Goal: Task Accomplishment & Management: Manage account settings

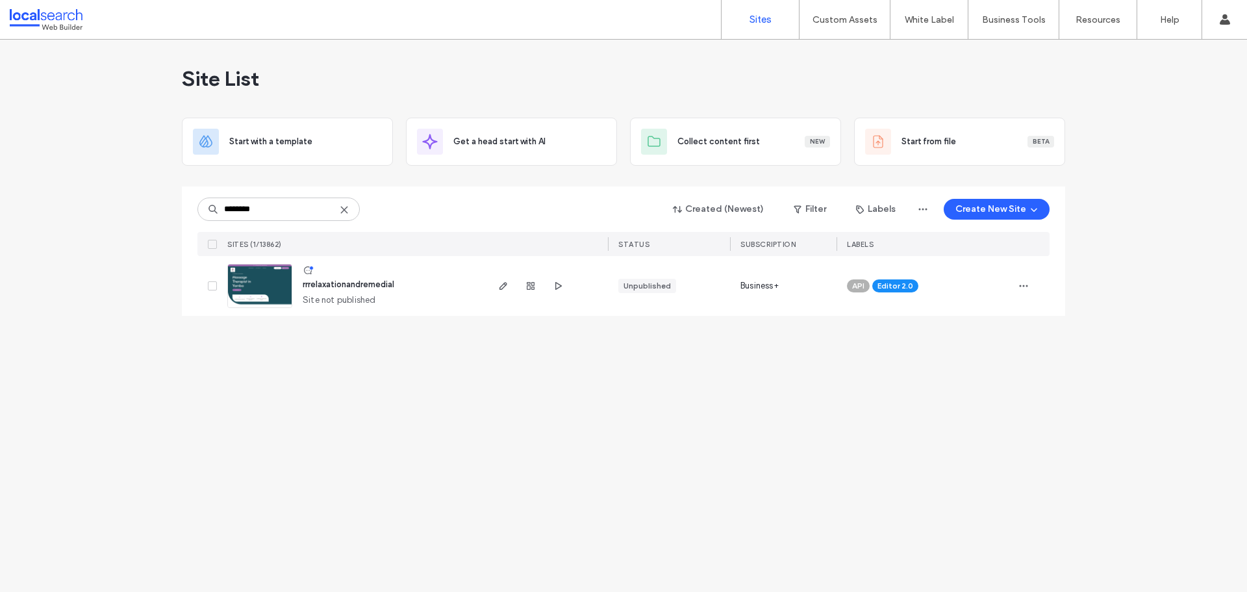
type input "********"
click at [364, 283] on span "rrrelaxationandremedial" at bounding box center [349, 284] width 92 height 10
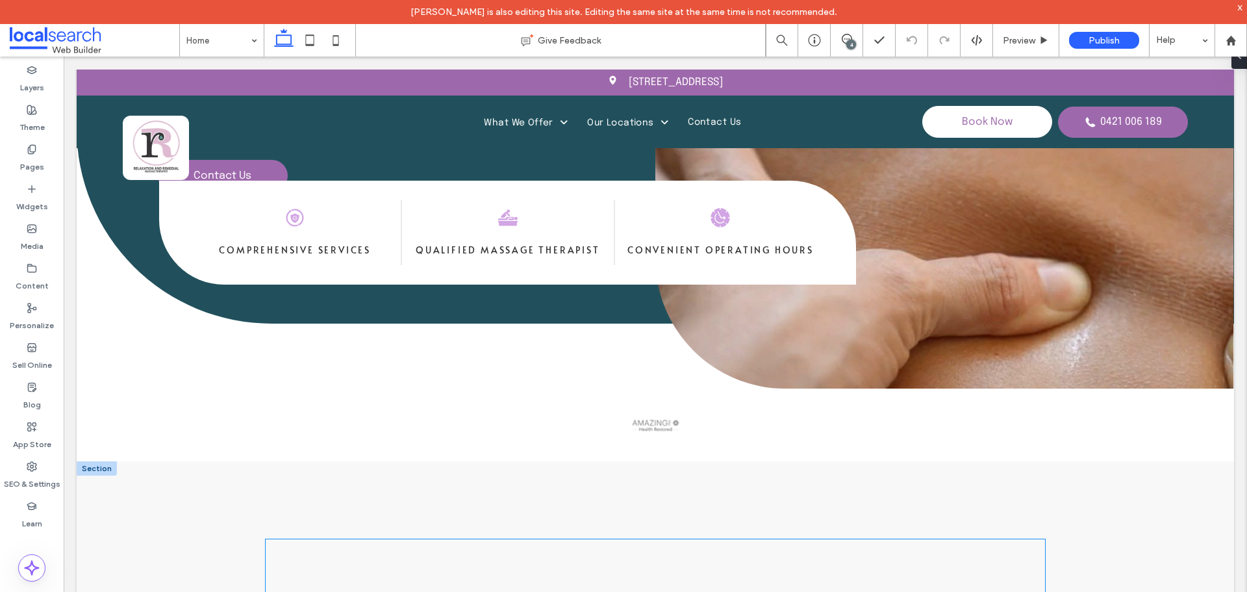
scroll to position [585, 0]
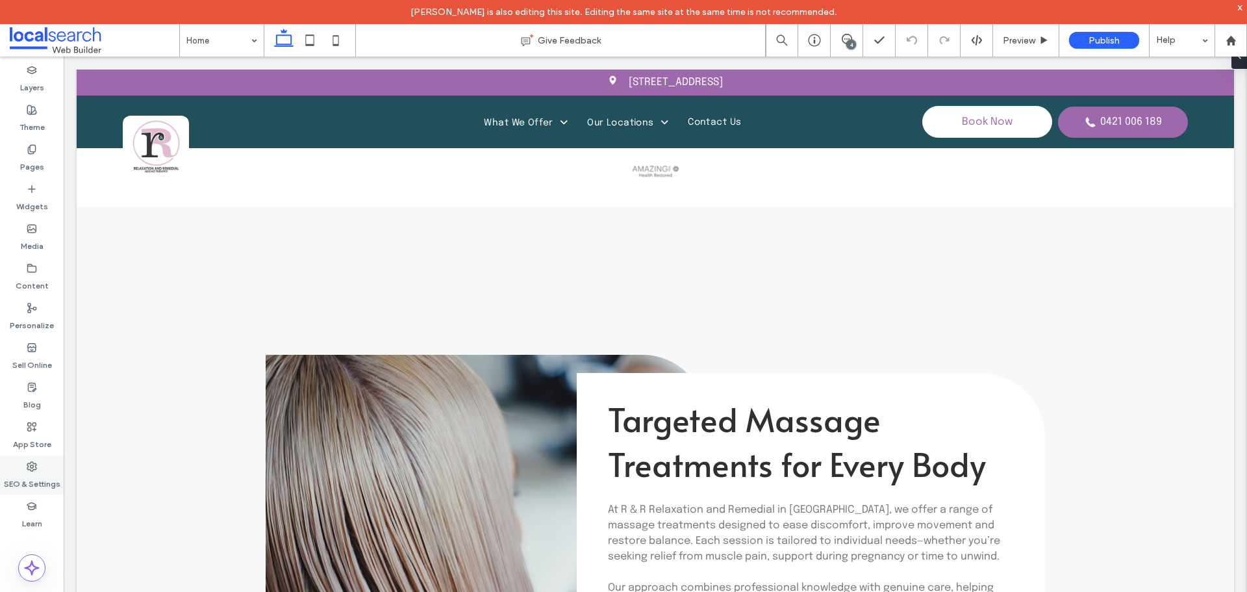
click at [46, 473] on label "SEO & Settings" at bounding box center [32, 481] width 57 height 18
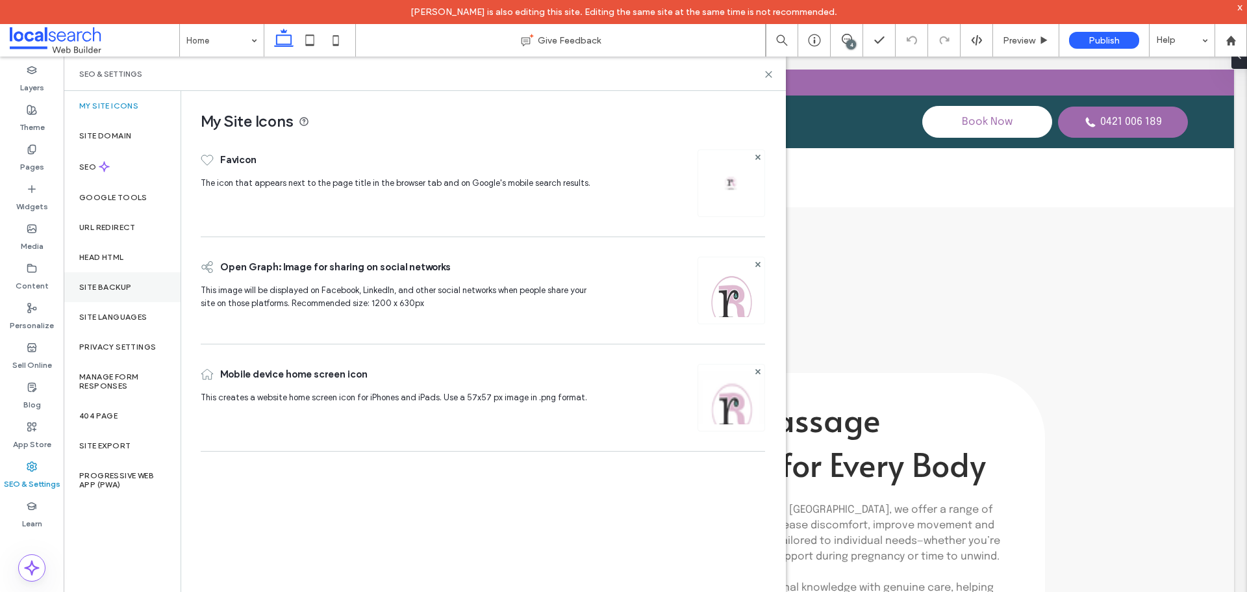
click at [157, 281] on div "Site Backup" at bounding box center [122, 287] width 117 height 30
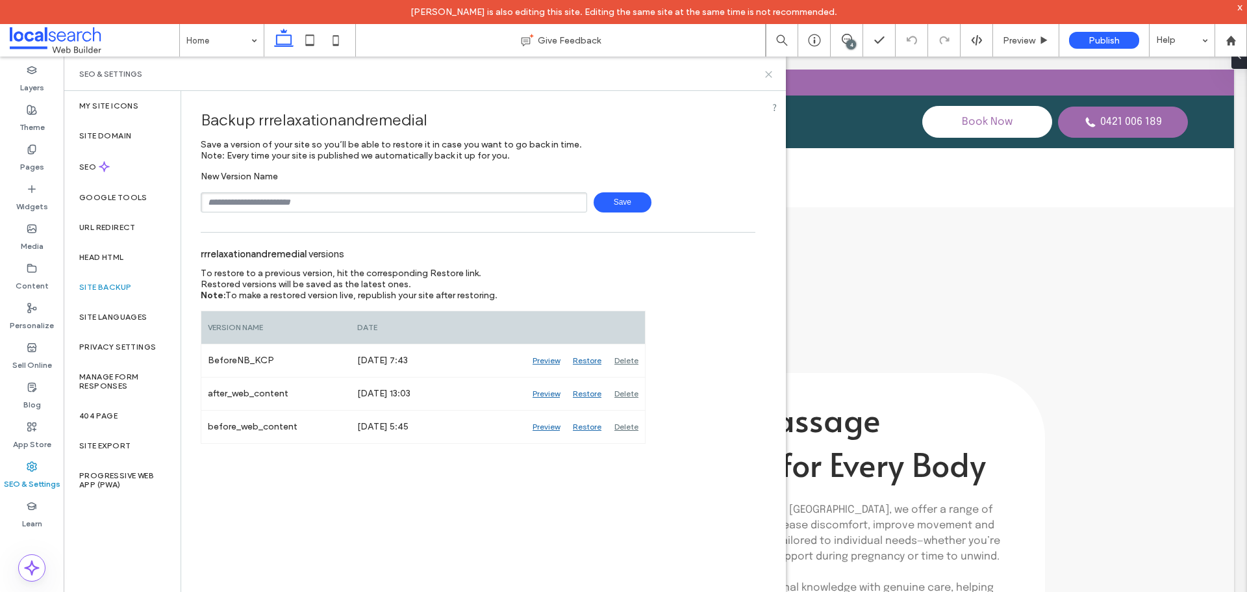
drag, startPoint x: 769, startPoint y: 77, endPoint x: 732, endPoint y: 3, distance: 82.2
click at [769, 77] on icon at bounding box center [769, 75] width 10 height 10
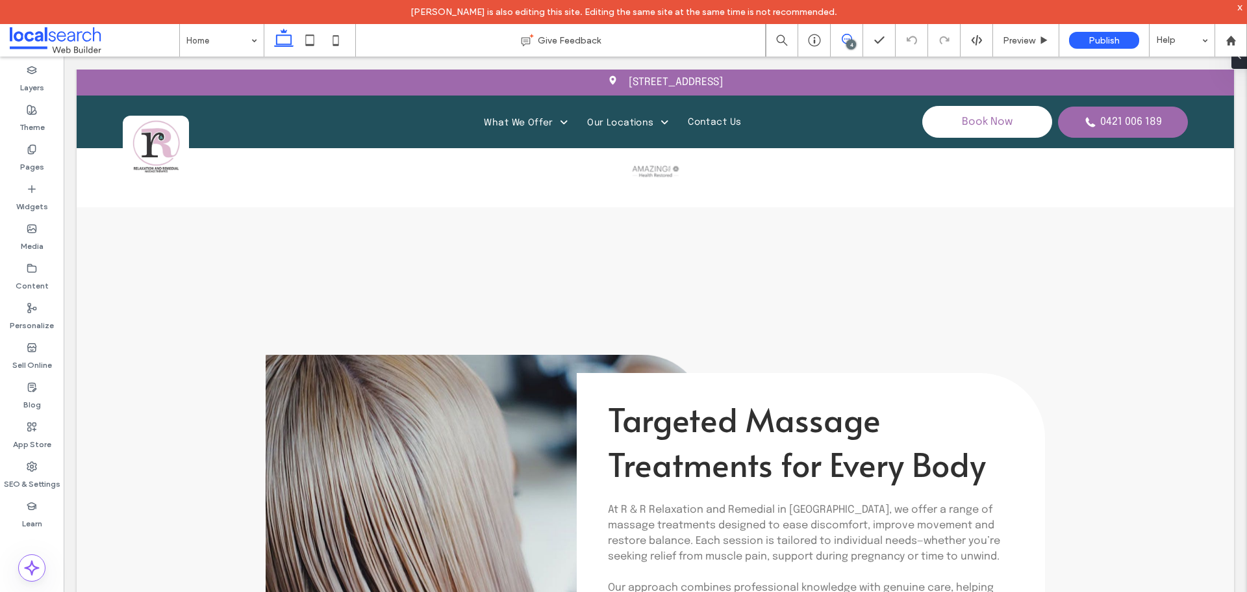
drag, startPoint x: 846, startPoint y: 40, endPoint x: 835, endPoint y: 40, distance: 11.1
click at [843, 41] on icon at bounding box center [847, 39] width 10 height 10
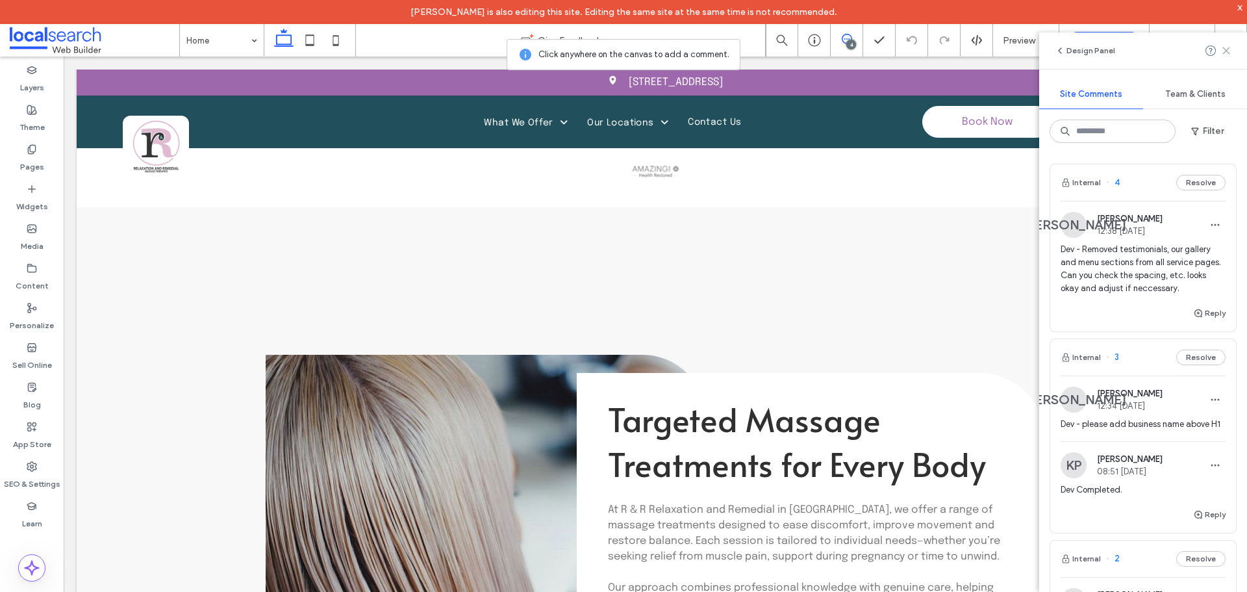
click at [1229, 53] on use at bounding box center [1226, 50] width 6 height 6
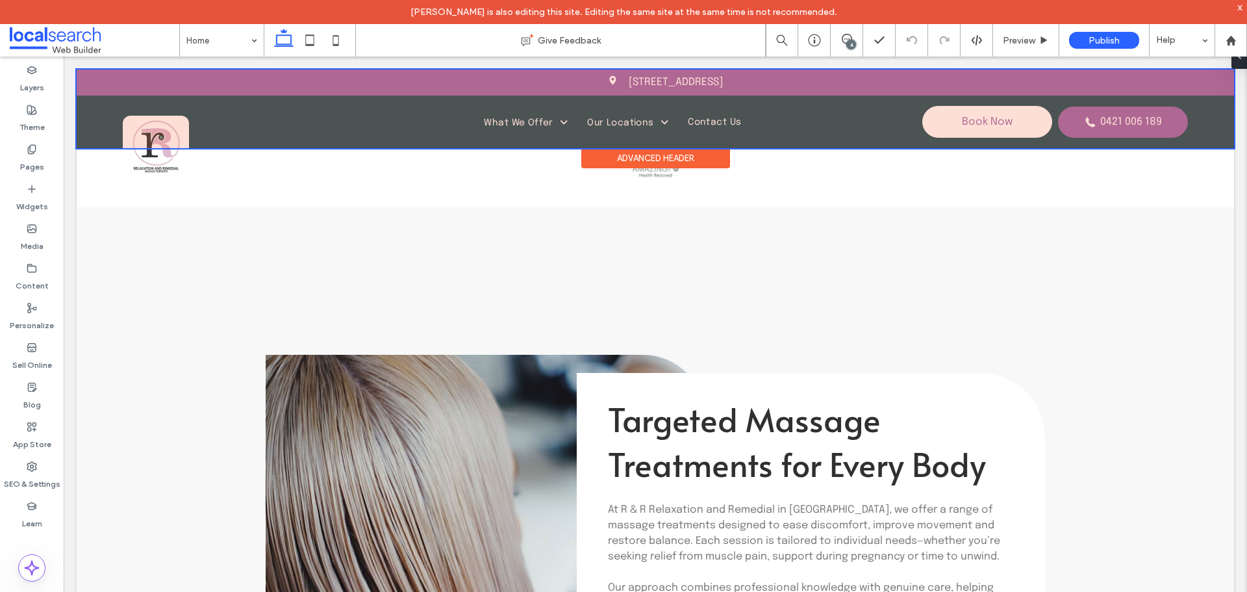
click at [780, 79] on div at bounding box center [656, 109] width 1158 height 79
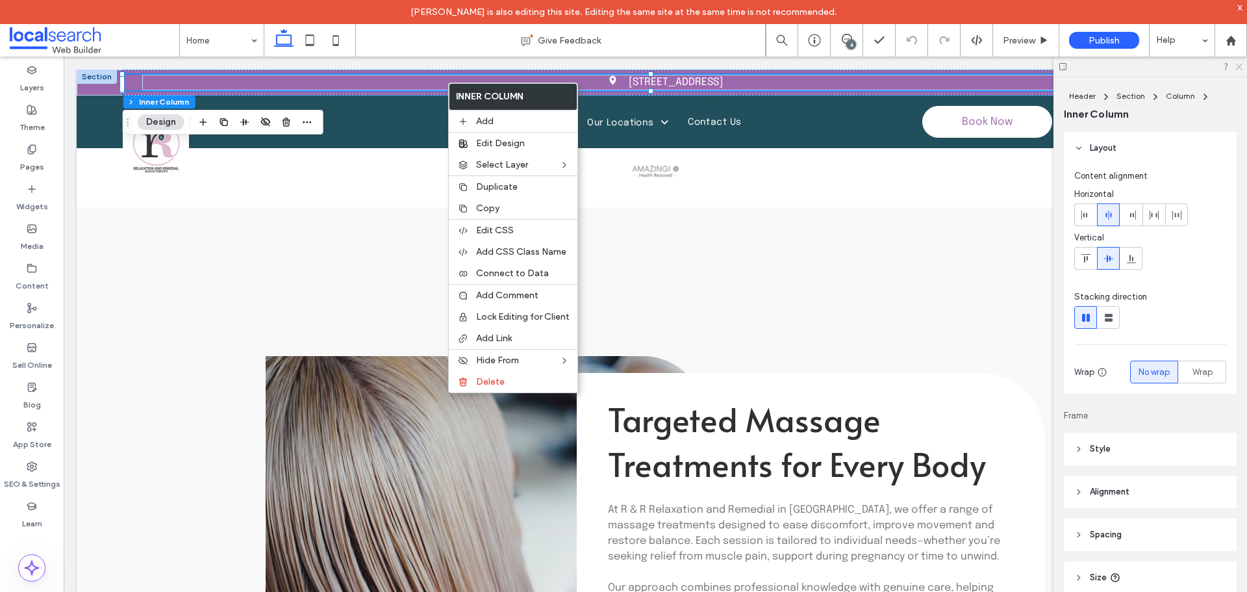
drag, startPoint x: 1236, startPoint y: 66, endPoint x: 898, endPoint y: 251, distance: 385.5
click at [1236, 66] on icon at bounding box center [1238, 66] width 8 height 8
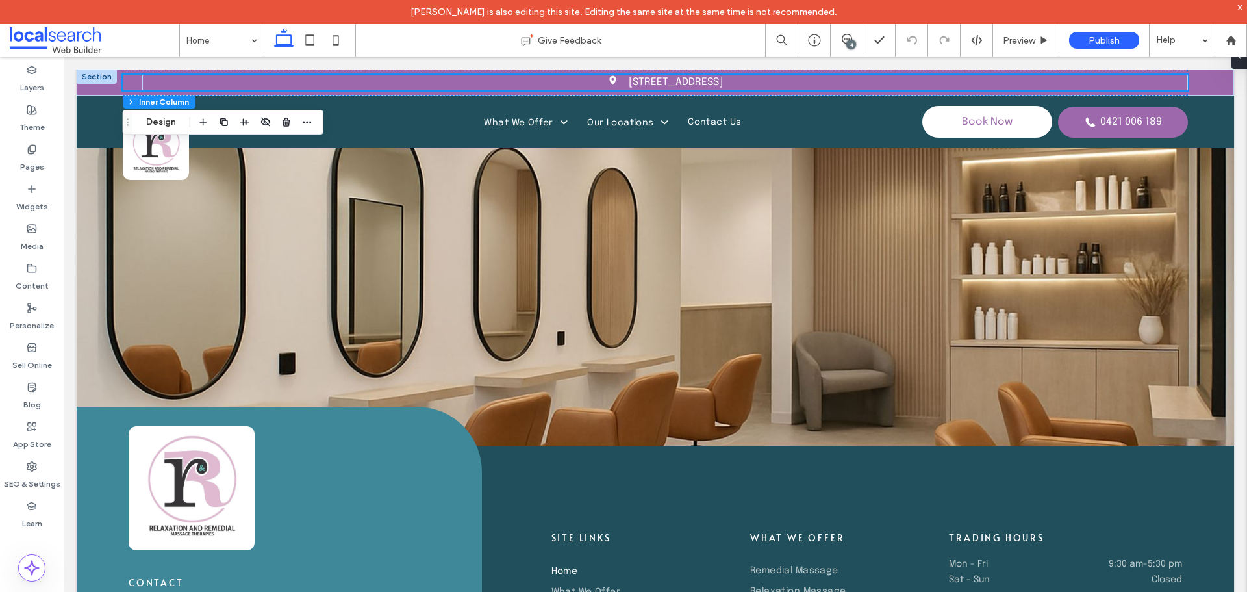
scroll to position [3841, 0]
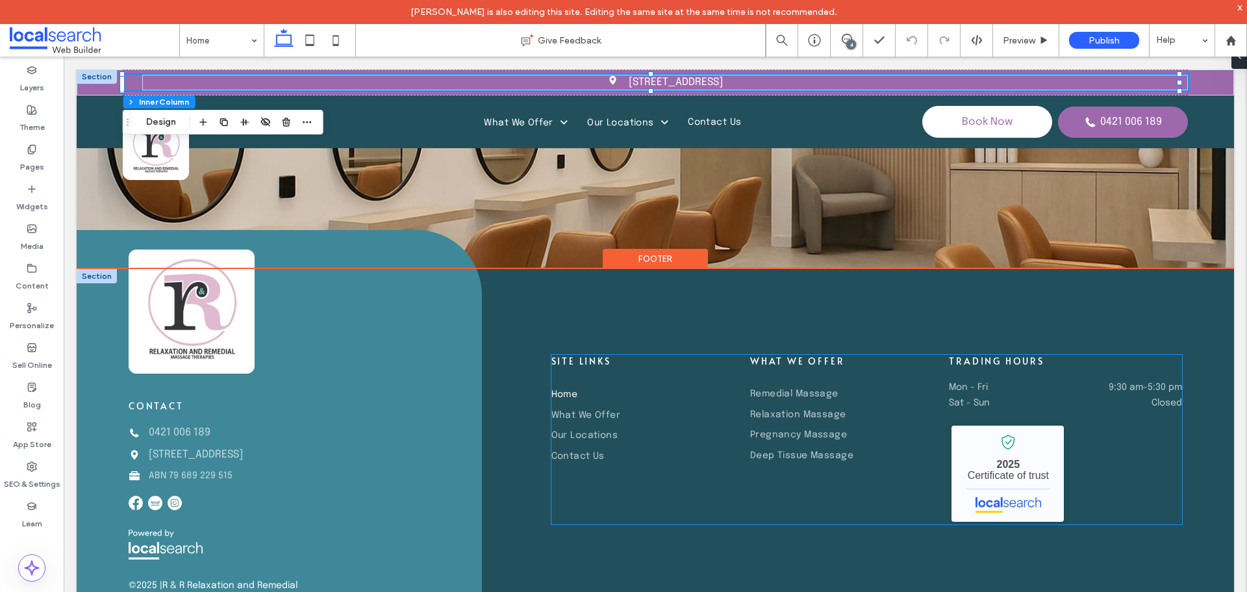
click at [979, 394] on div "Mon - Fri 9:30 am - 5:30 pm" at bounding box center [1065, 391] width 233 height 16
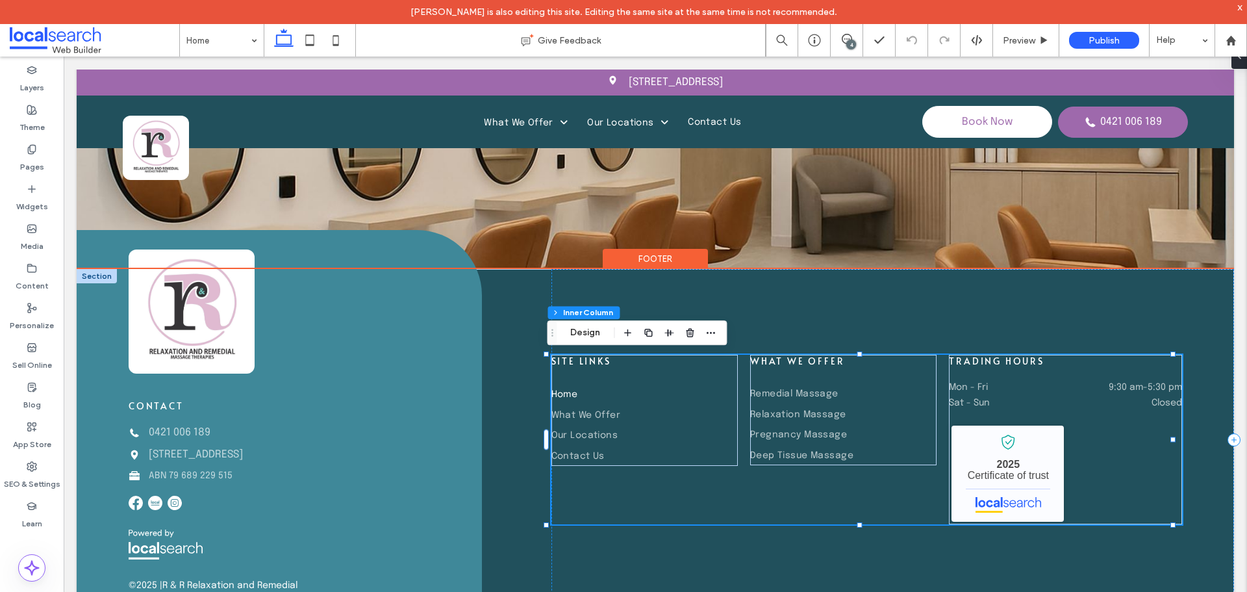
click at [979, 394] on div "Mon - Fri 9:30 am - 5:30 pm" at bounding box center [1065, 391] width 233 height 16
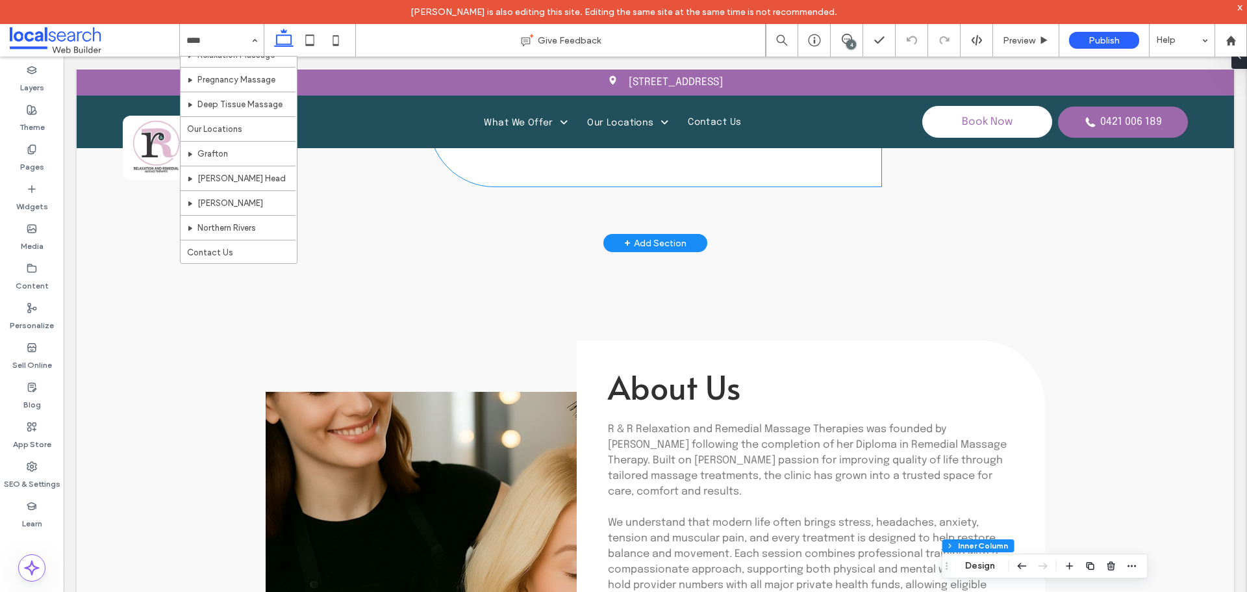
scroll to position [2671, 0]
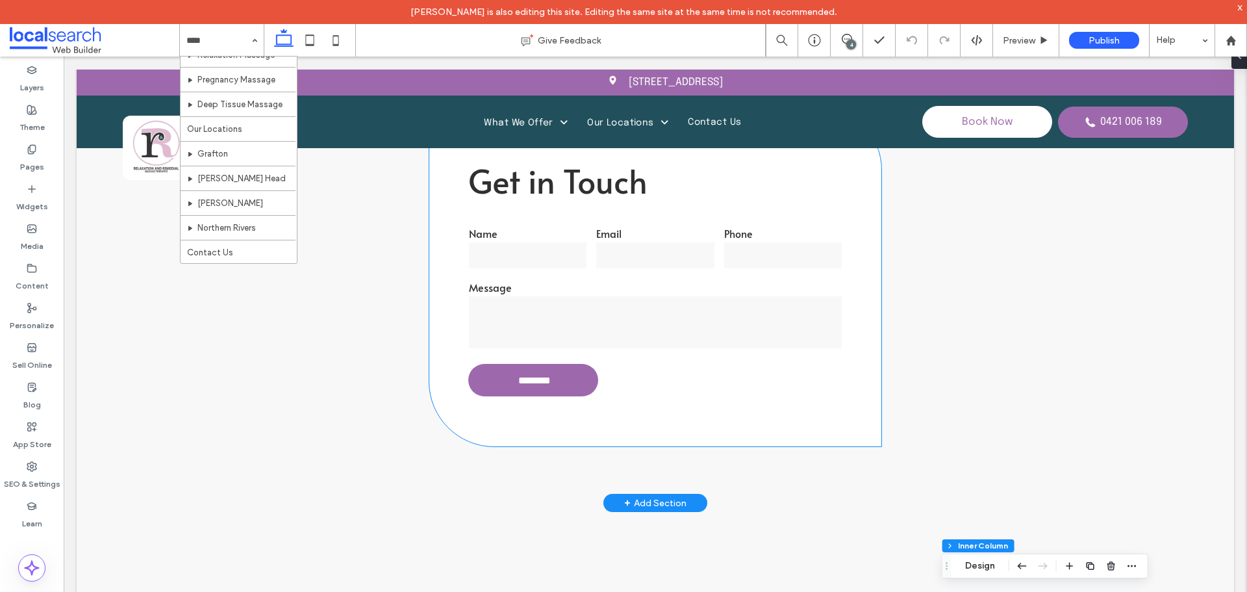
click at [628, 301] on textarea at bounding box center [655, 322] width 373 height 52
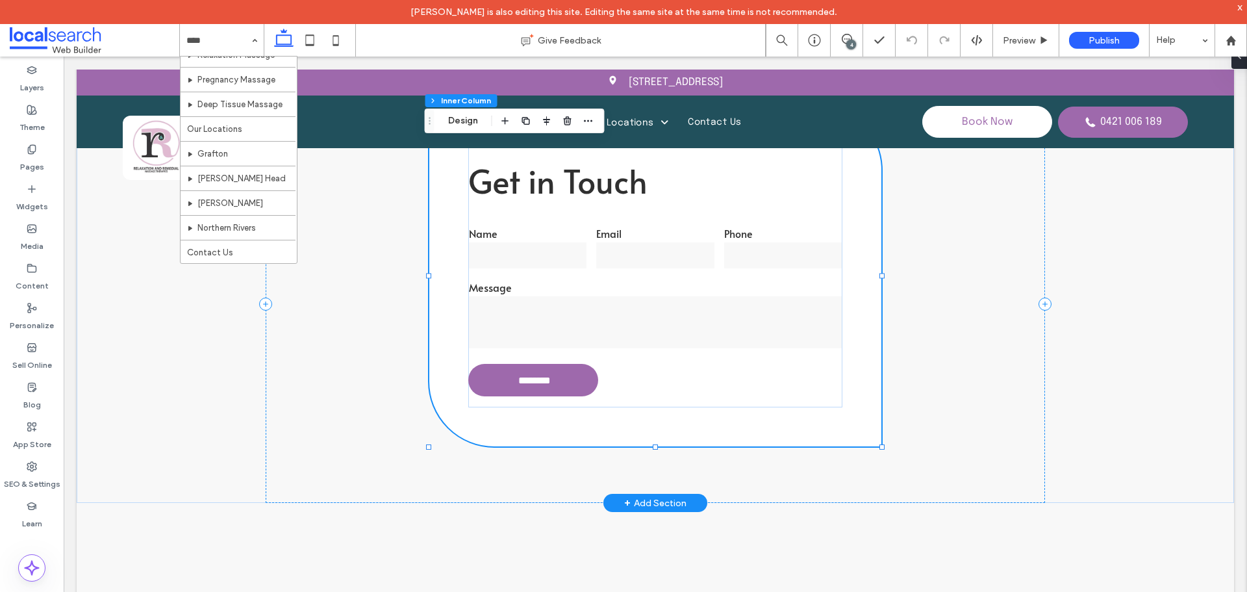
click at [628, 301] on textarea at bounding box center [655, 322] width 373 height 52
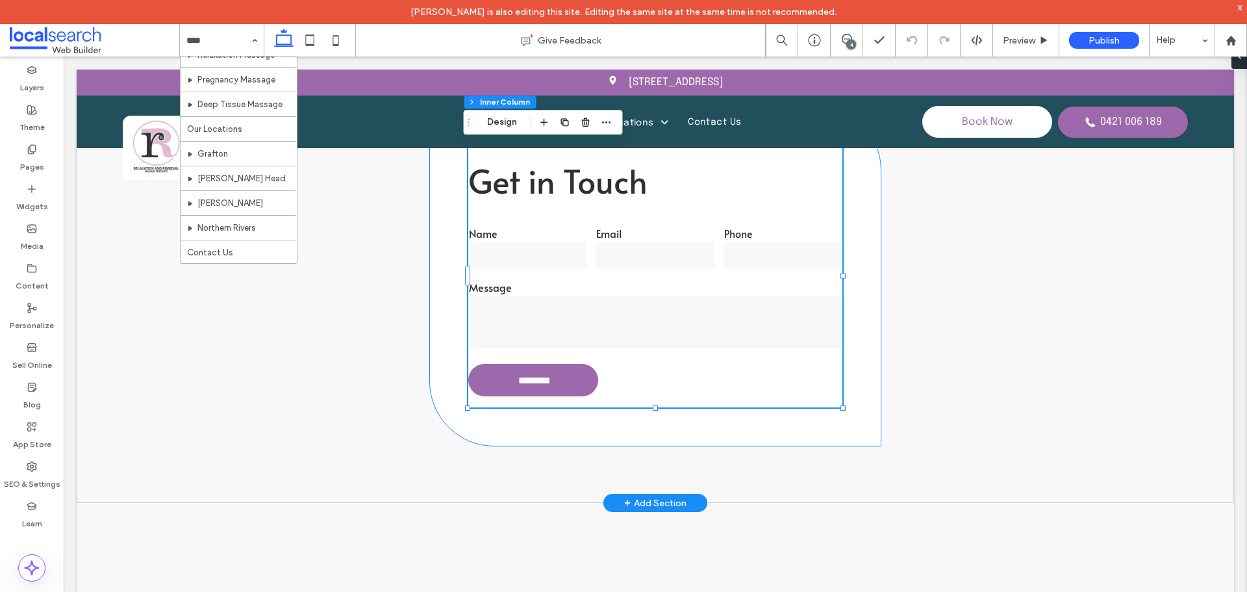
click at [628, 301] on textarea at bounding box center [655, 322] width 373 height 52
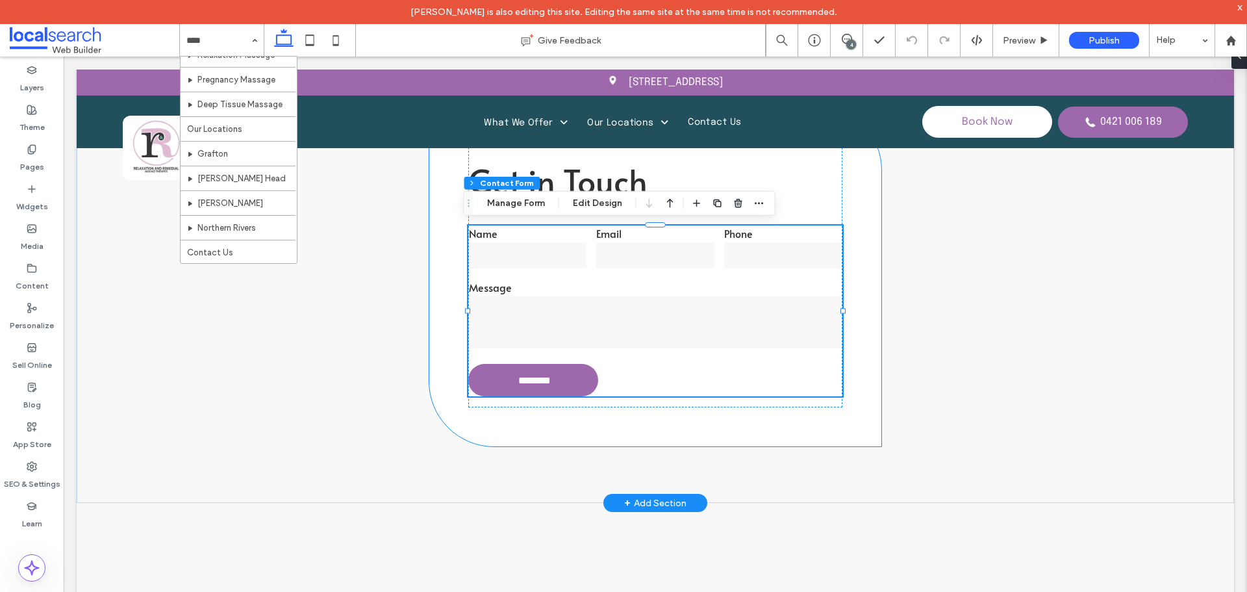
type input "*"
type input "***"
click at [758, 205] on icon "button" at bounding box center [759, 203] width 10 height 10
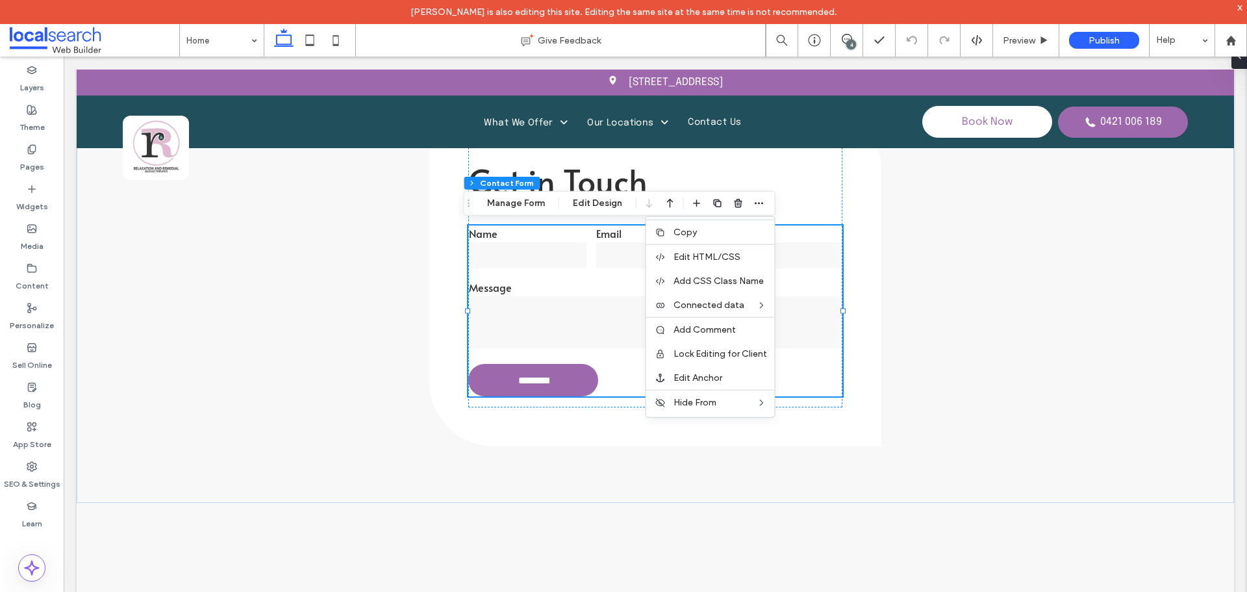
click at [535, 191] on div "Section Column Inner Column Inner Column Contact Form Manage Form Edit Design C…" at bounding box center [620, 203] width 312 height 25
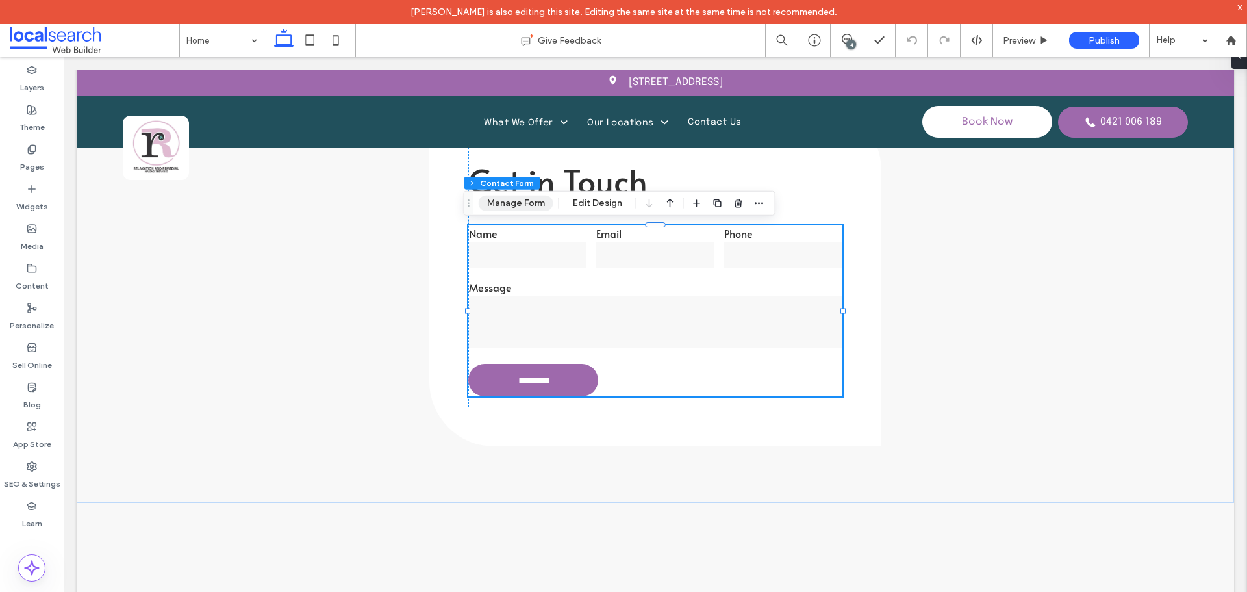
click at [536, 204] on button "Manage Form" at bounding box center [516, 204] width 75 height 16
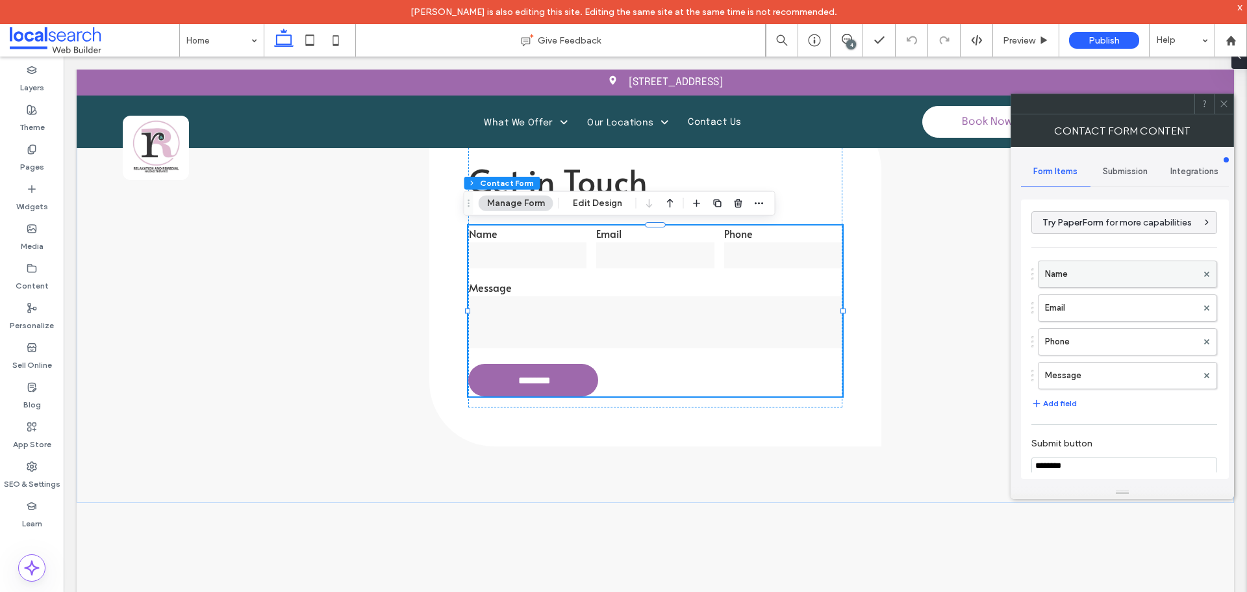
click at [1100, 276] on label "Name" at bounding box center [1121, 274] width 152 height 26
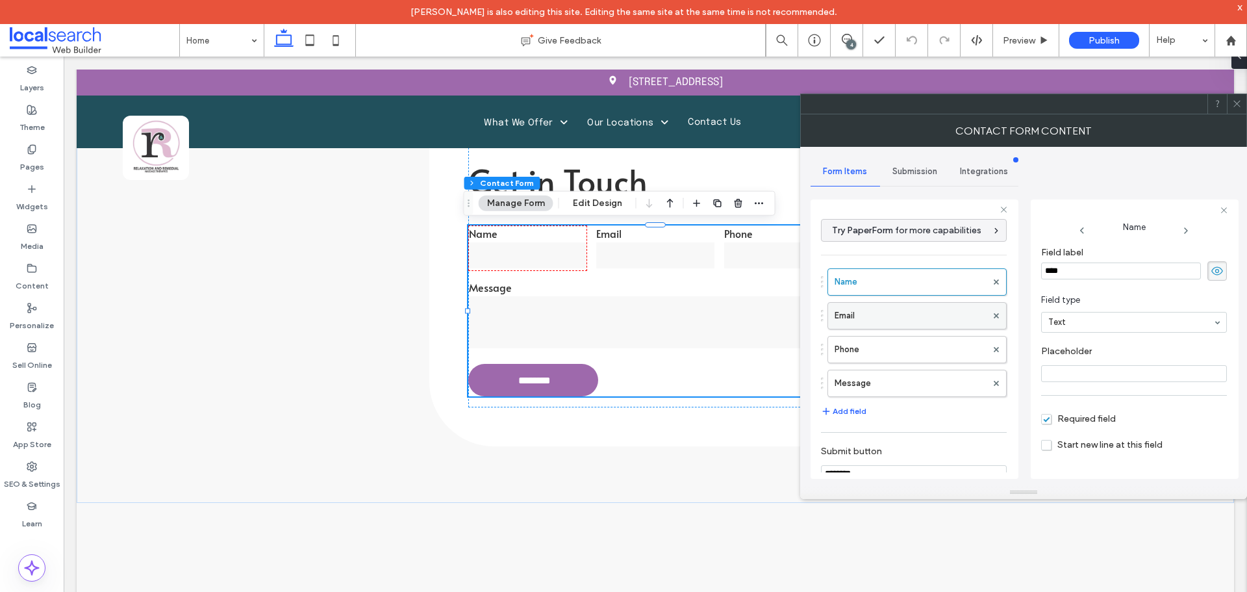
click at [921, 312] on label "Email" at bounding box center [911, 316] width 152 height 26
click at [935, 357] on label "Phone" at bounding box center [911, 350] width 152 height 26
click at [936, 376] on label "Message" at bounding box center [911, 383] width 152 height 26
type input "**"
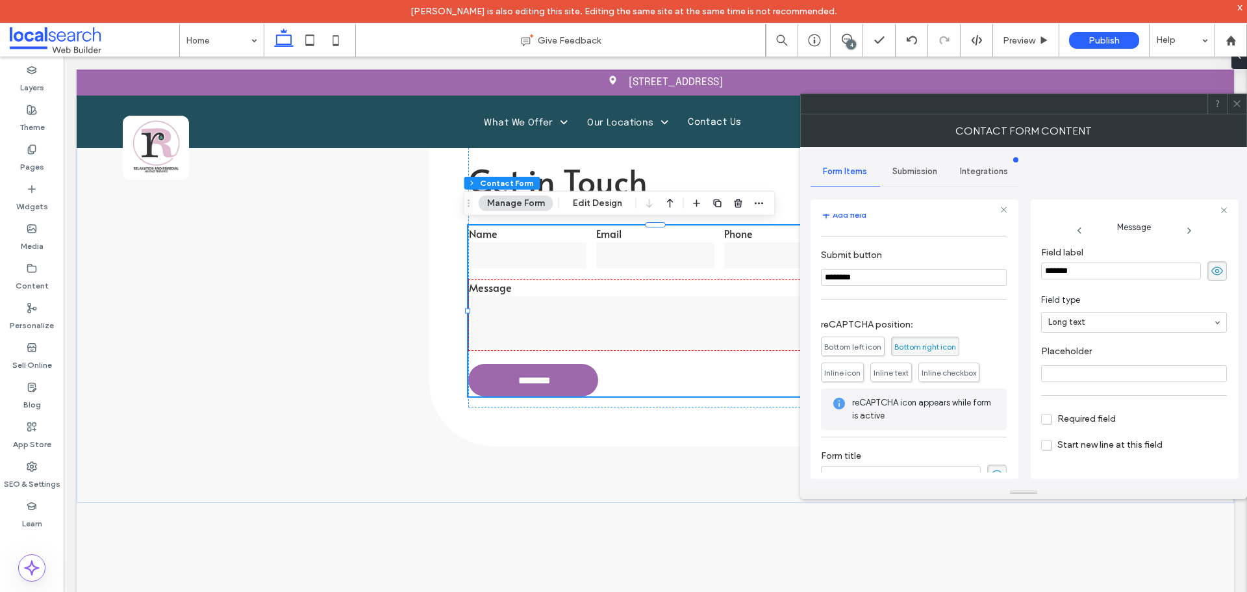
scroll to position [216, 0]
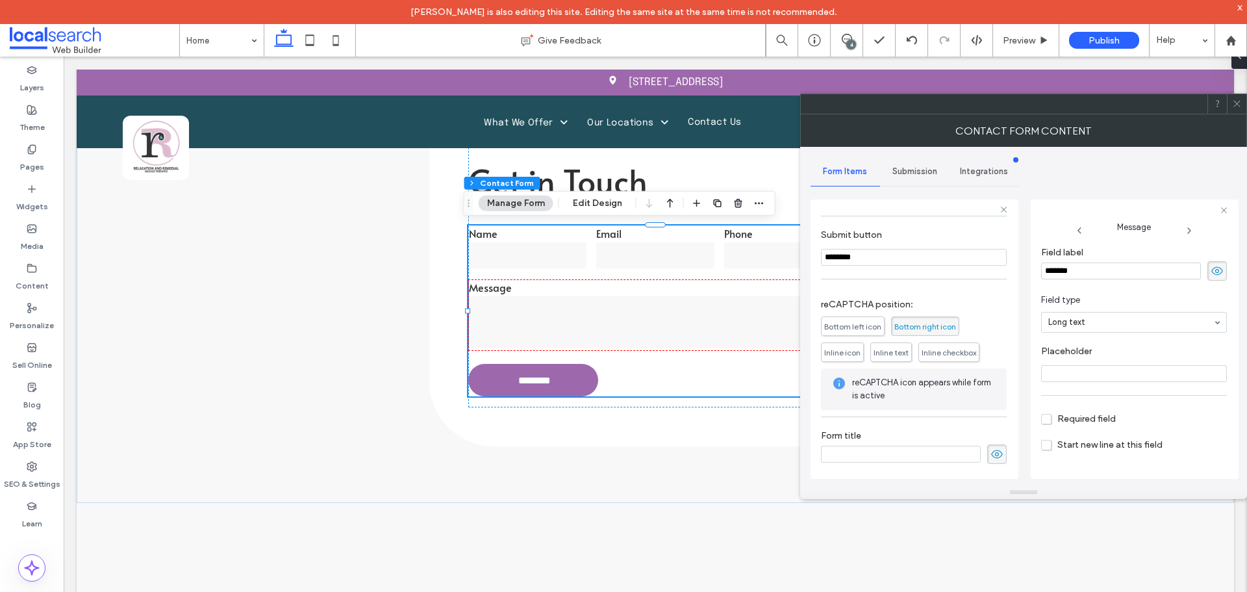
click at [928, 173] on span "Submission" at bounding box center [915, 171] width 45 height 10
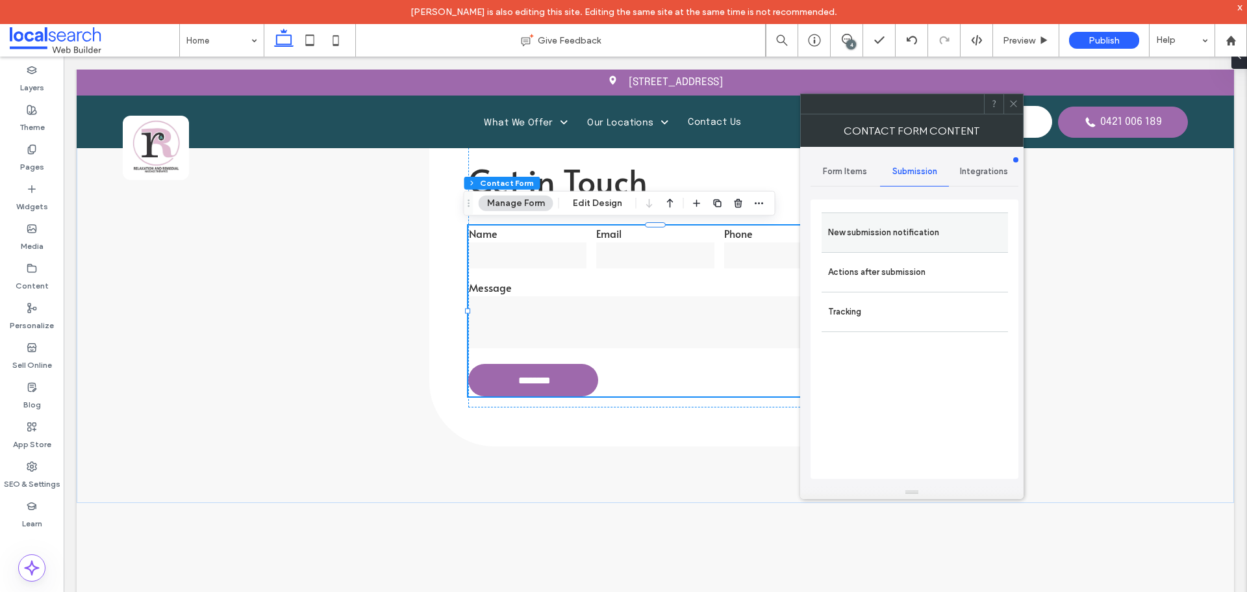
click at [924, 244] on label "New submission notification" at bounding box center [914, 233] width 173 height 26
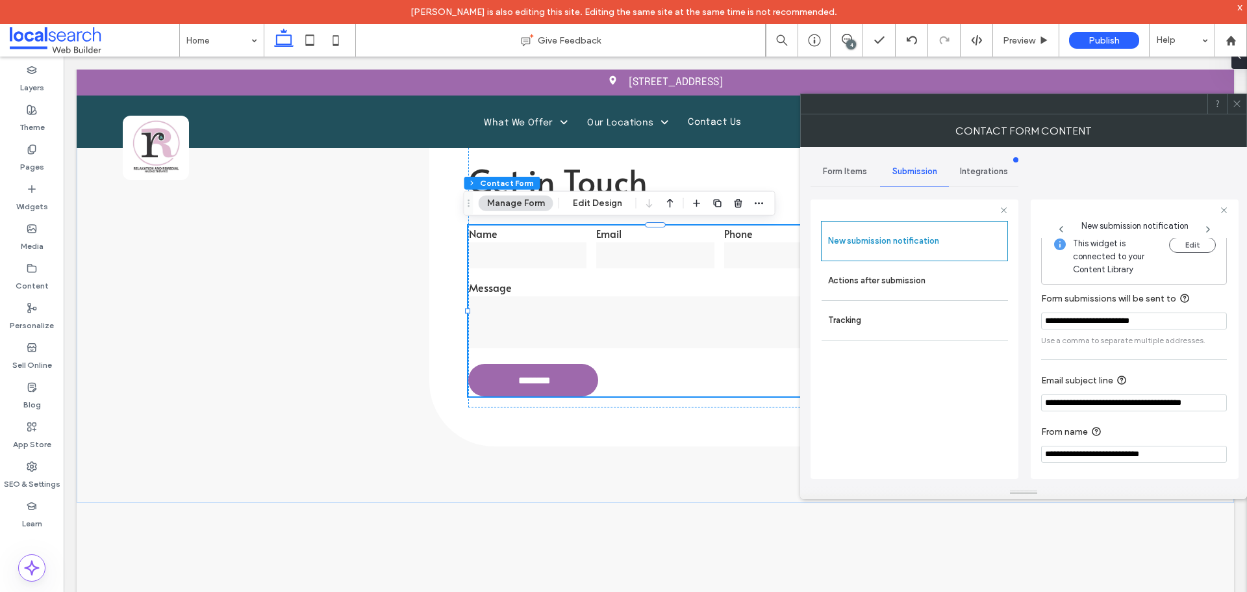
scroll to position [14, 0]
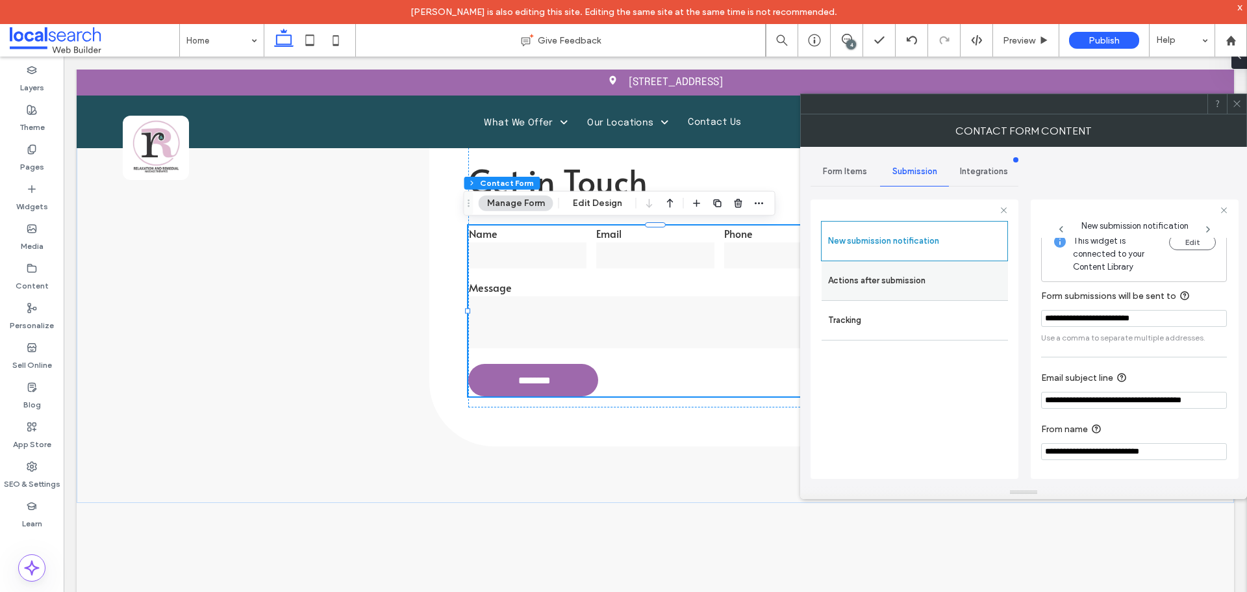
click at [930, 278] on label "Actions after submission" at bounding box center [914, 281] width 173 height 26
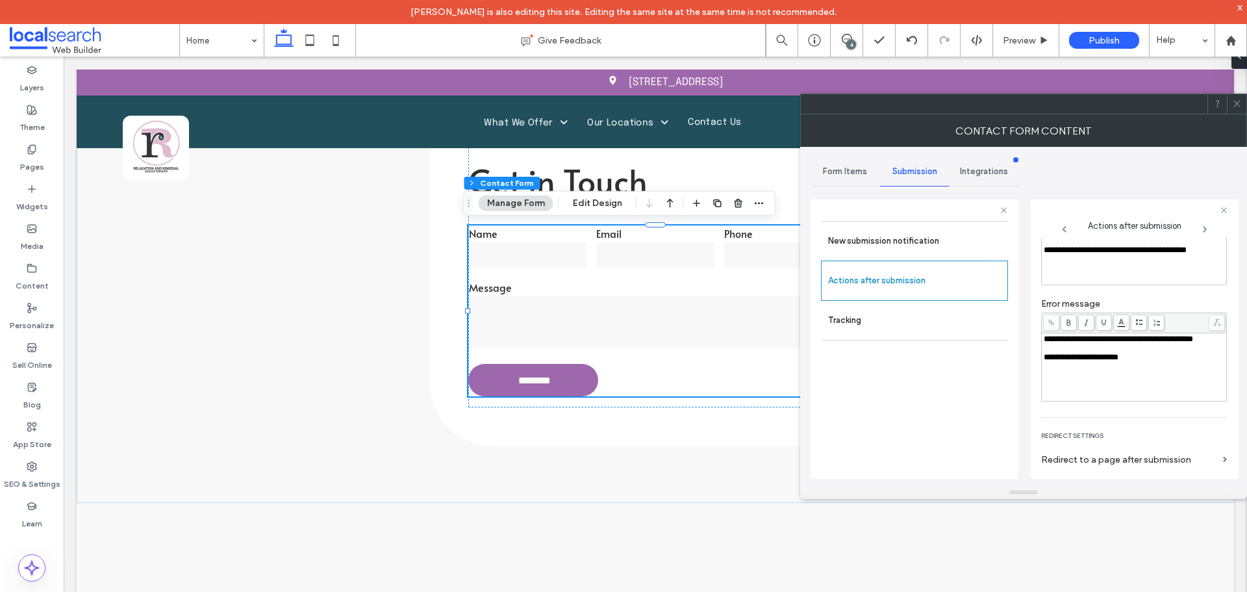
scroll to position [170, 0]
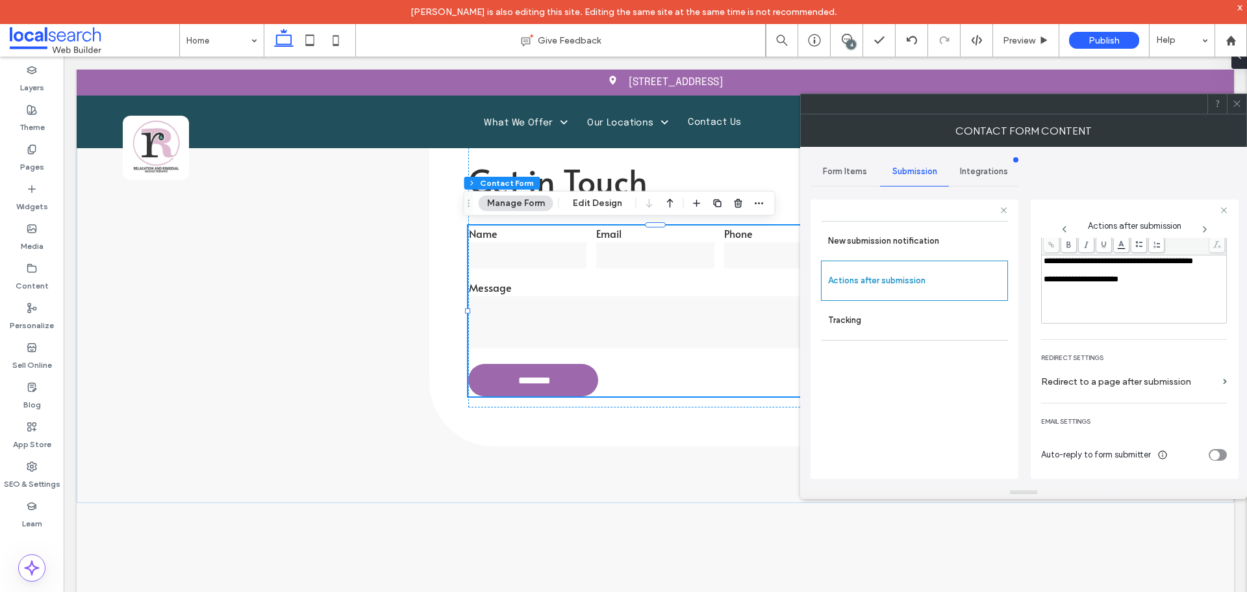
click at [1234, 103] on icon at bounding box center [1237, 104] width 10 height 10
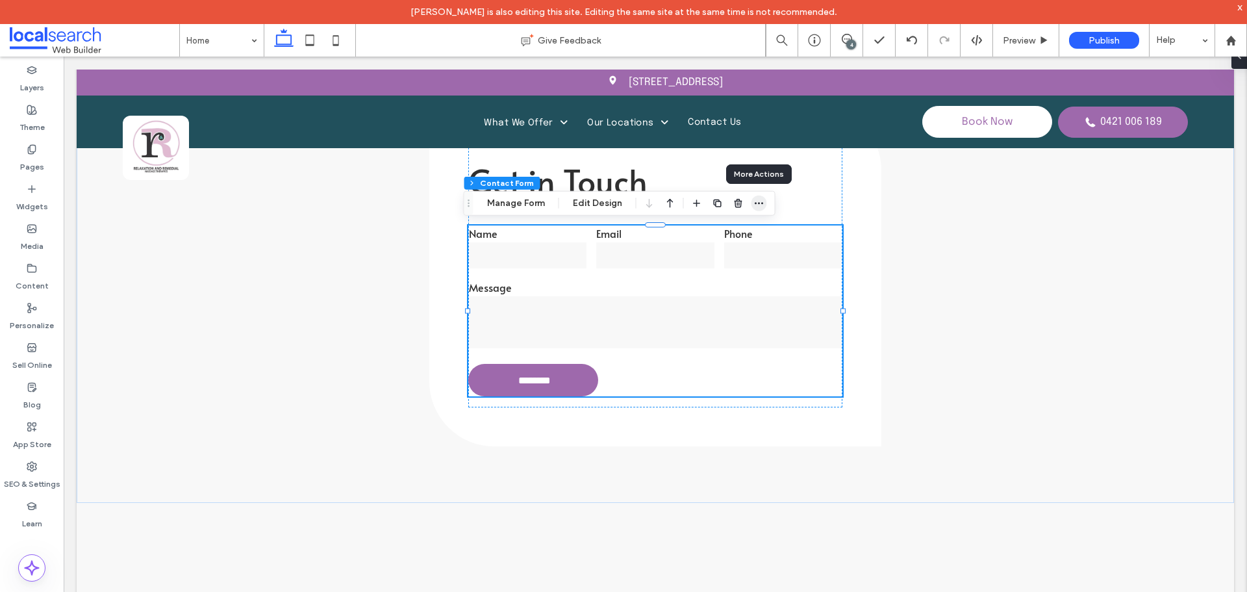
click at [761, 208] on icon "button" at bounding box center [759, 203] width 10 height 10
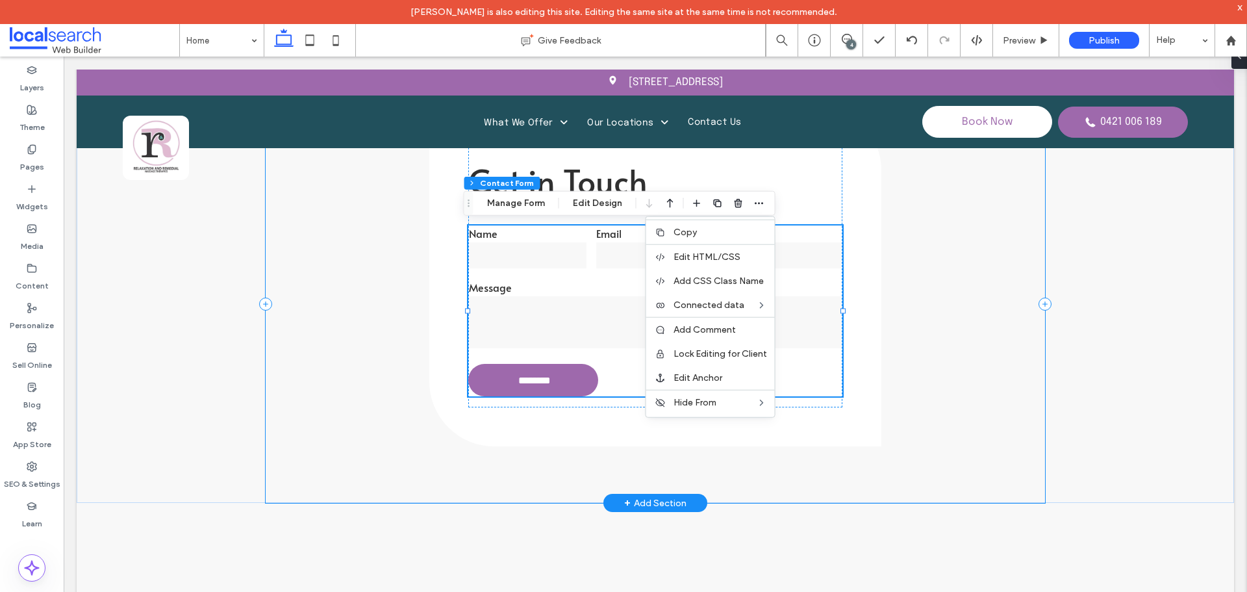
click at [327, 307] on div "Get in Touch Name Email Phone Message ******** Thank you for contacting R & R R…" at bounding box center [656, 304] width 780 height 398
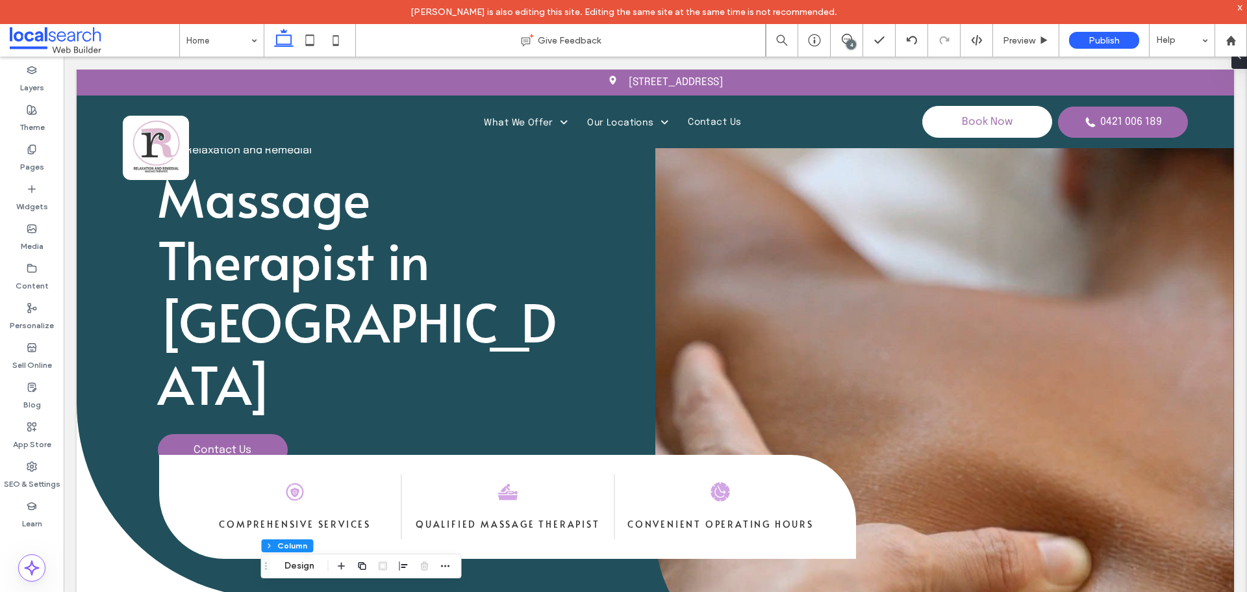
scroll to position [0, 0]
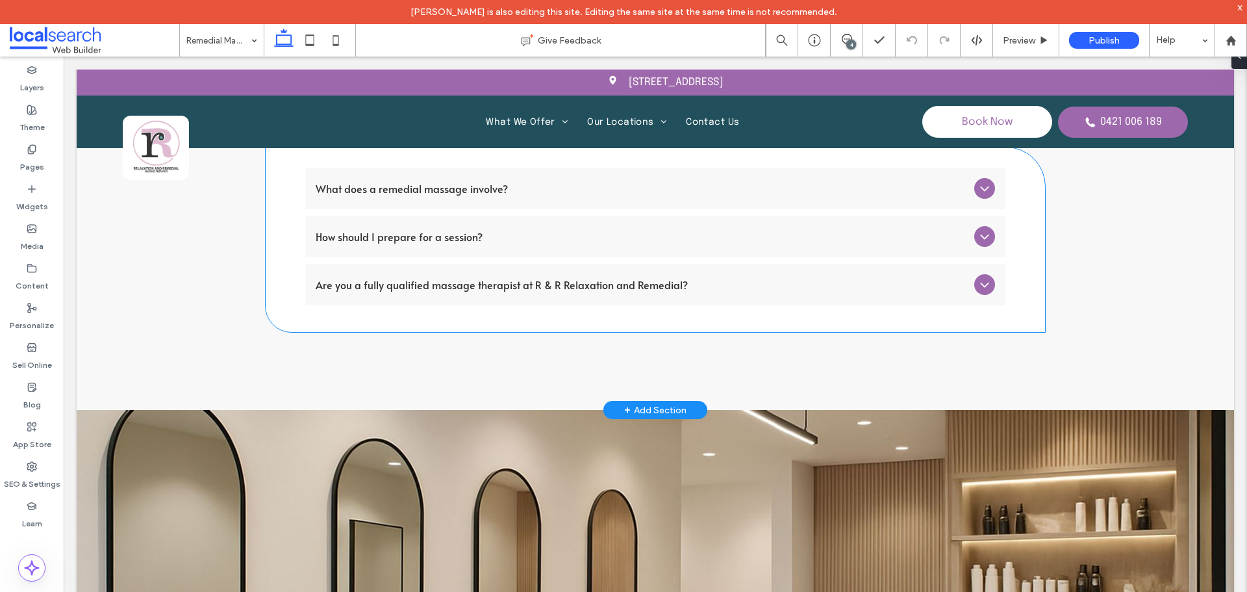
scroll to position [1754, 0]
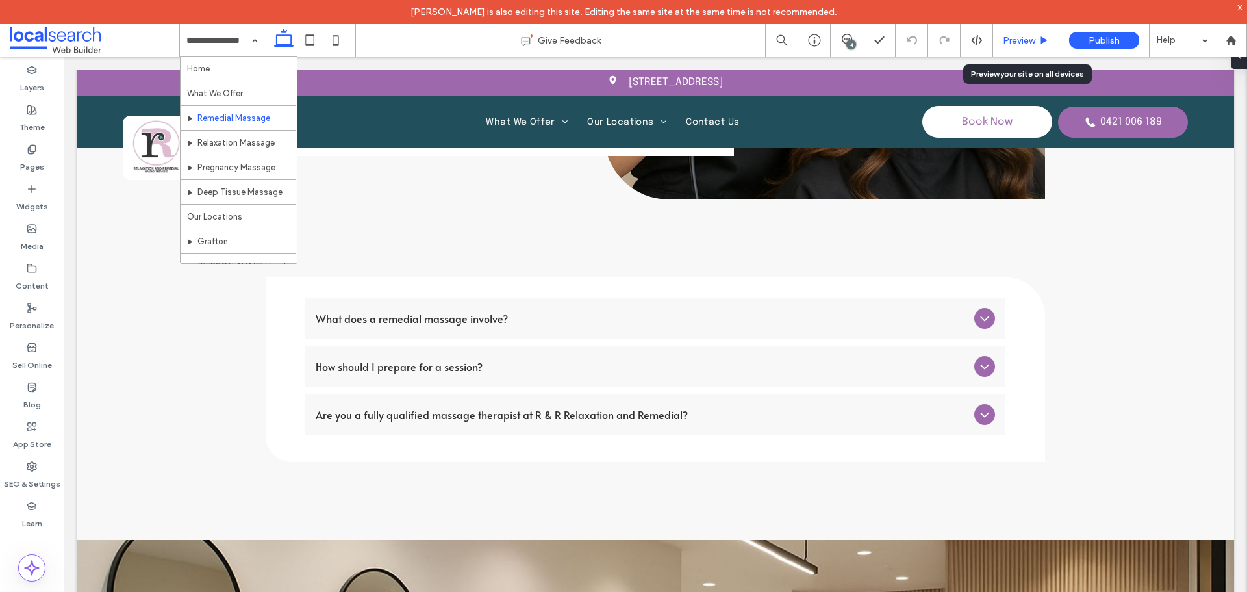
click at [1002, 34] on div "Preview" at bounding box center [1026, 40] width 66 height 32
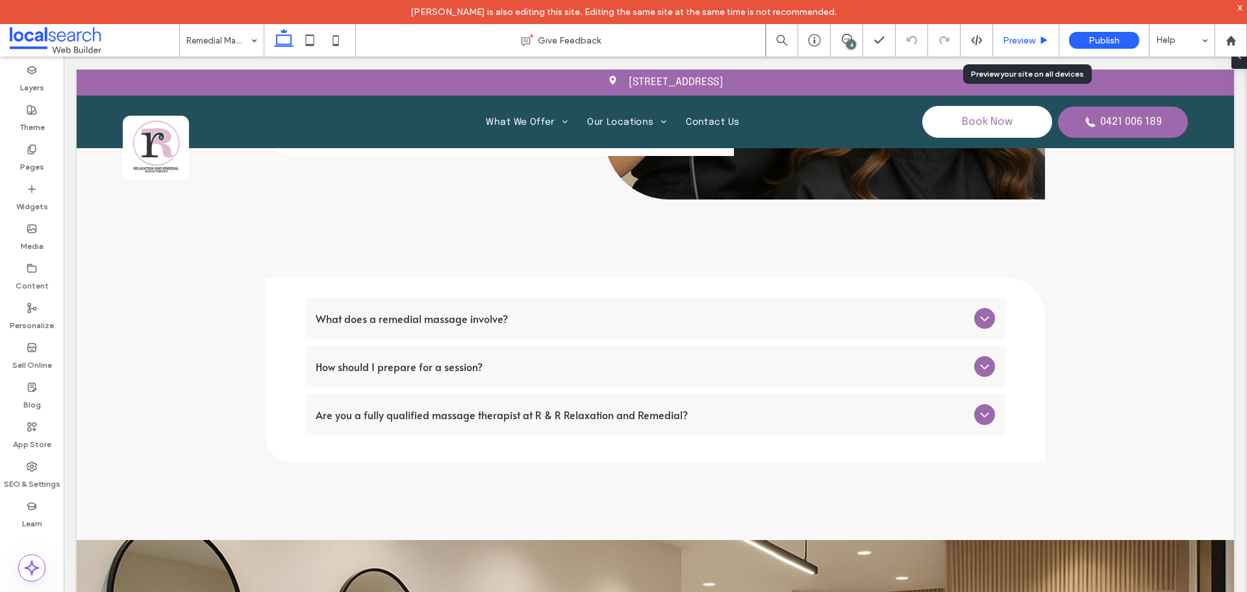
click at [1003, 44] on div "Preview" at bounding box center [1026, 40] width 66 height 11
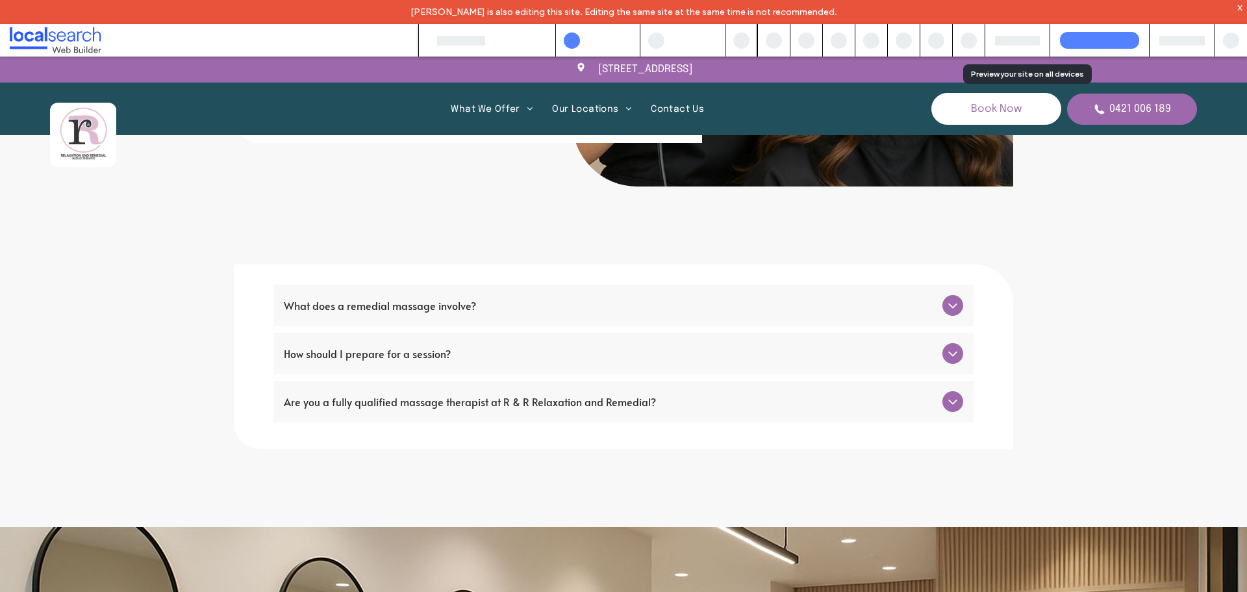
scroll to position [1741, 0]
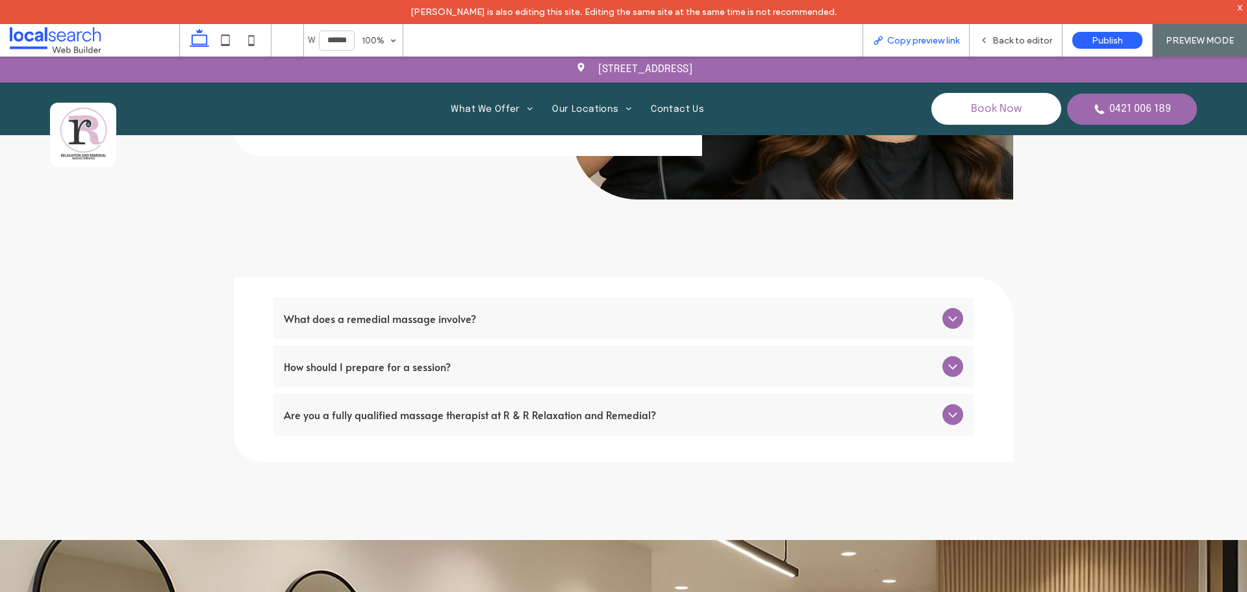
click at [926, 45] on span "Copy preview link" at bounding box center [923, 40] width 72 height 11
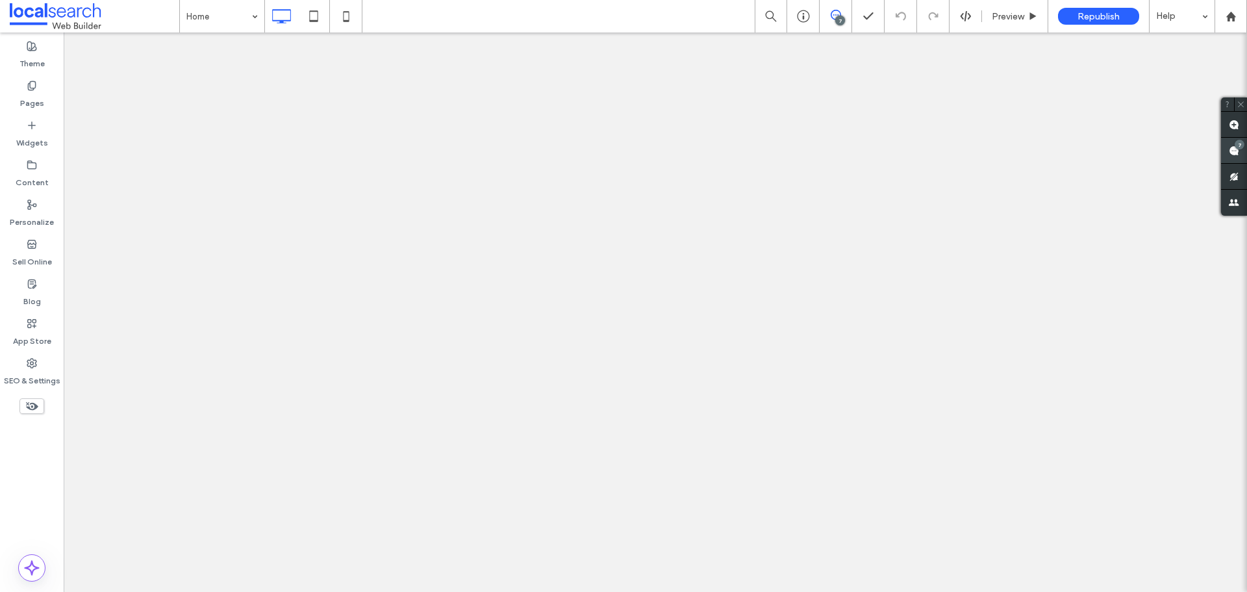
click at [1231, 146] on use at bounding box center [1234, 151] width 10 height 10
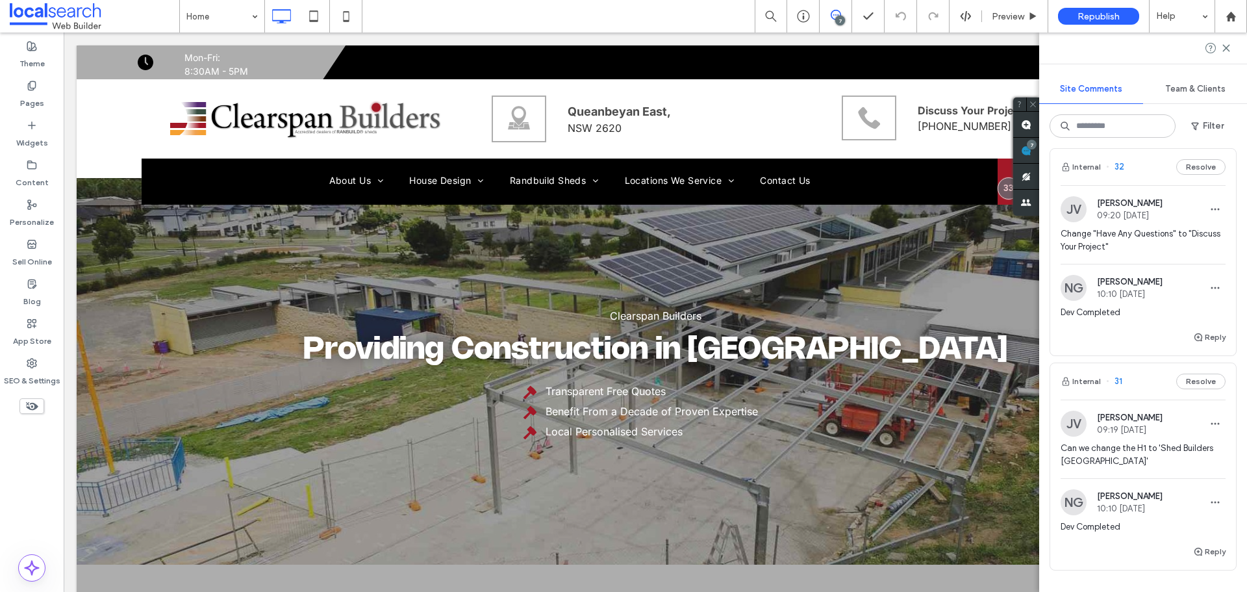
scroll to position [1228, 0]
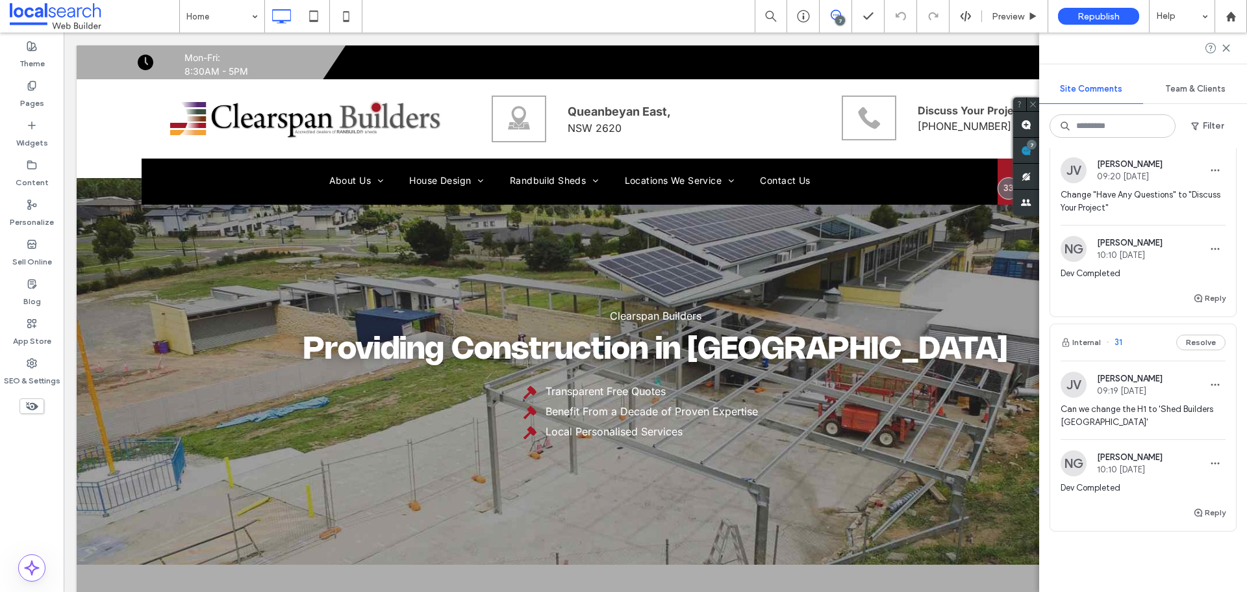
click at [1141, 416] on span "Can we change the H1 to 'Shed Builders Canberra'" at bounding box center [1143, 416] width 165 height 26
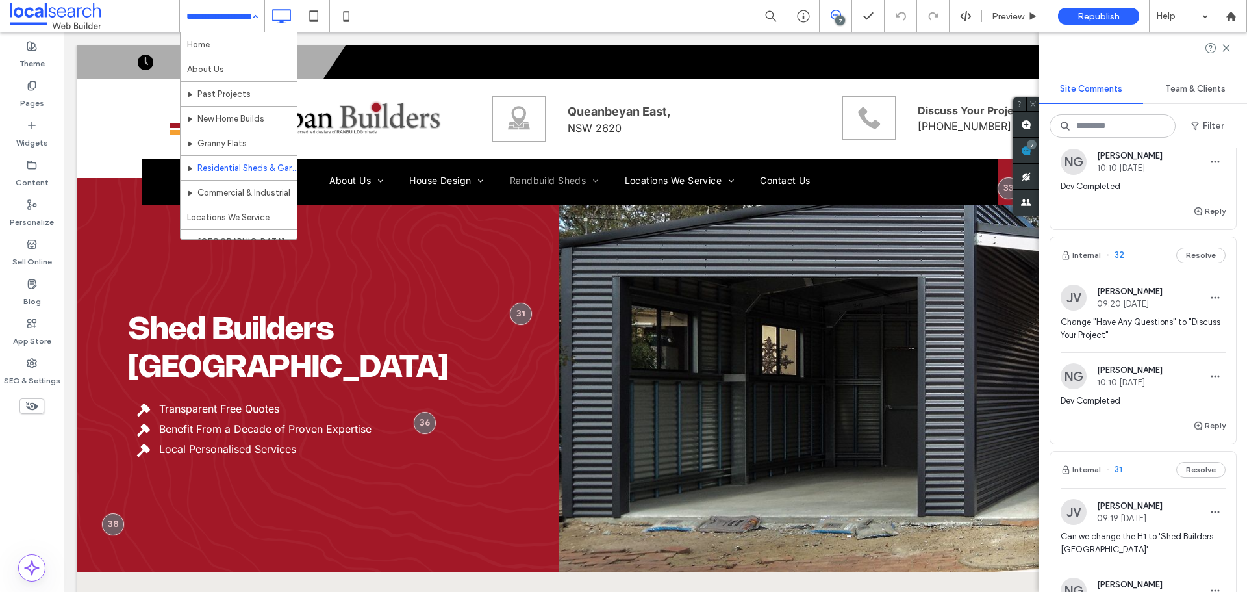
scroll to position [1098, 0]
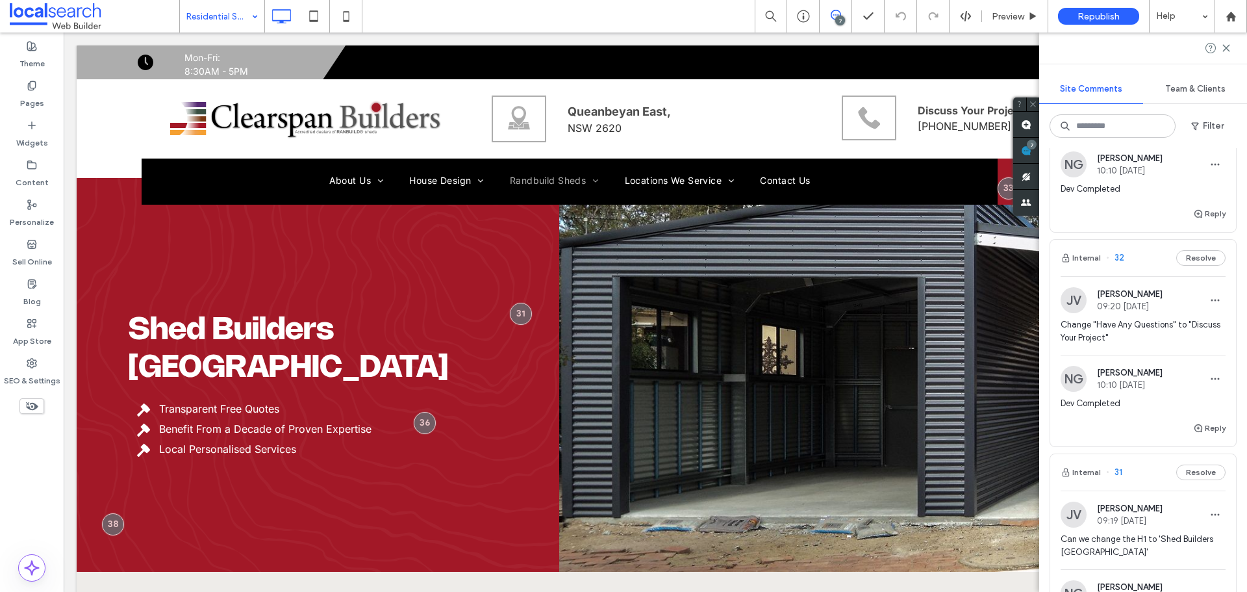
click at [1128, 335] on span "Change "Have Any Questions" to "Discuss Your Project"" at bounding box center [1143, 331] width 165 height 26
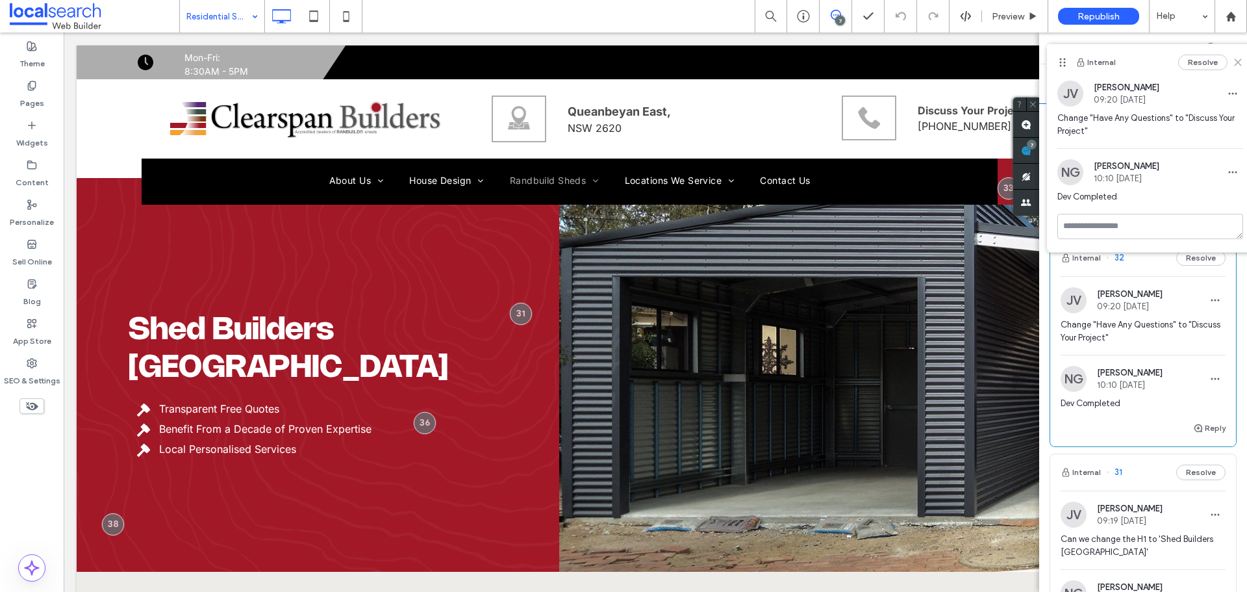
click at [1234, 67] on icon at bounding box center [1238, 62] width 10 height 10
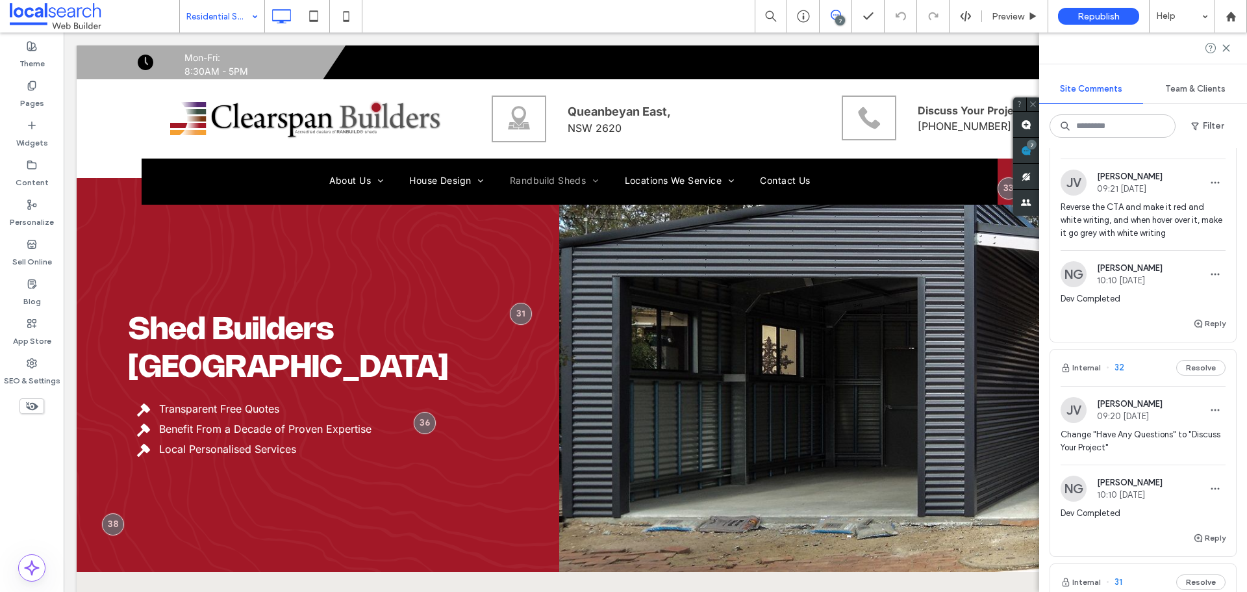
scroll to position [968, 0]
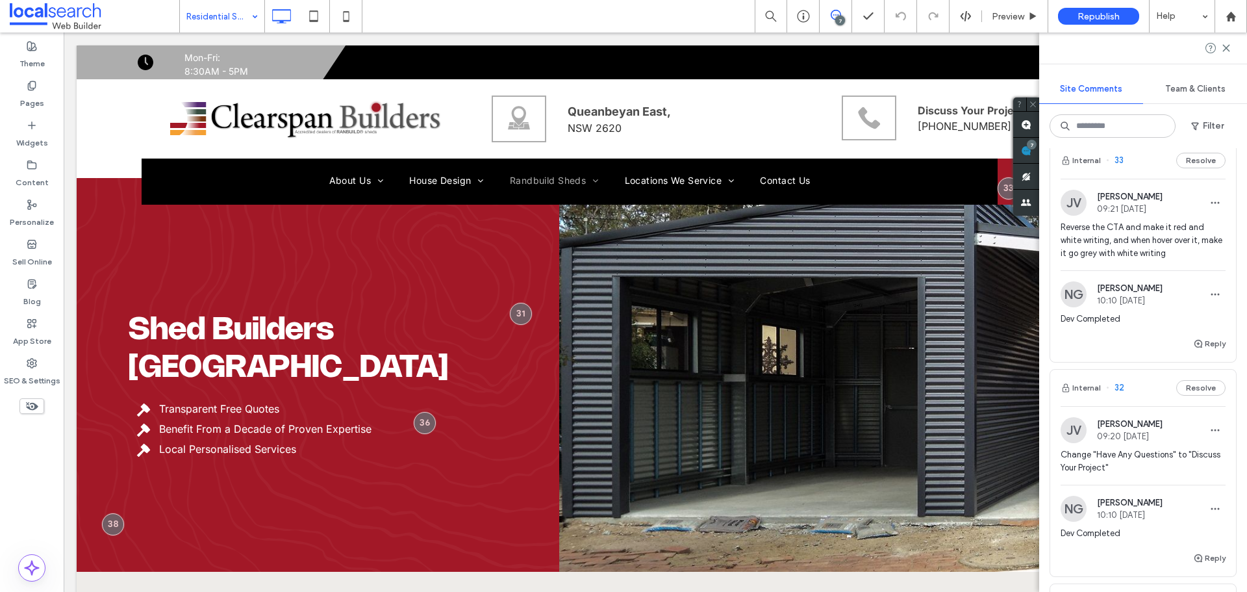
click at [1115, 245] on span "Reverse the CTA and make it red and white writing, and when hover over it, make…" at bounding box center [1143, 240] width 165 height 39
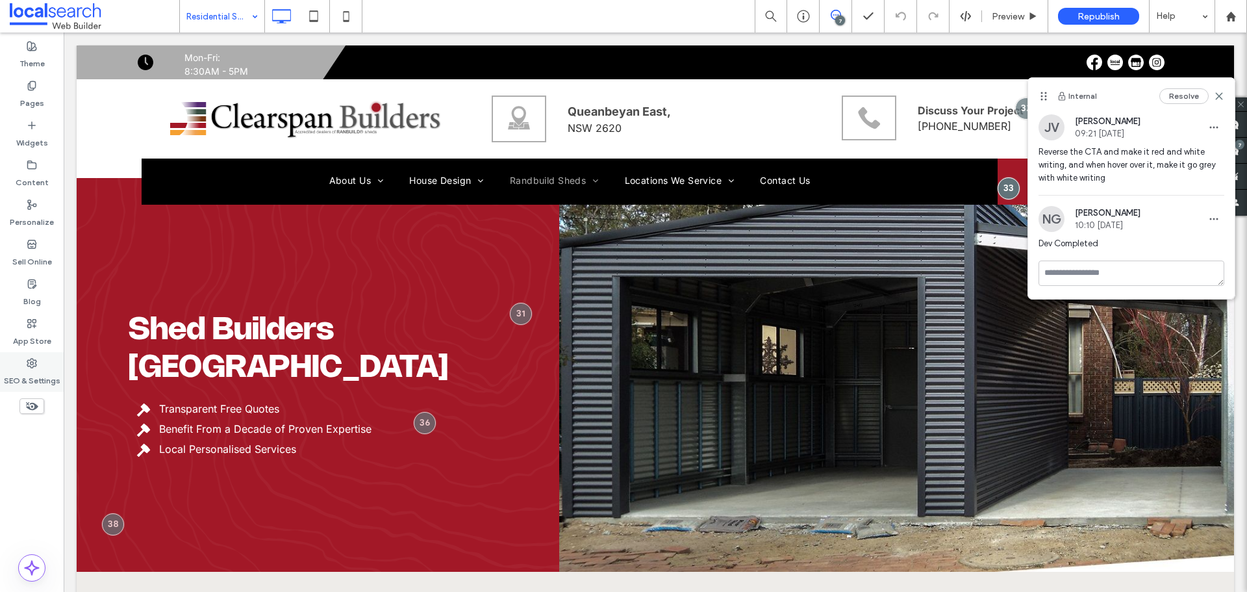
click at [45, 360] on div "SEO & Settings" at bounding box center [32, 372] width 64 height 40
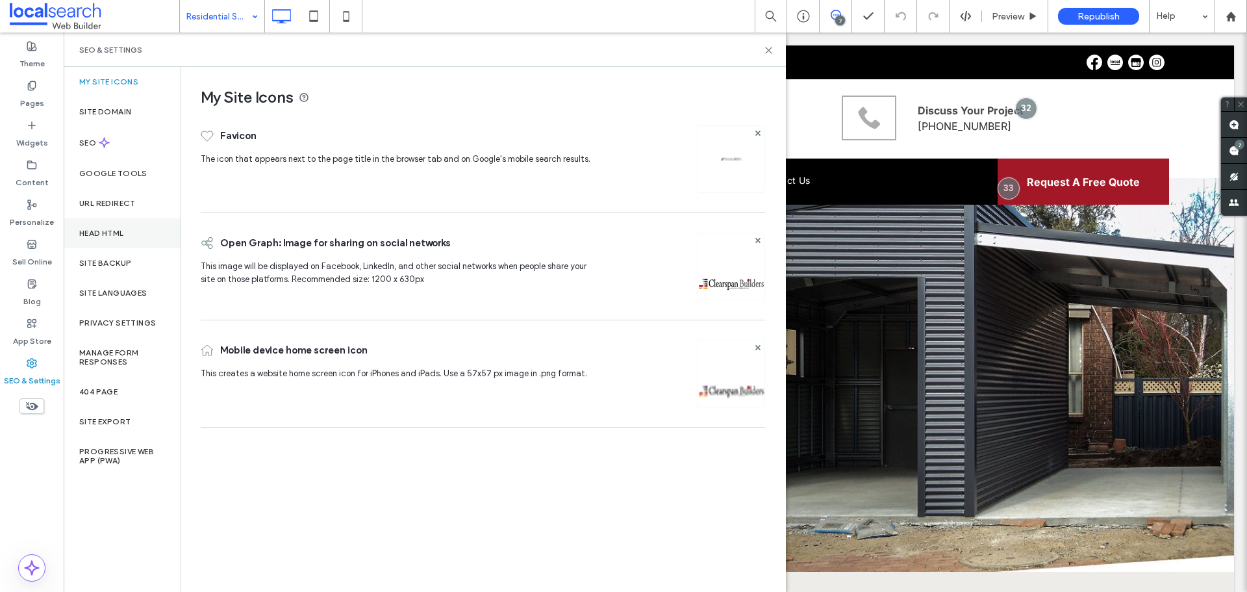
click at [123, 244] on div "Head HTML" at bounding box center [122, 233] width 117 height 30
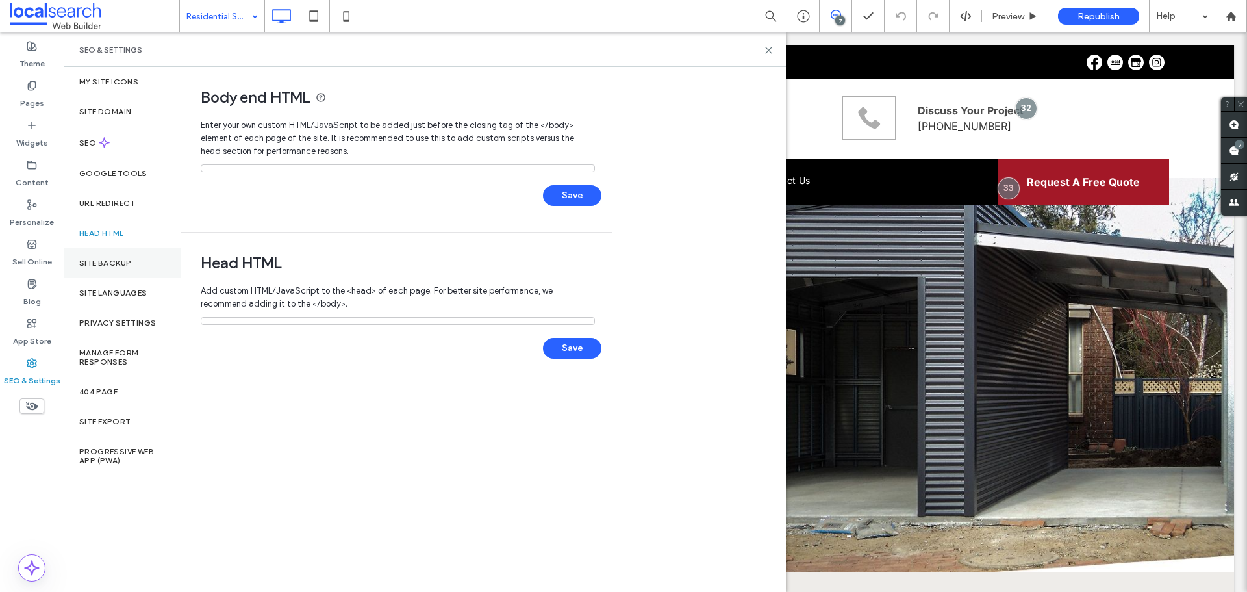
click at [133, 274] on div "Site Backup" at bounding box center [122, 263] width 117 height 30
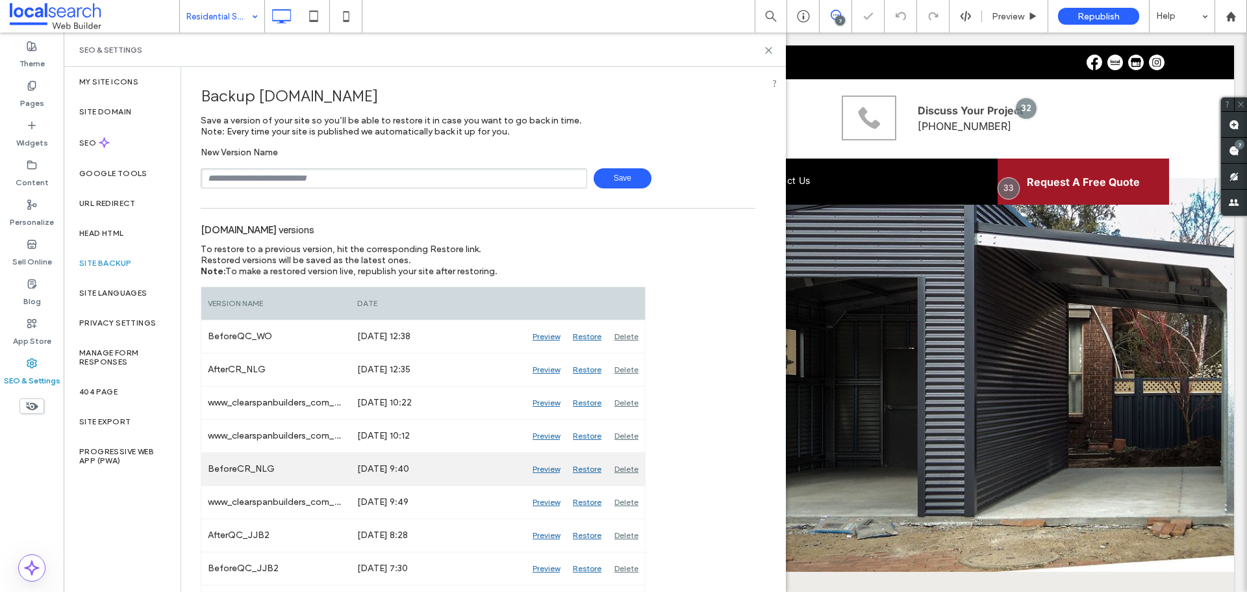
click at [557, 470] on div "Preview" at bounding box center [546, 469] width 40 height 32
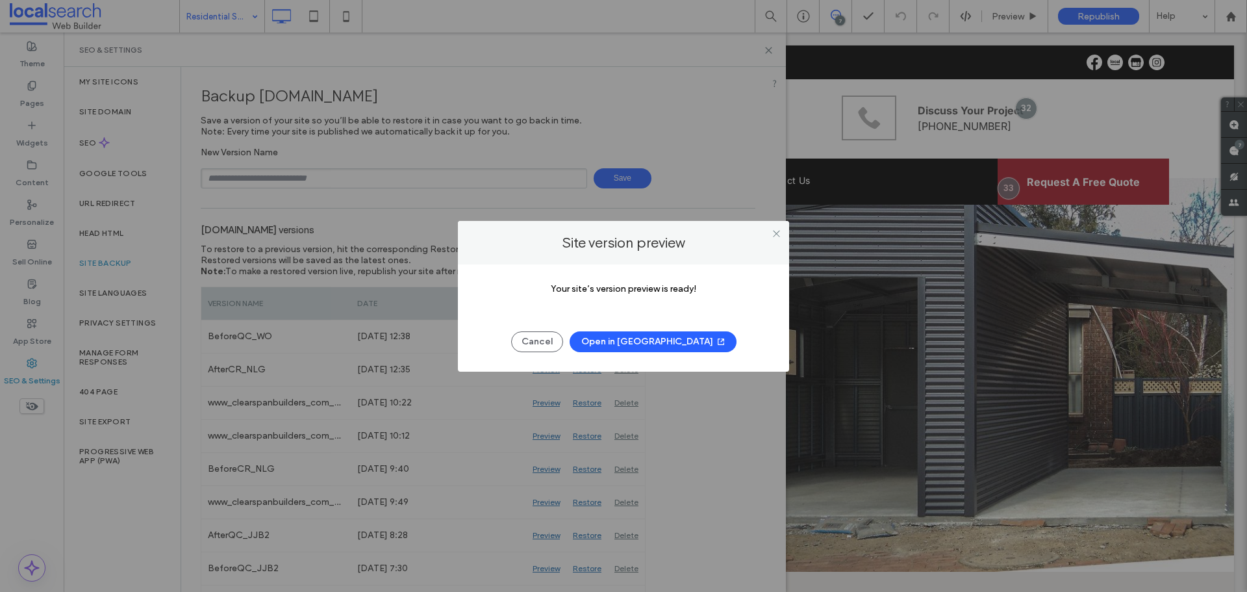
click at [674, 343] on button "Open in New Tab" at bounding box center [653, 341] width 167 height 21
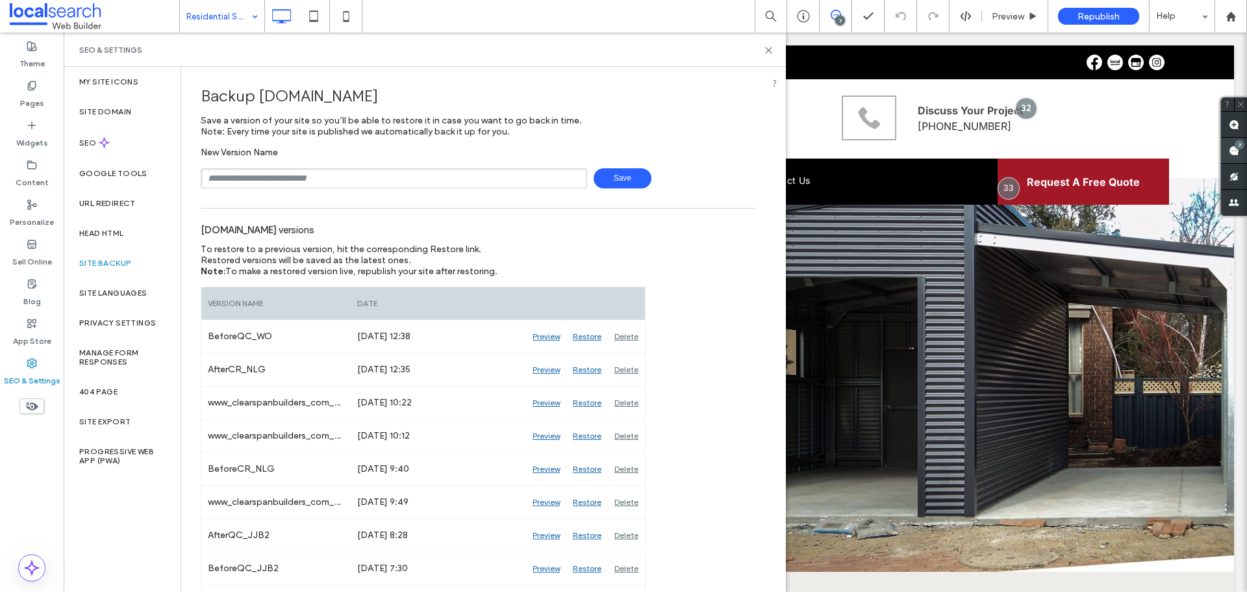
click at [1234, 150] on use at bounding box center [1234, 151] width 10 height 10
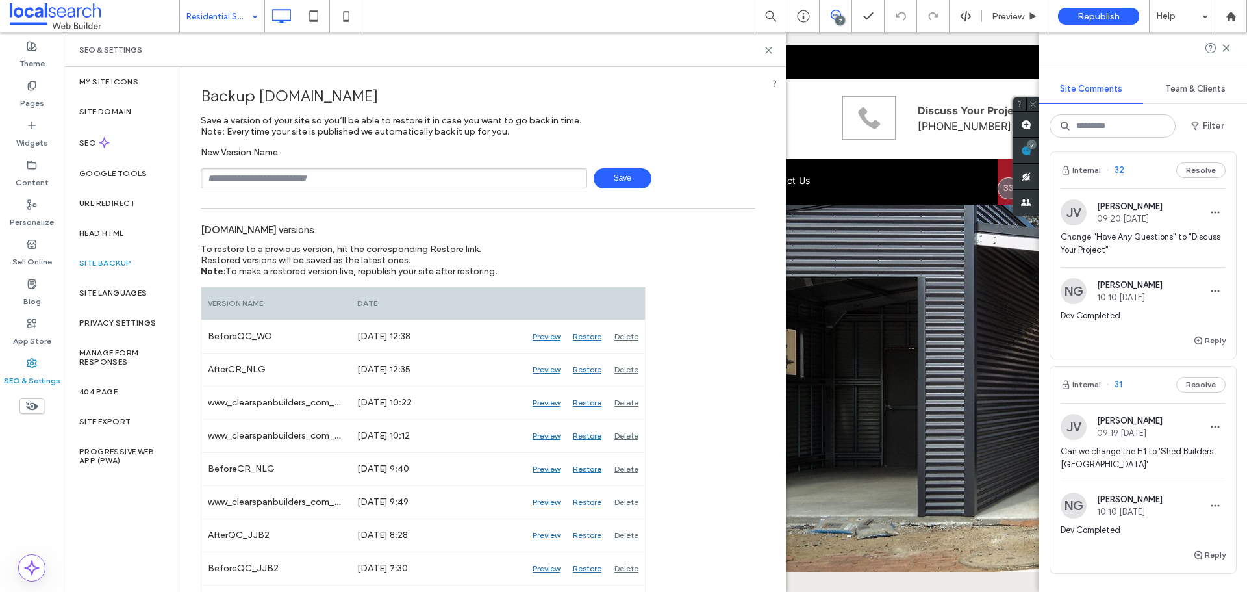
scroll to position [1375, 0]
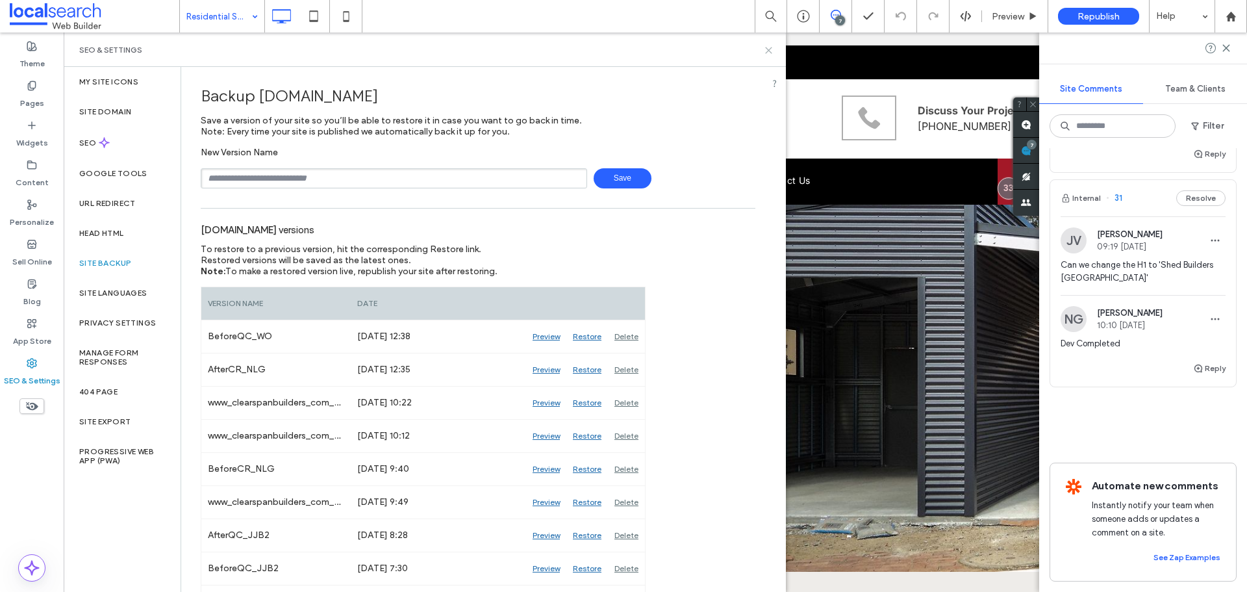
click at [768, 48] on icon at bounding box center [769, 50] width 10 height 10
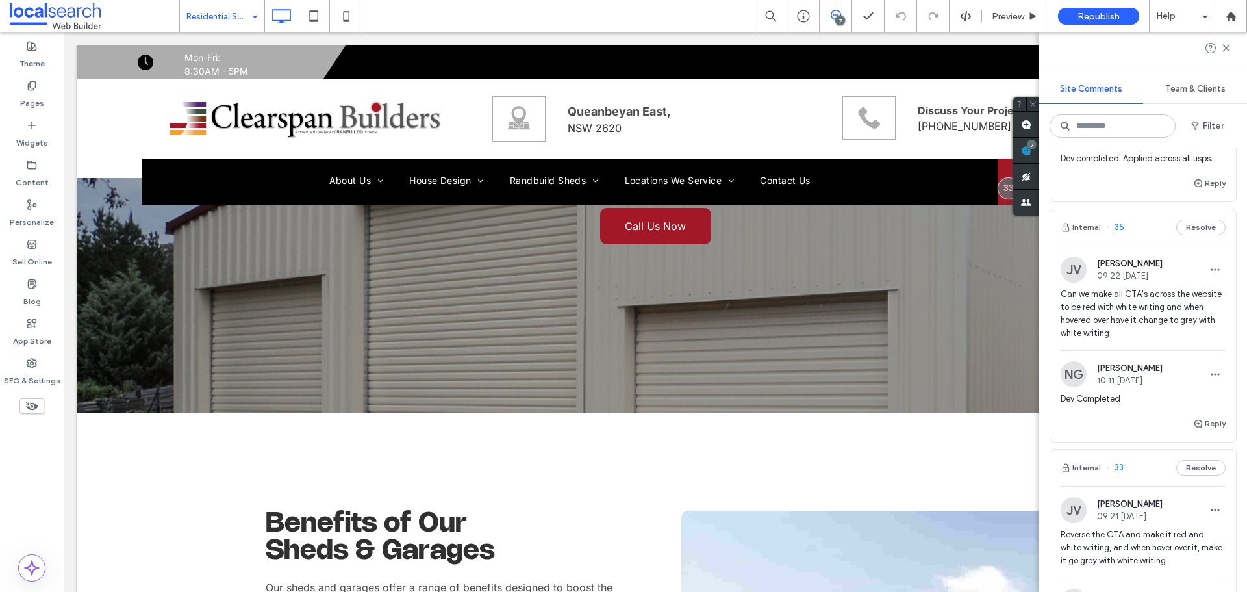
scroll to position [1364, 0]
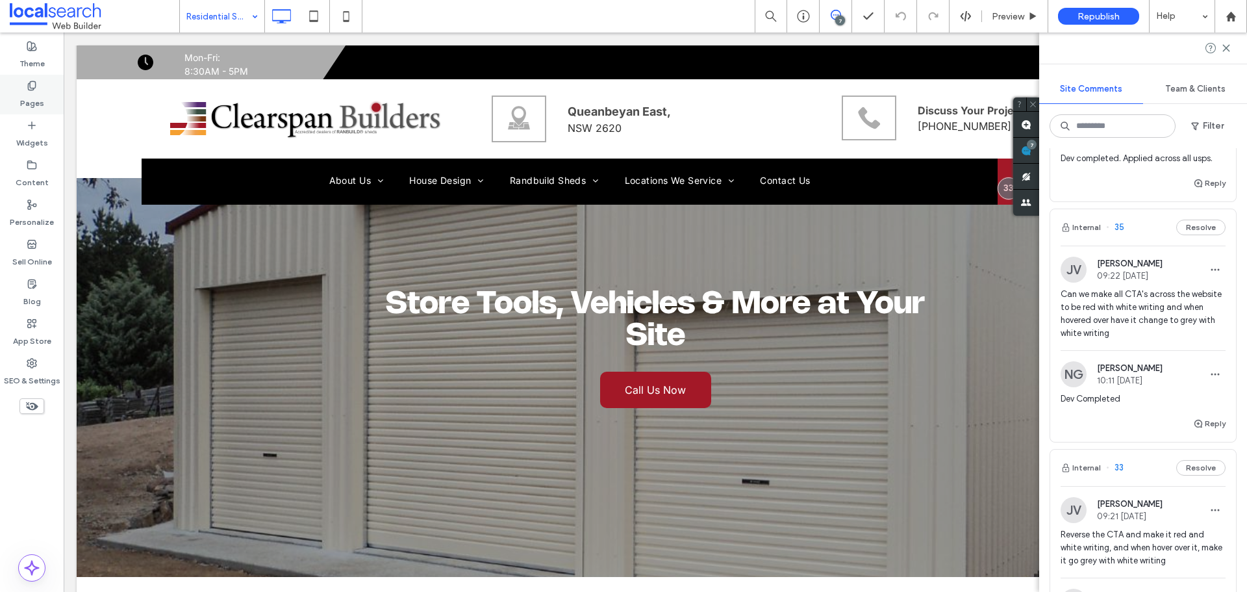
click at [34, 95] on label "Pages" at bounding box center [32, 100] width 24 height 18
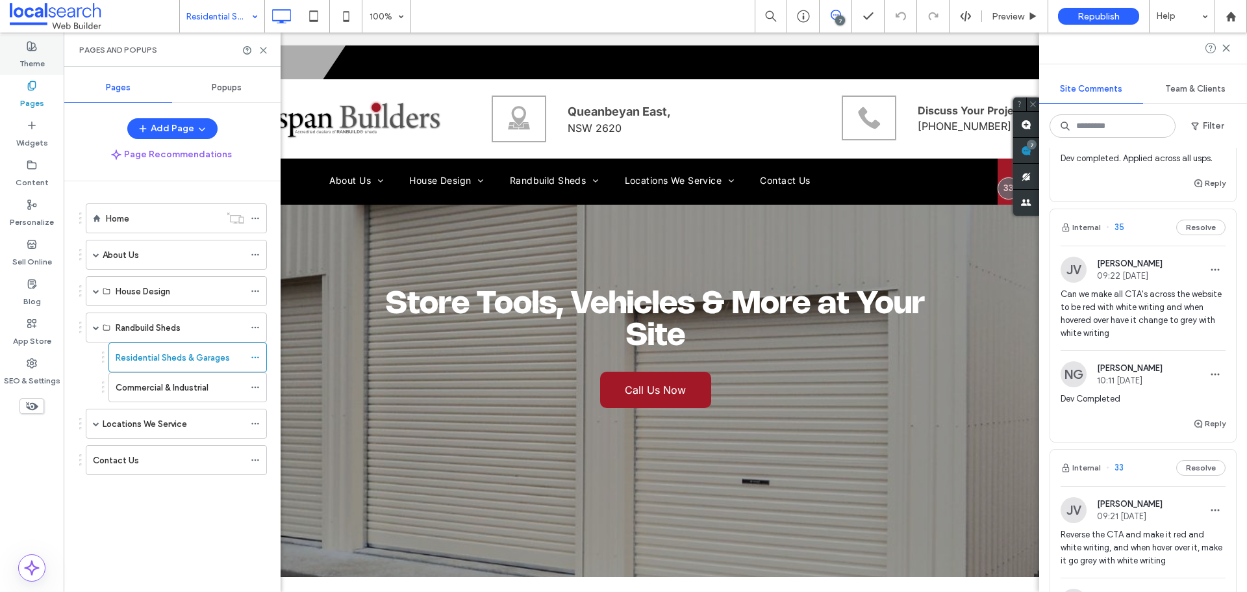
click at [47, 66] on div "Theme" at bounding box center [32, 55] width 64 height 40
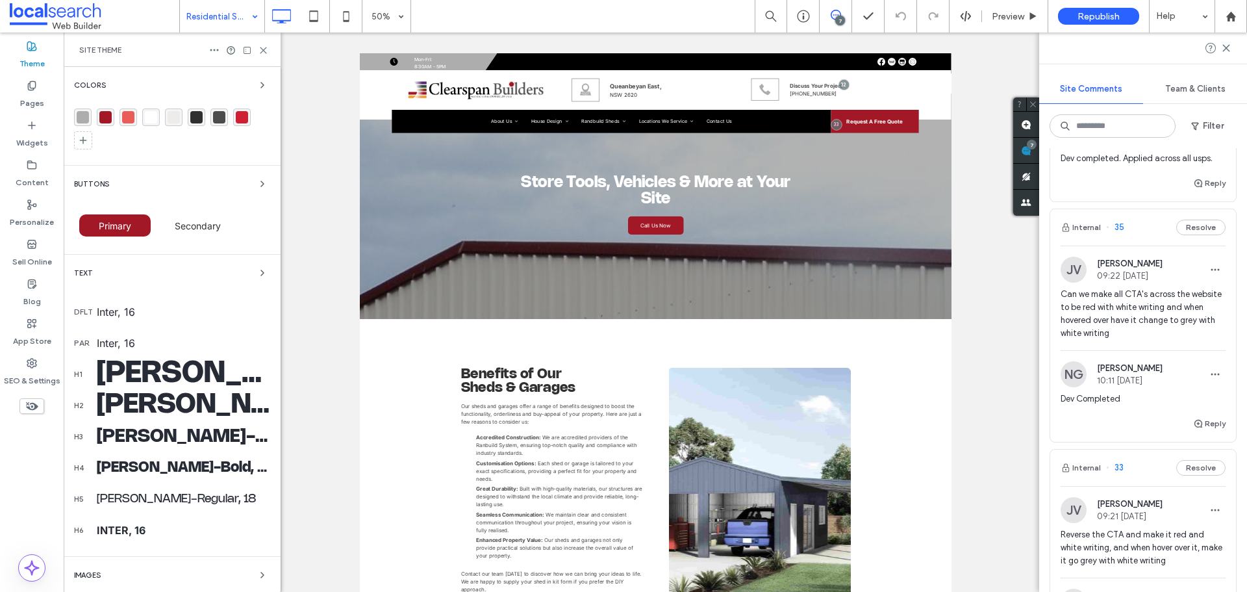
scroll to position [273, 0]
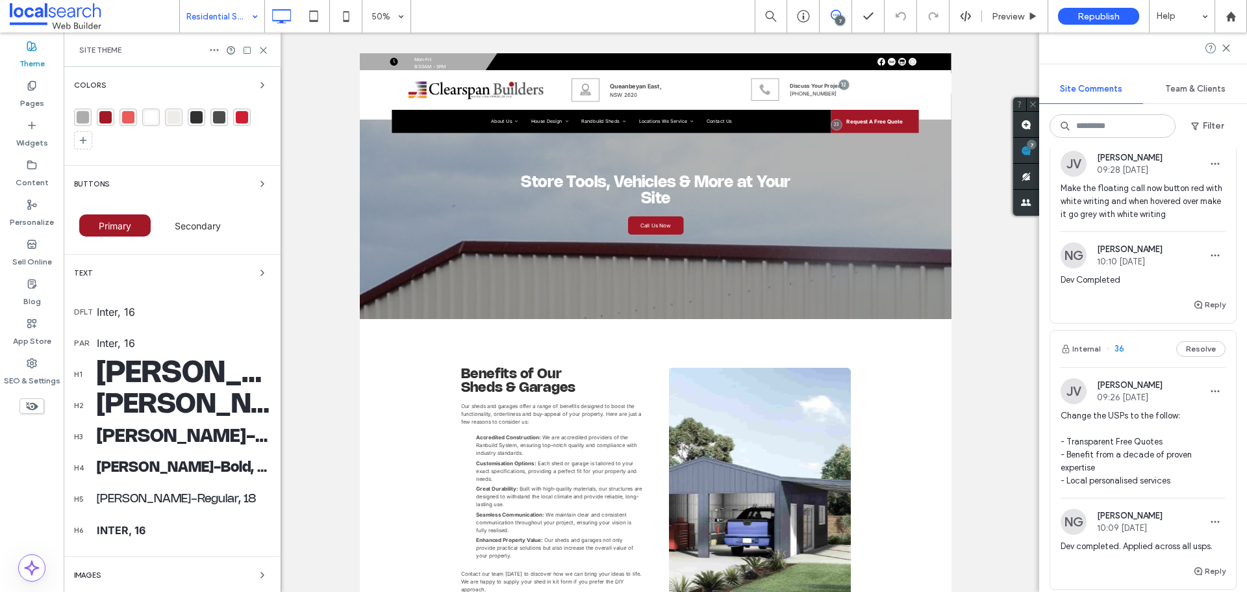
click at [1124, 454] on span "Change the USPs to the follow: - Transparent Free Quotes - Benefit from a decad…" at bounding box center [1143, 448] width 165 height 78
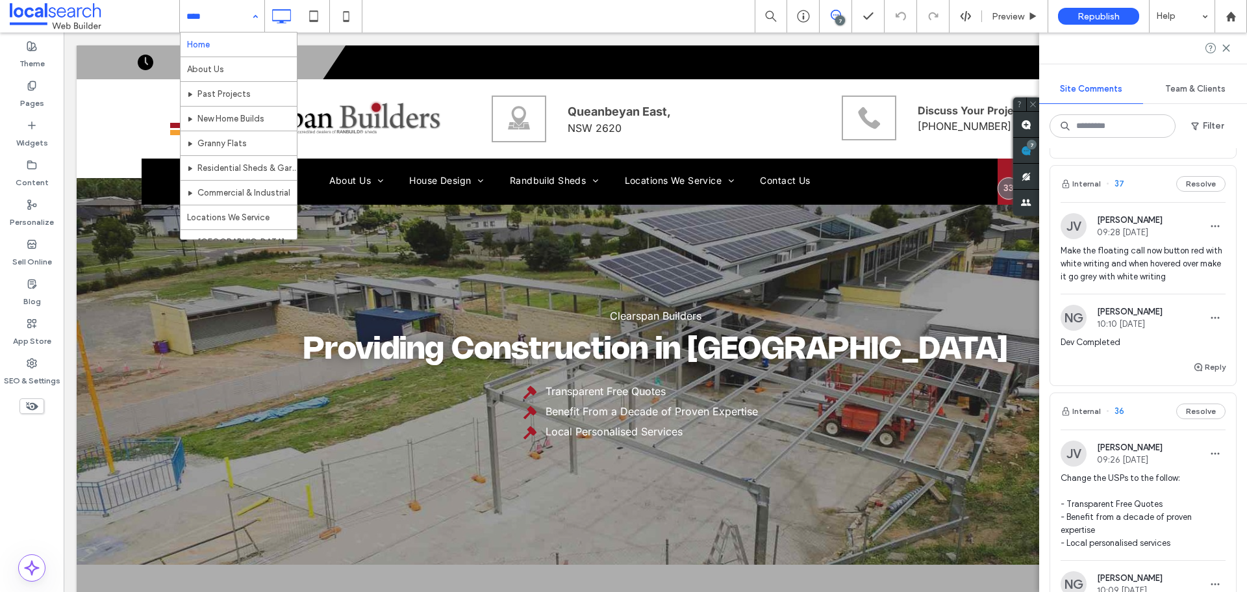
scroll to position [195, 0]
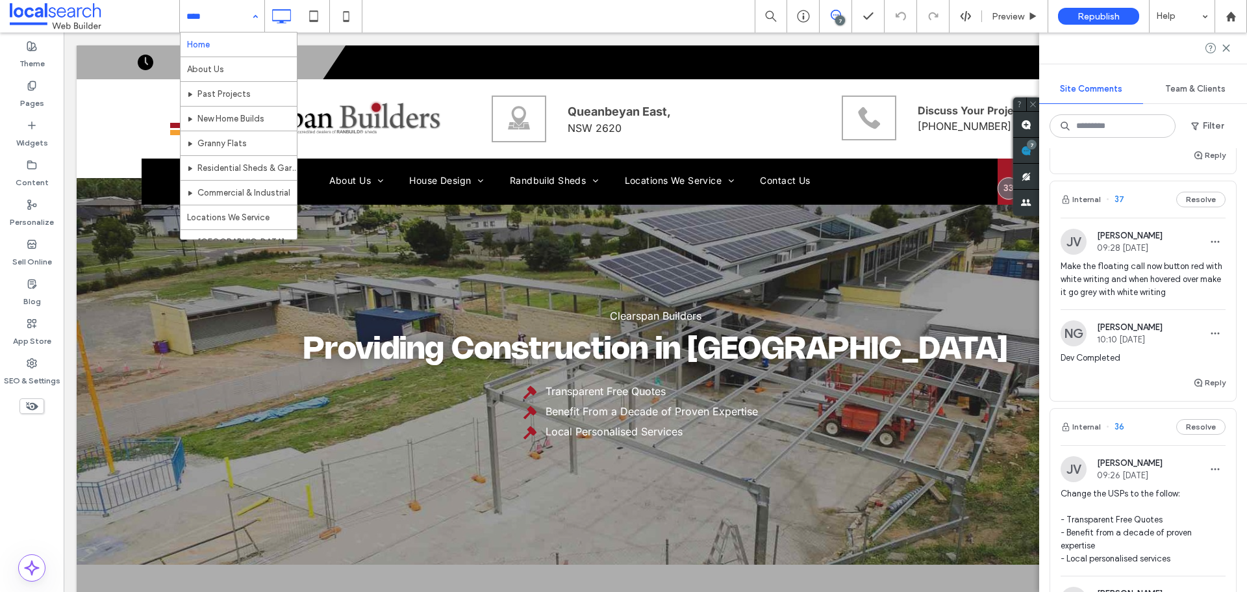
click at [1160, 279] on span "Make the floating call now button red with white writing and when hovered over …" at bounding box center [1143, 279] width 165 height 39
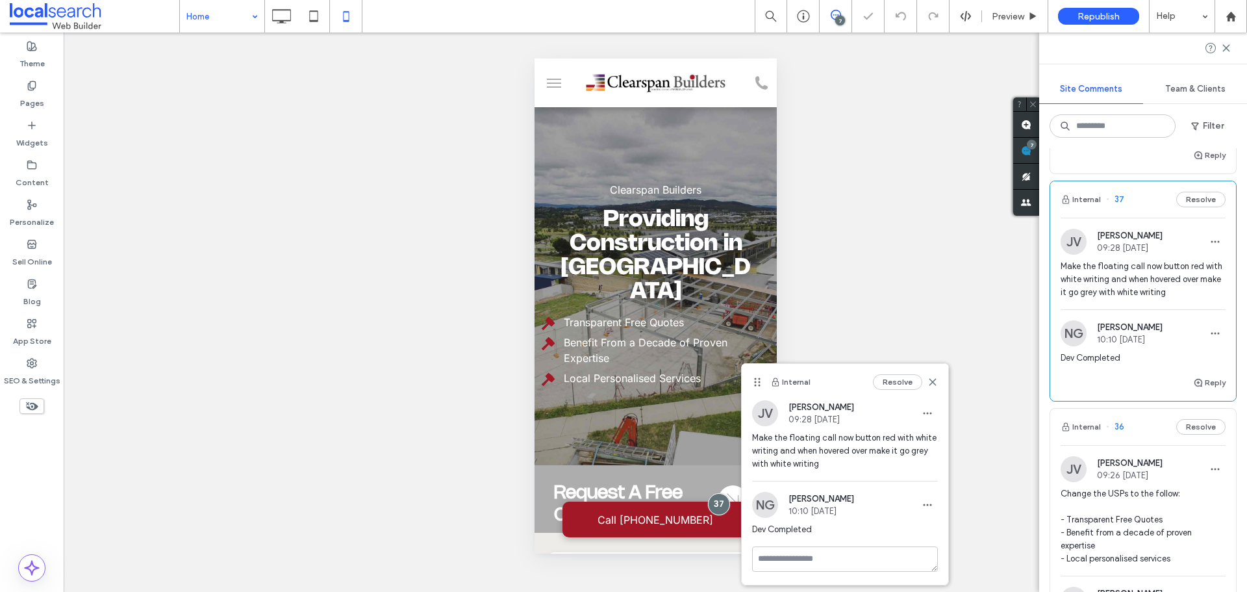
click at [282, 17] on icon at bounding box center [281, 16] width 26 height 26
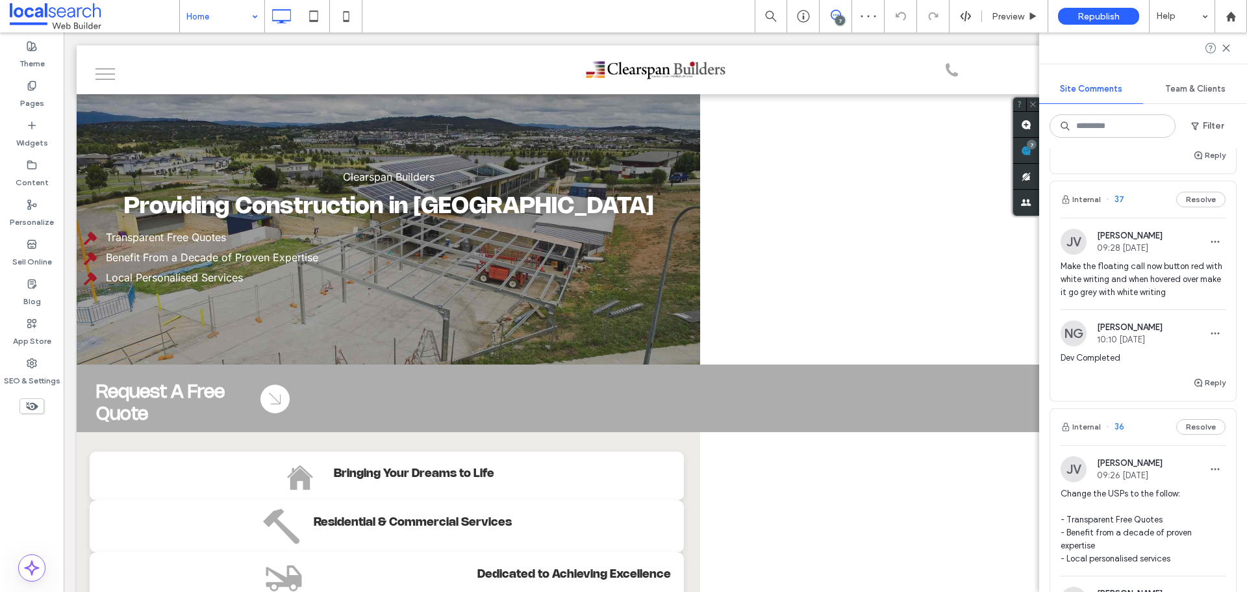
click at [1130, 250] on span "09:28 Oct 14 2025" at bounding box center [1130, 248] width 66 height 10
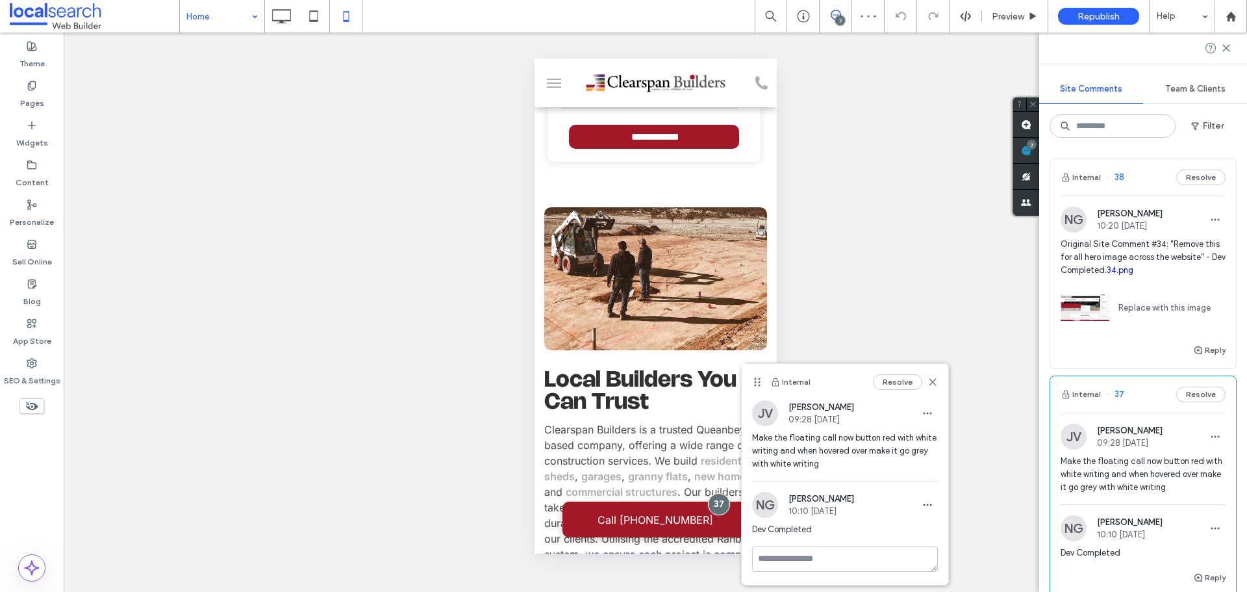
scroll to position [0, 0]
click at [1134, 274] on link "34.png" at bounding box center [1120, 270] width 27 height 10
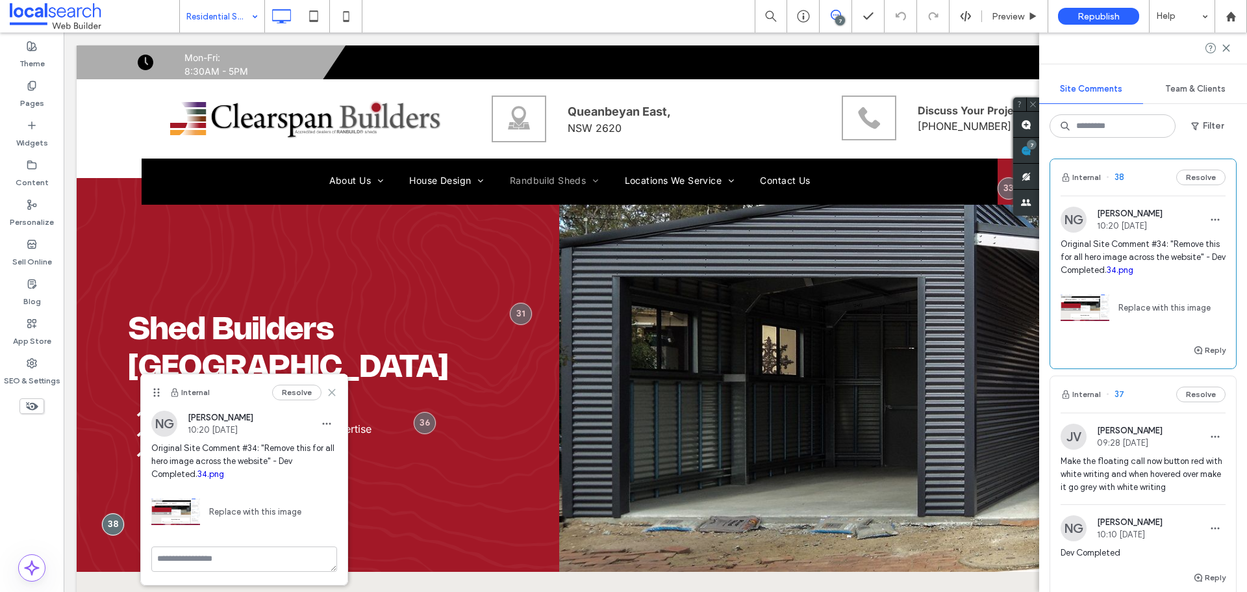
click at [331, 392] on icon at bounding box center [332, 392] width 10 height 10
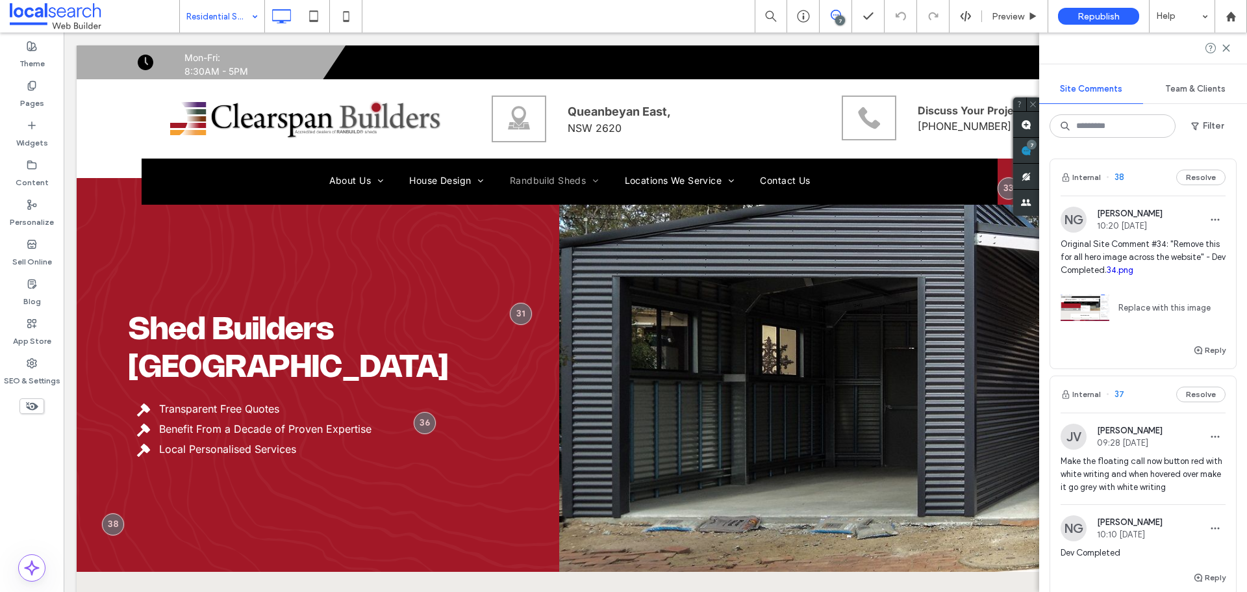
click at [1134, 270] on link "34.png" at bounding box center [1120, 270] width 27 height 10
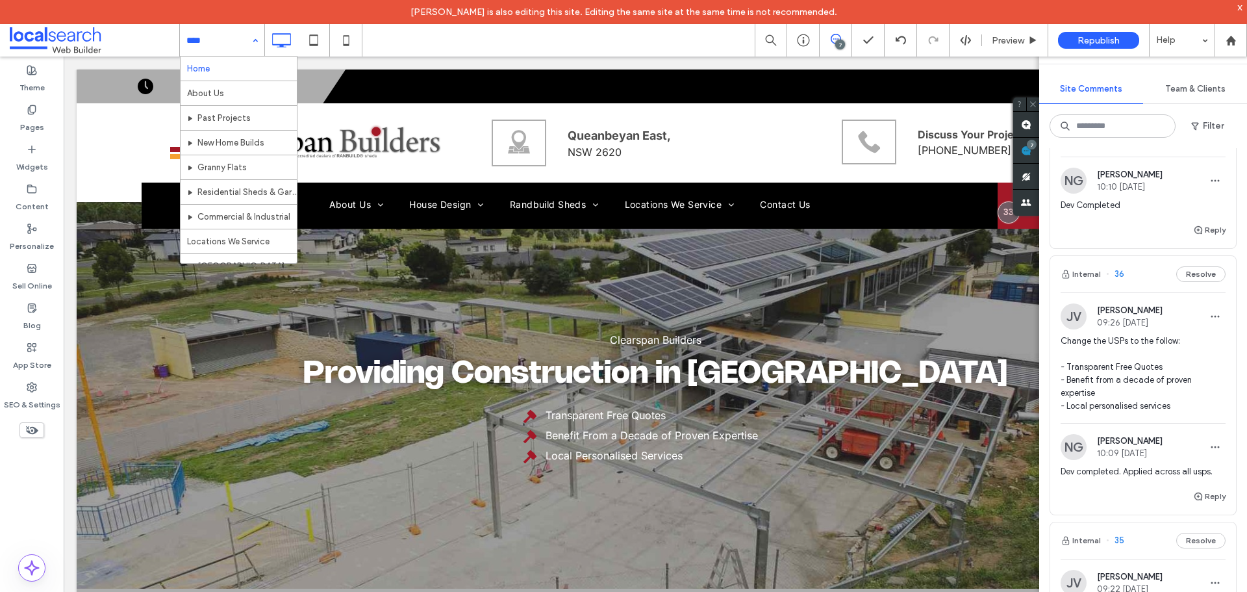
scroll to position [413, 0]
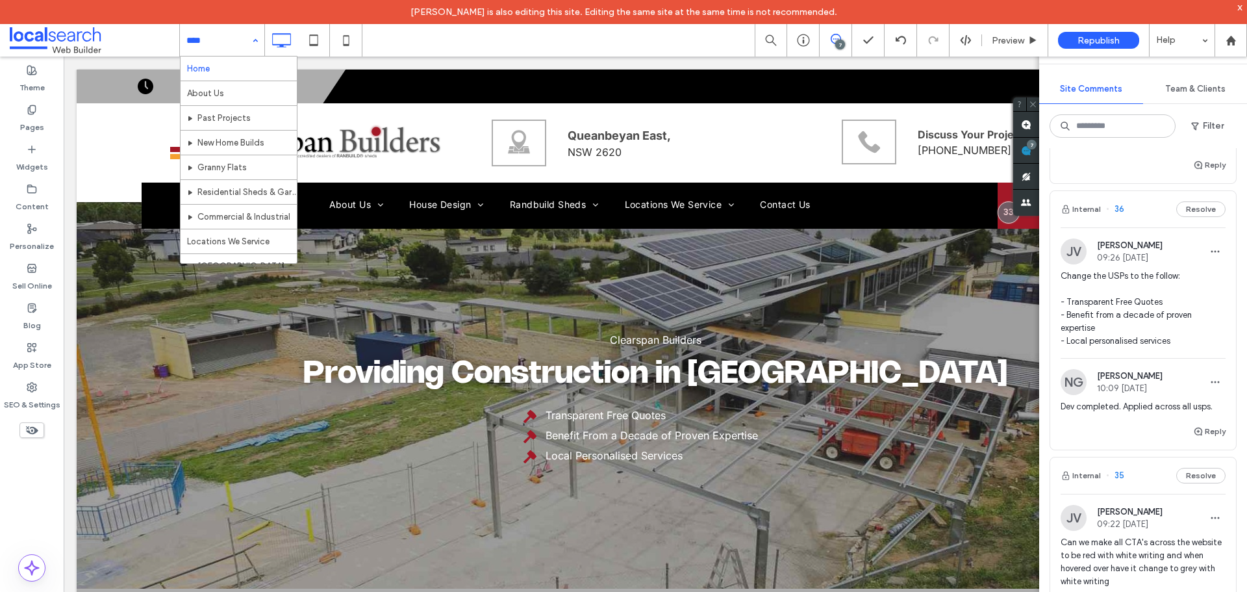
click at [1238, 12] on div "x" at bounding box center [1241, 6] width 6 height 11
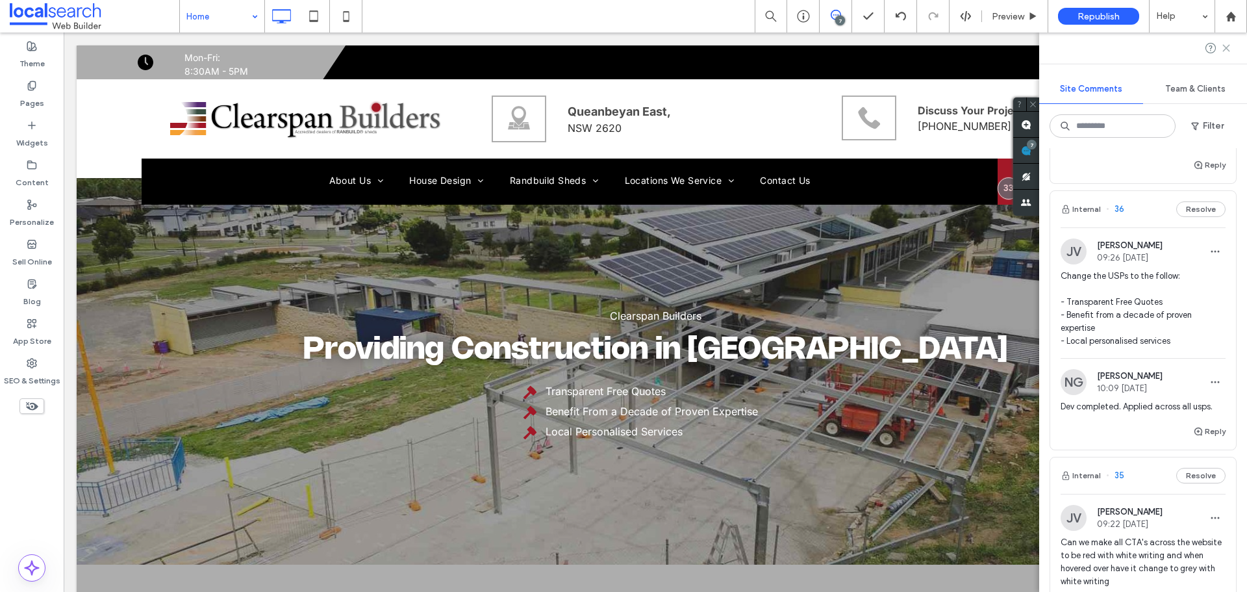
click at [1227, 46] on icon at bounding box center [1226, 48] width 10 height 10
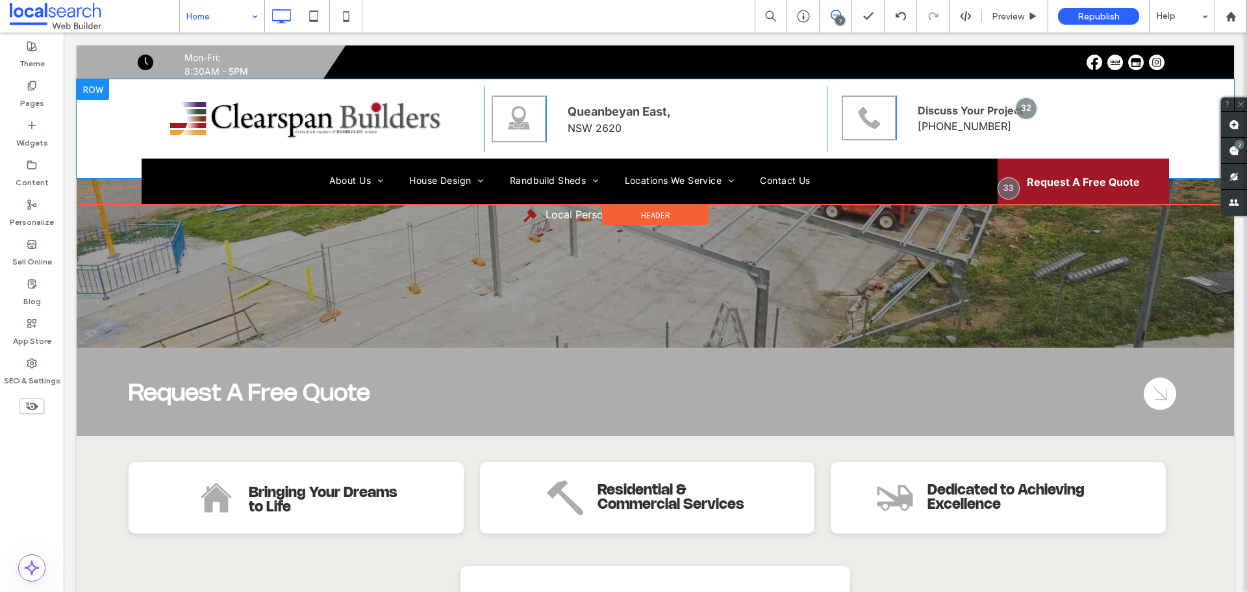
scroll to position [260, 0]
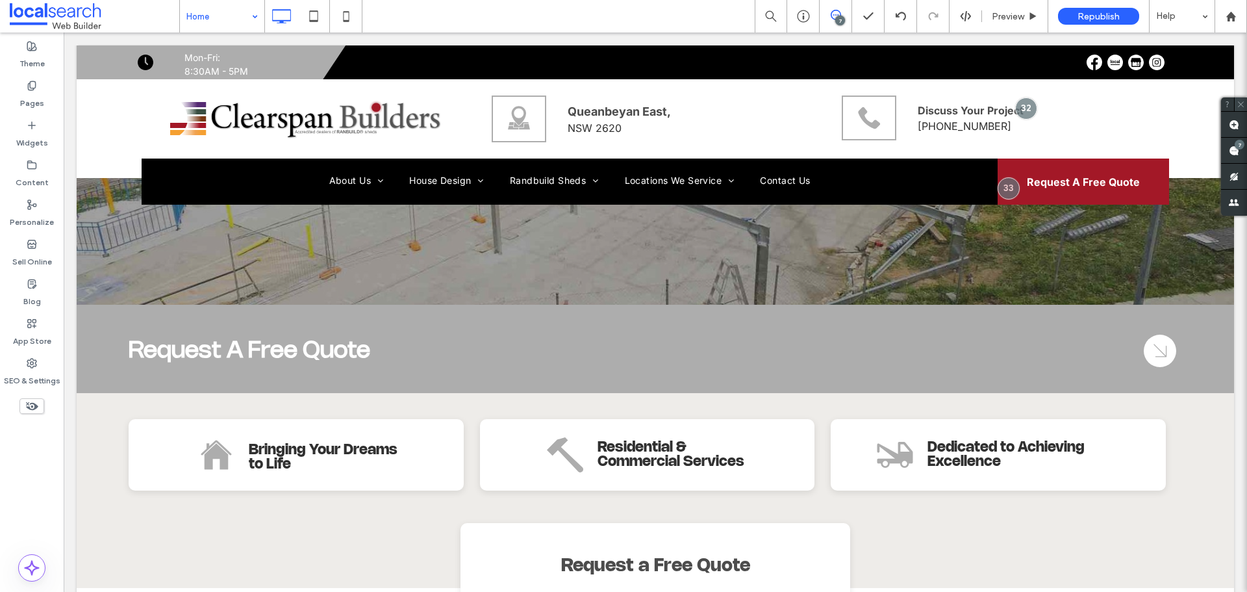
click at [1245, 105] on icon at bounding box center [1241, 104] width 8 height 8
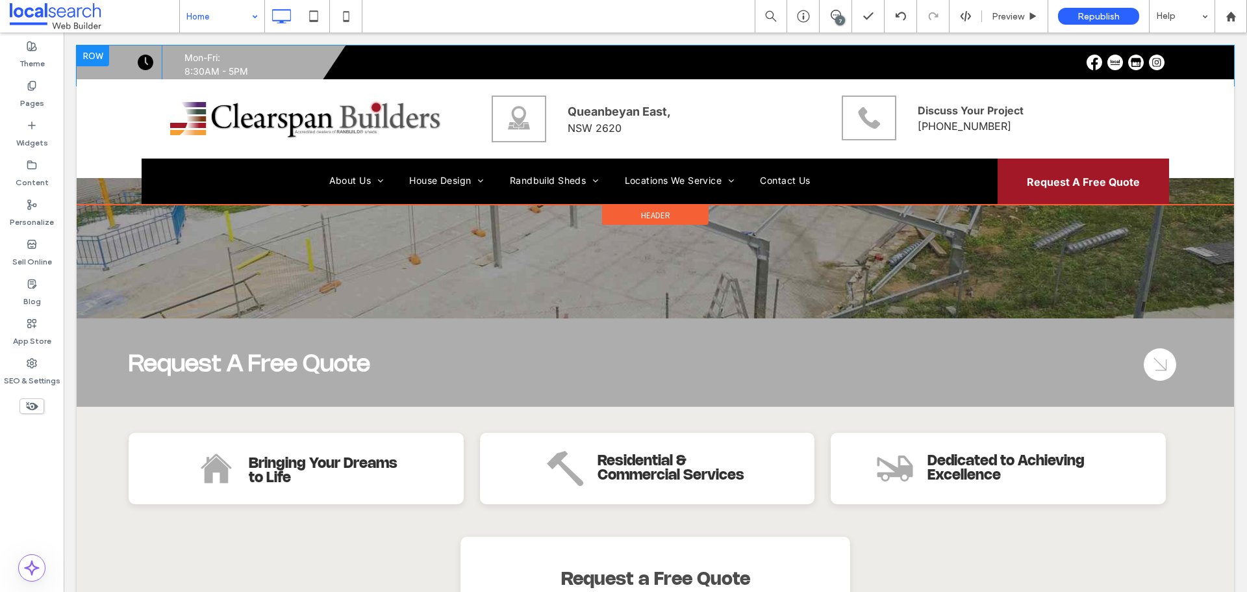
scroll to position [239, 0]
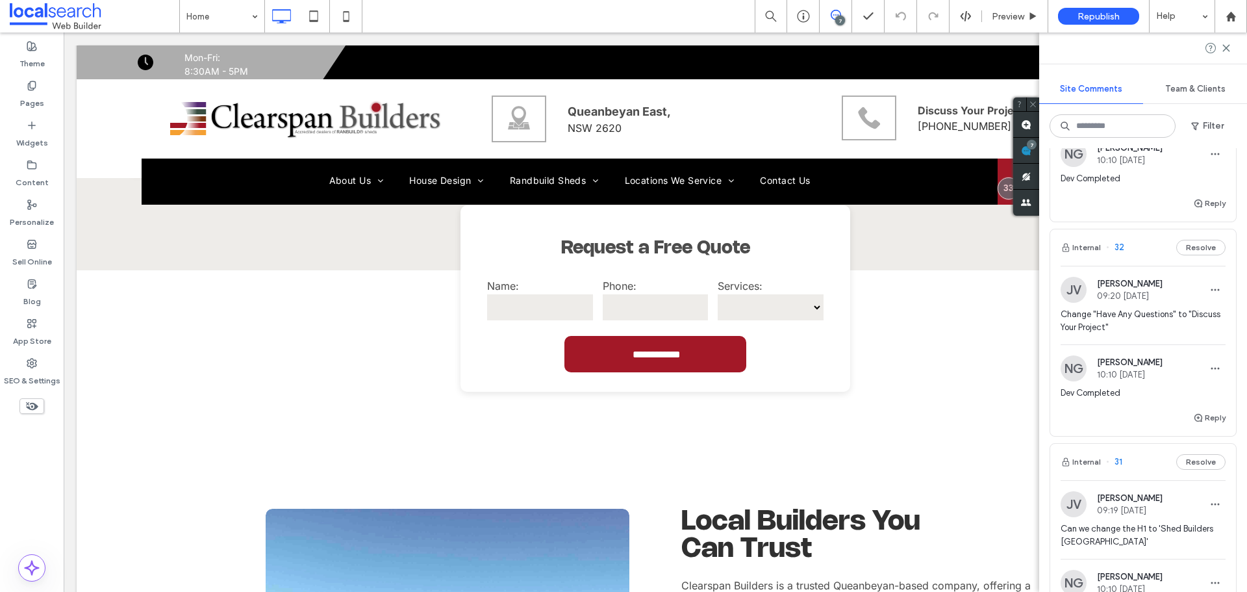
scroll to position [1117, 0]
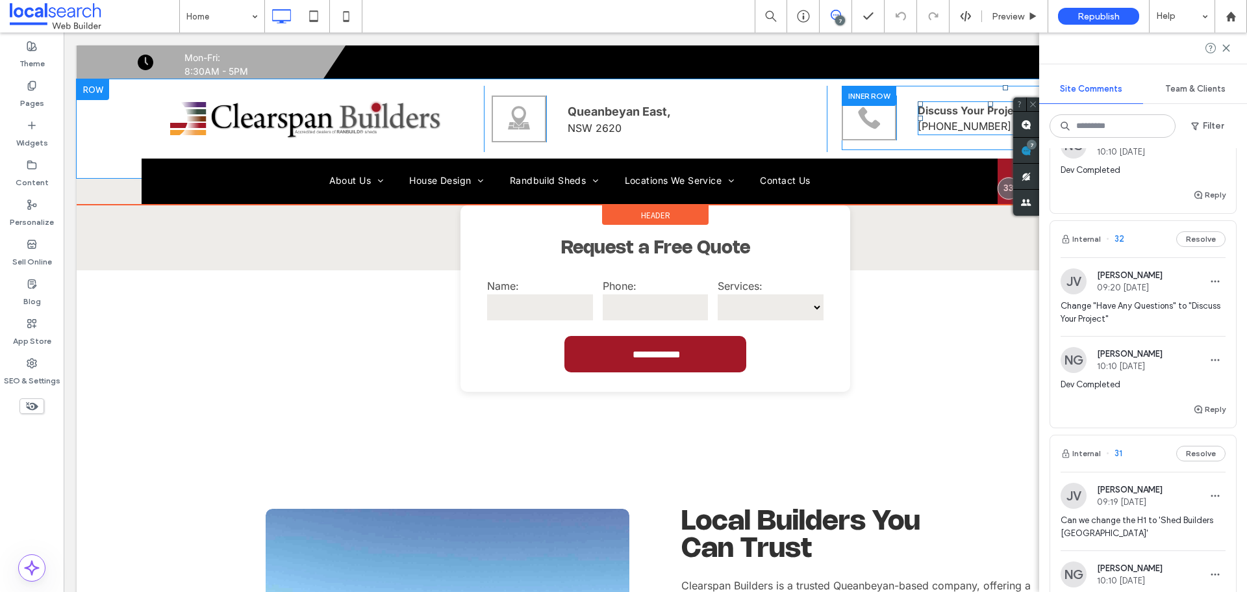
click at [961, 112] on strong "Discuss Your Project" at bounding box center [971, 110] width 106 height 13
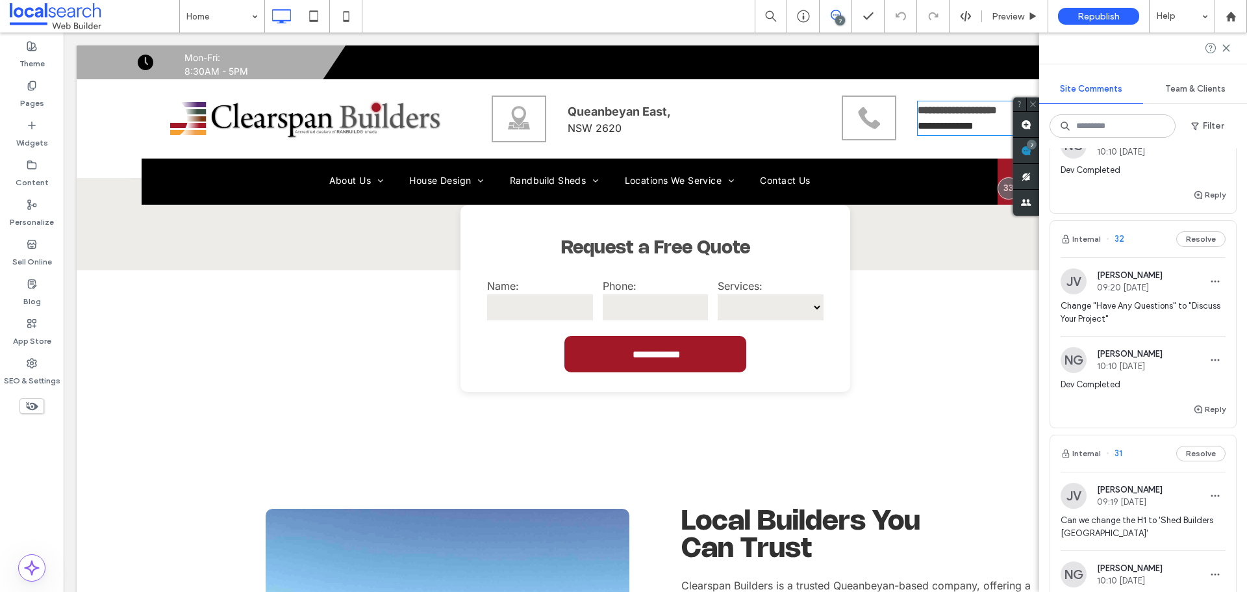
type input "*****"
type input "**"
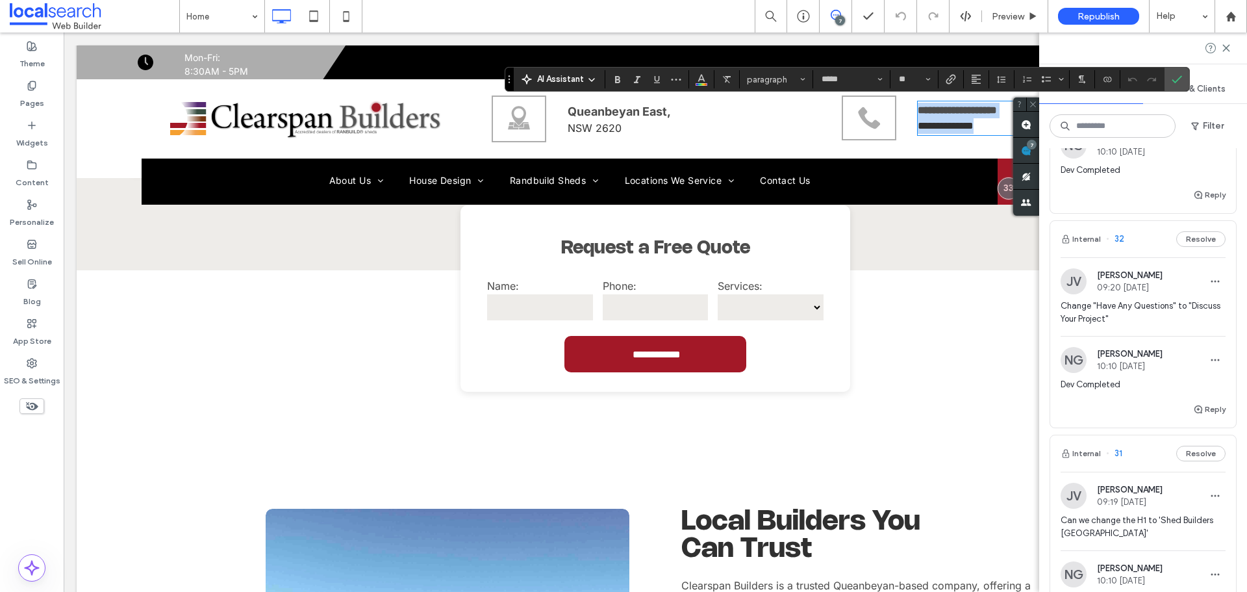
click at [961, 112] on strong "**********" at bounding box center [957, 110] width 79 height 10
drag, startPoint x: 961, startPoint y: 112, endPoint x: 949, endPoint y: 111, distance: 11.8
click at [951, 112] on strong "**********" at bounding box center [957, 110] width 79 height 10
click at [1177, 79] on icon "Confirm" at bounding box center [1177, 79] width 10 height 10
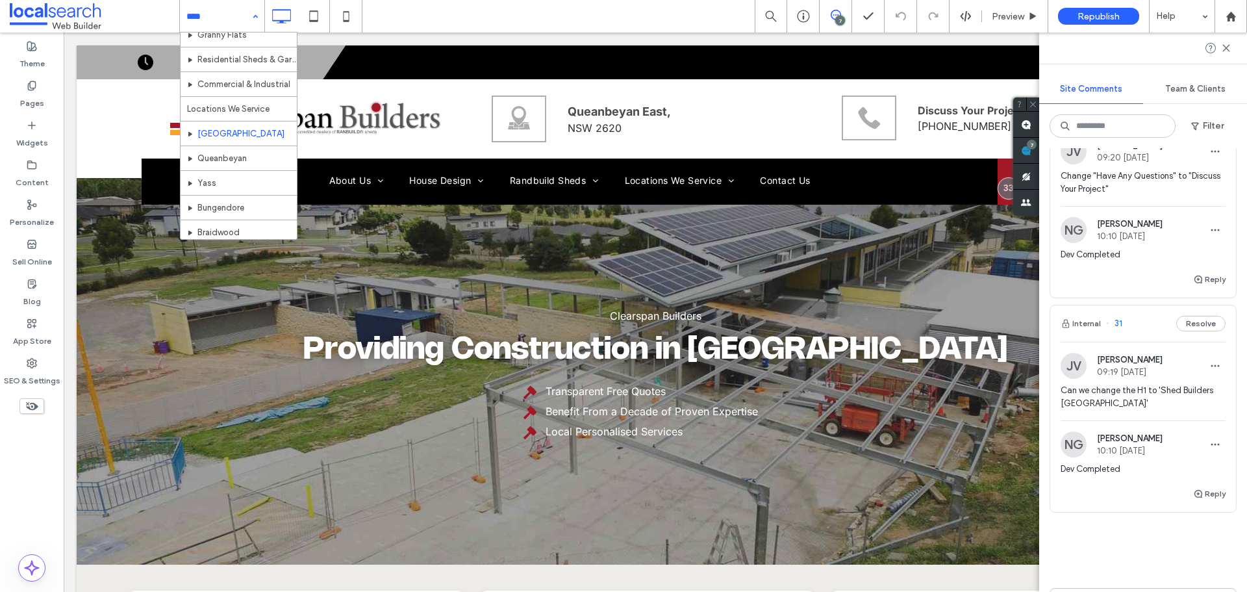
scroll to position [130, 0]
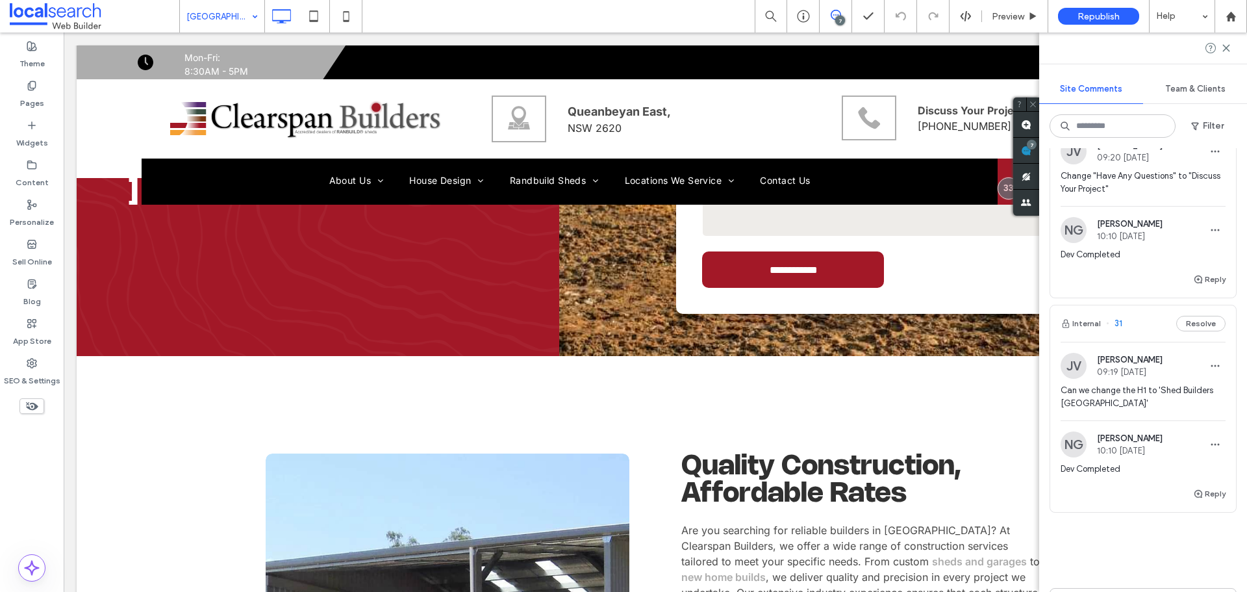
scroll to position [520, 0]
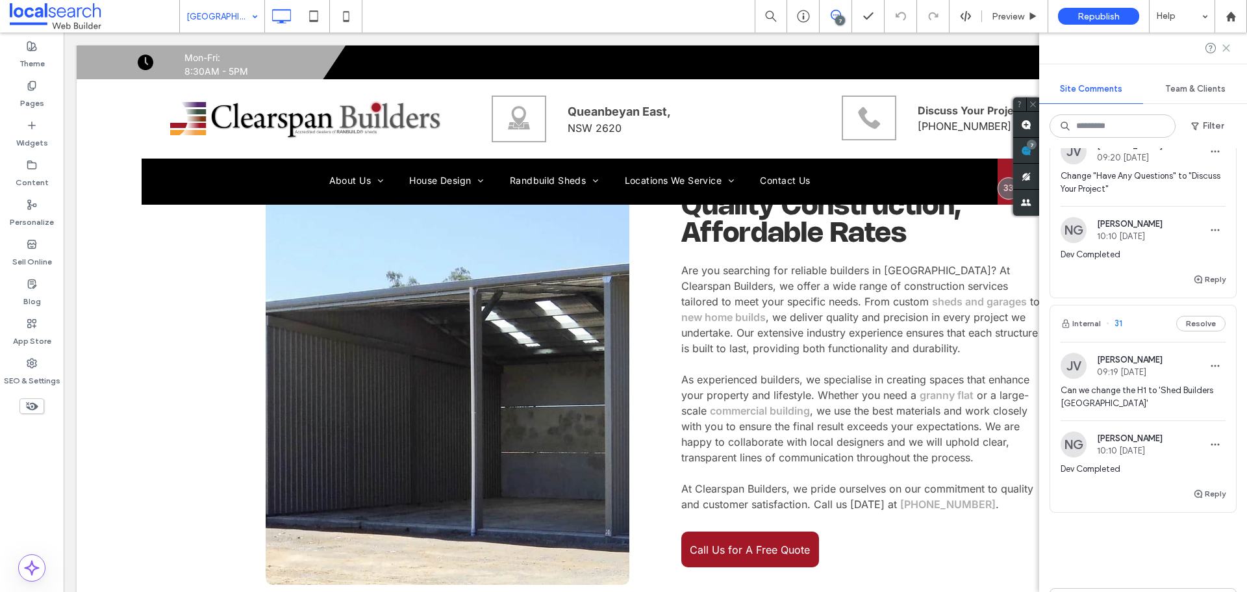
click at [1223, 49] on icon at bounding box center [1226, 48] width 10 height 10
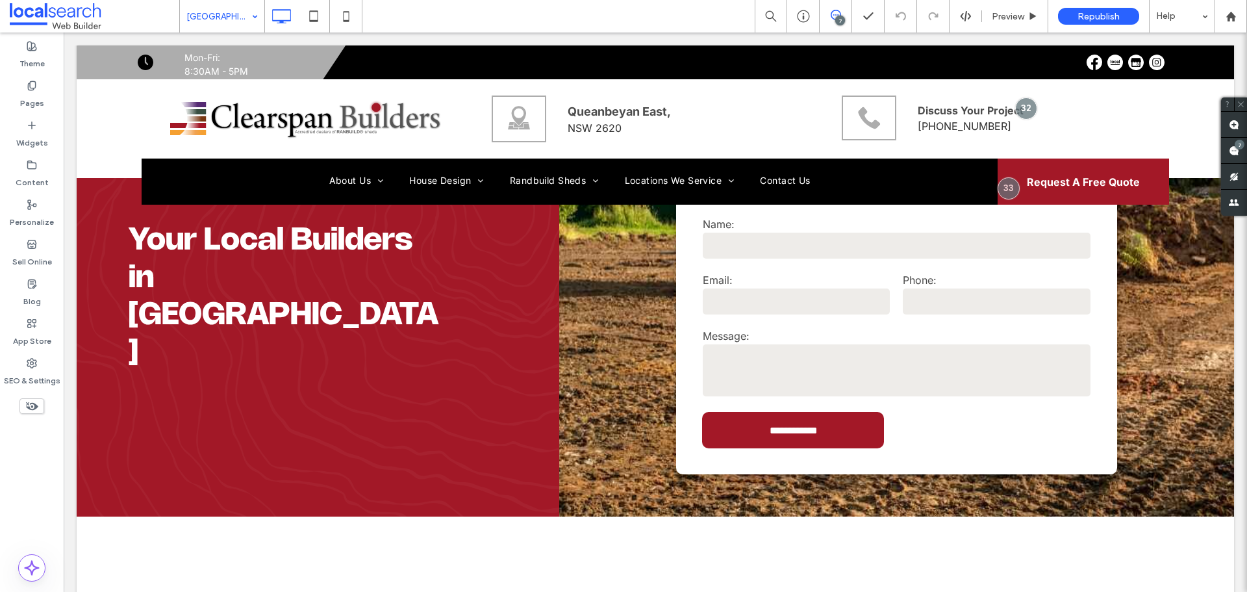
scroll to position [0, 0]
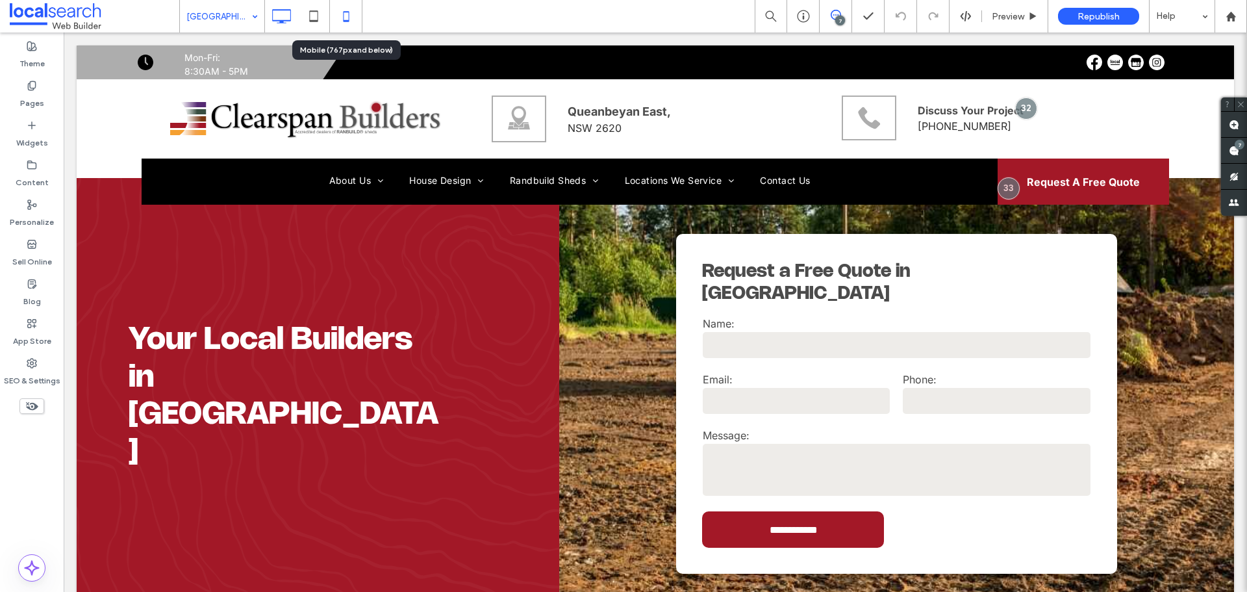
click at [343, 15] on icon at bounding box center [346, 16] width 26 height 26
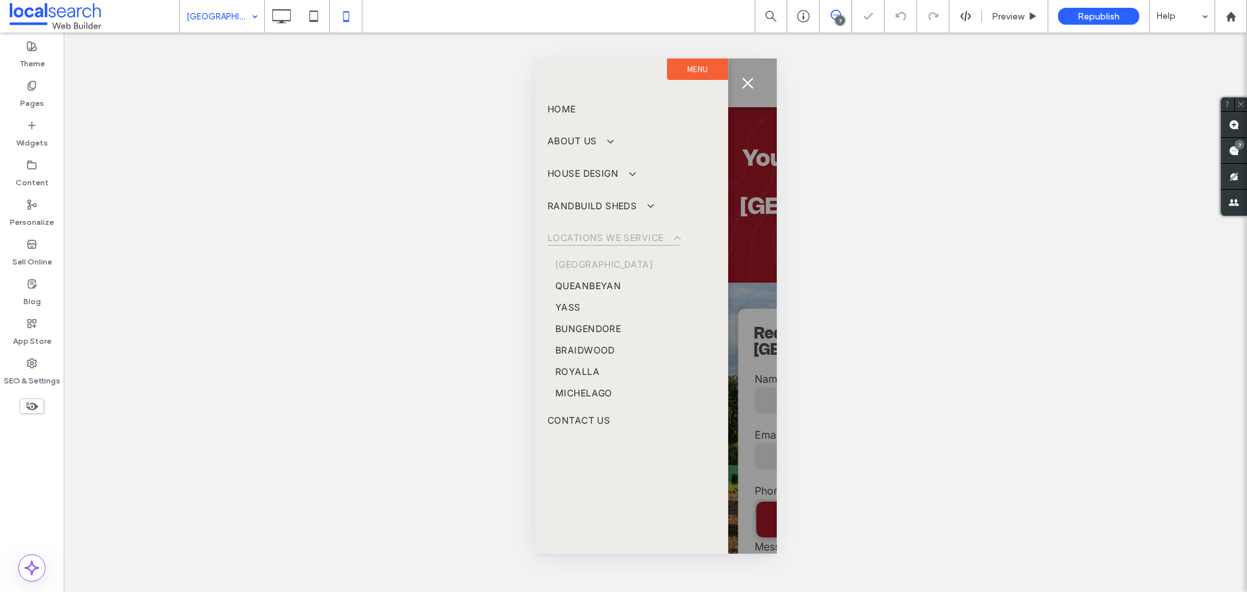
click at [752, 174] on div at bounding box center [849, 305] width 242 height 495
drag, startPoint x: 503, startPoint y: 123, endPoint x: 48, endPoint y: 69, distance: 458.0
click at [503, 123] on div at bounding box center [498, 130] width 19 height 19
click at [744, 86] on span "menu" at bounding box center [747, 82] width 11 height 11
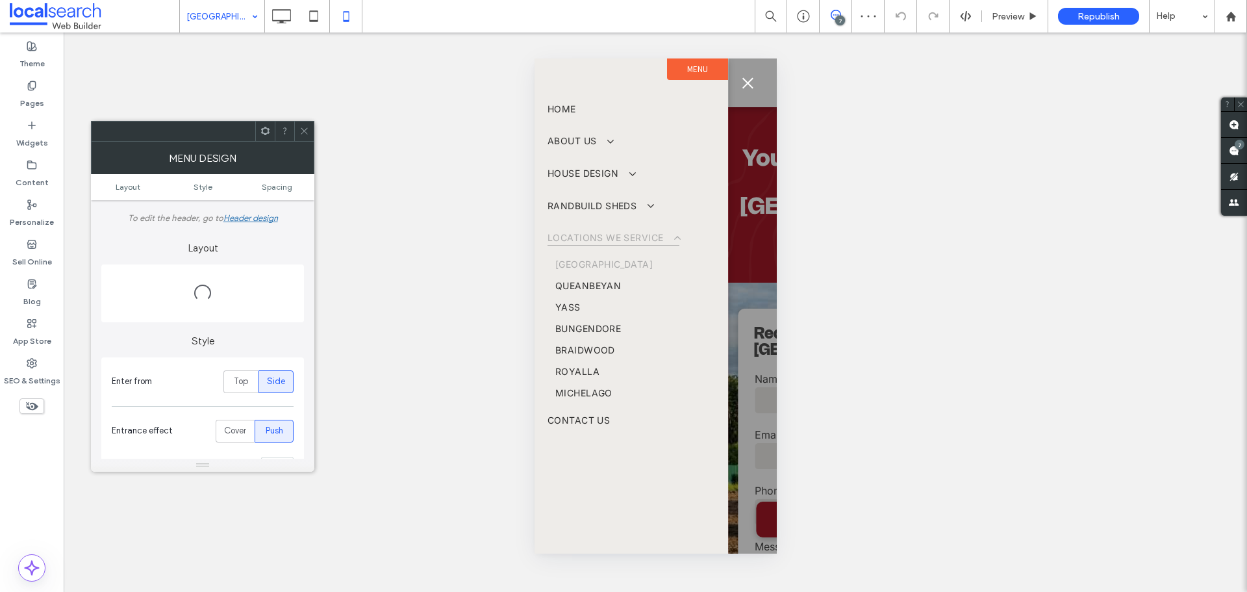
drag, startPoint x: 773, startPoint y: 84, endPoint x: 774, endPoint y: 107, distance: 23.4
click at [774, 107] on div at bounding box center [849, 305] width 242 height 495
click at [748, 86] on span "menu" at bounding box center [747, 82] width 11 height 11
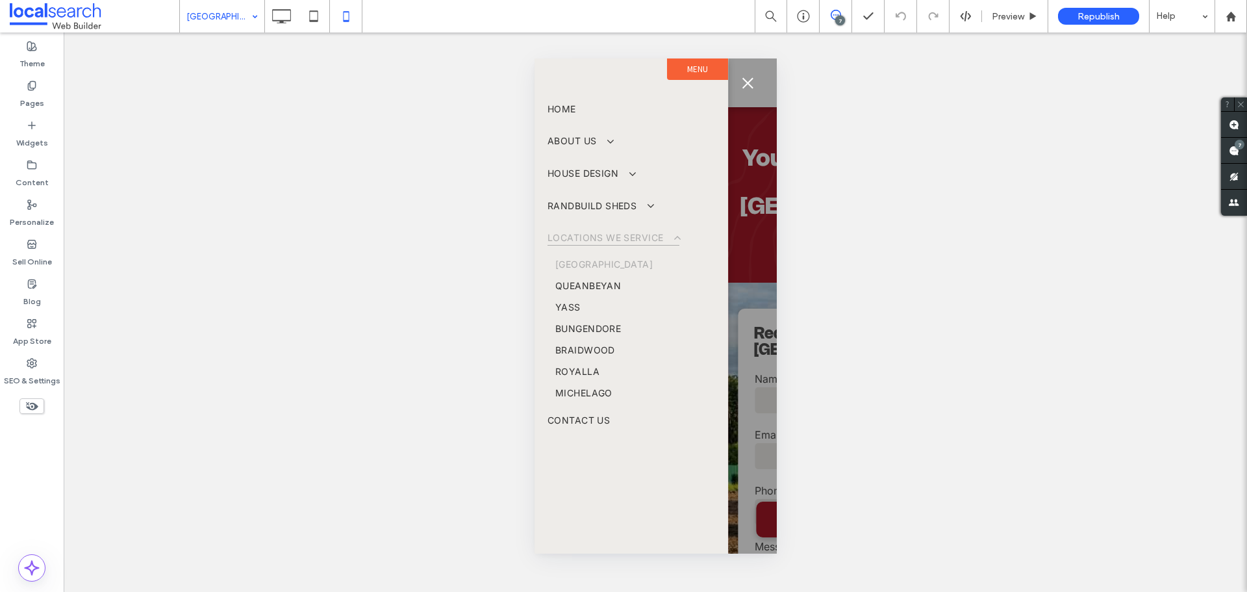
click at [771, 153] on div at bounding box center [849, 305] width 242 height 495
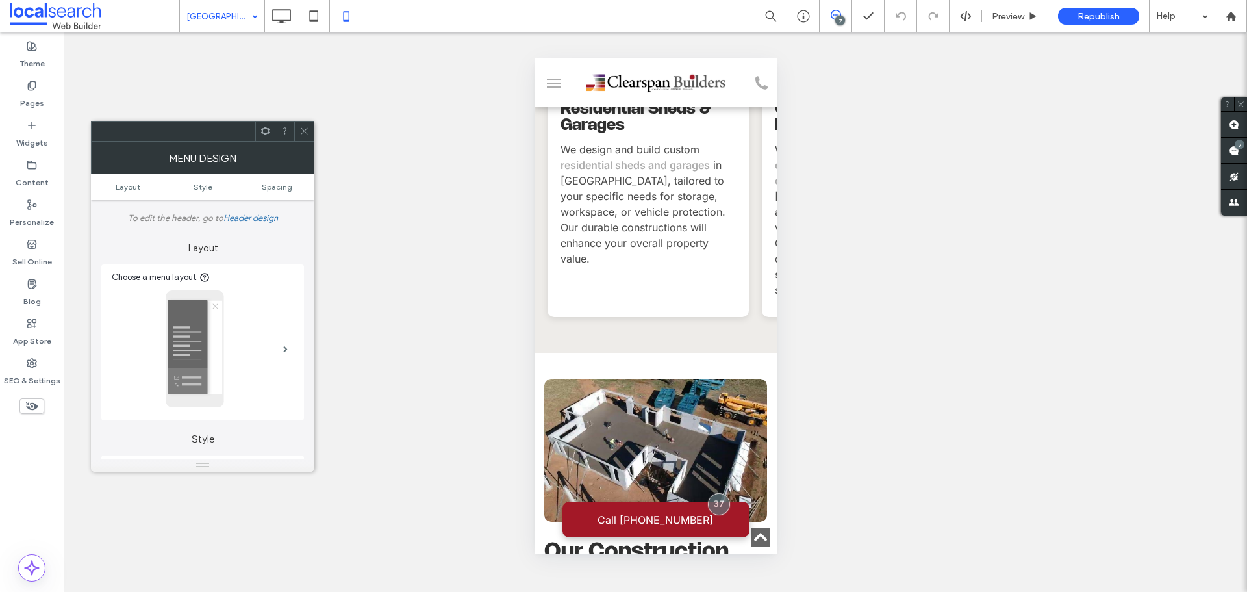
scroll to position [1385, 0]
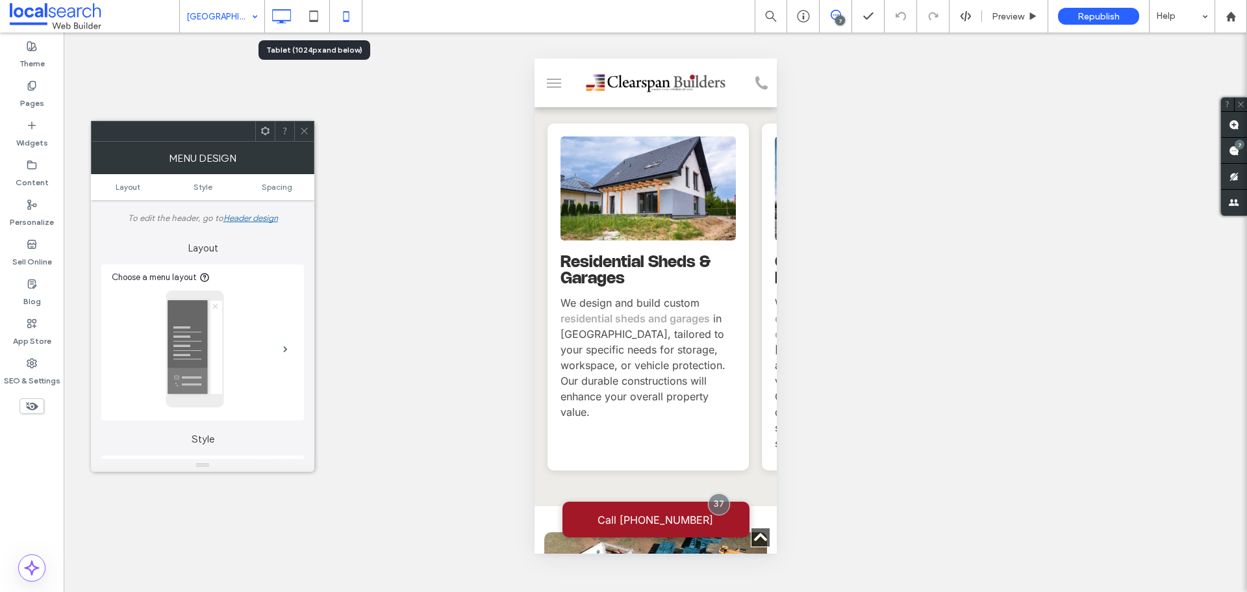
click at [289, 19] on icon at bounding box center [281, 16] width 26 height 26
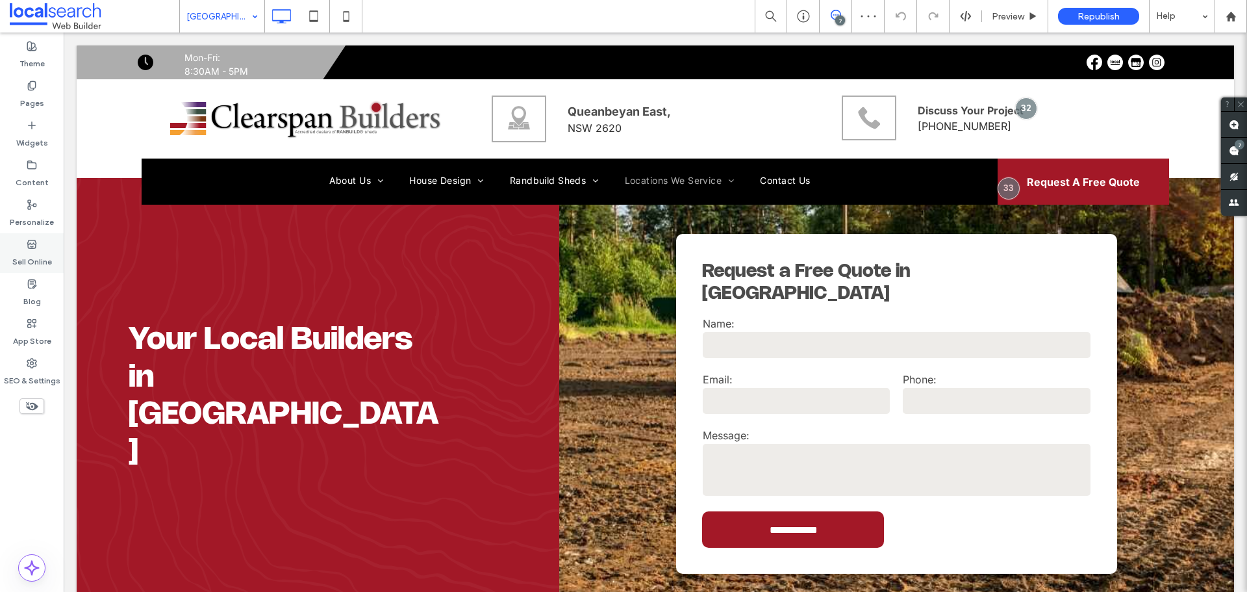
scroll to position [0, 0]
click at [29, 359] on icon at bounding box center [32, 363] width 10 height 10
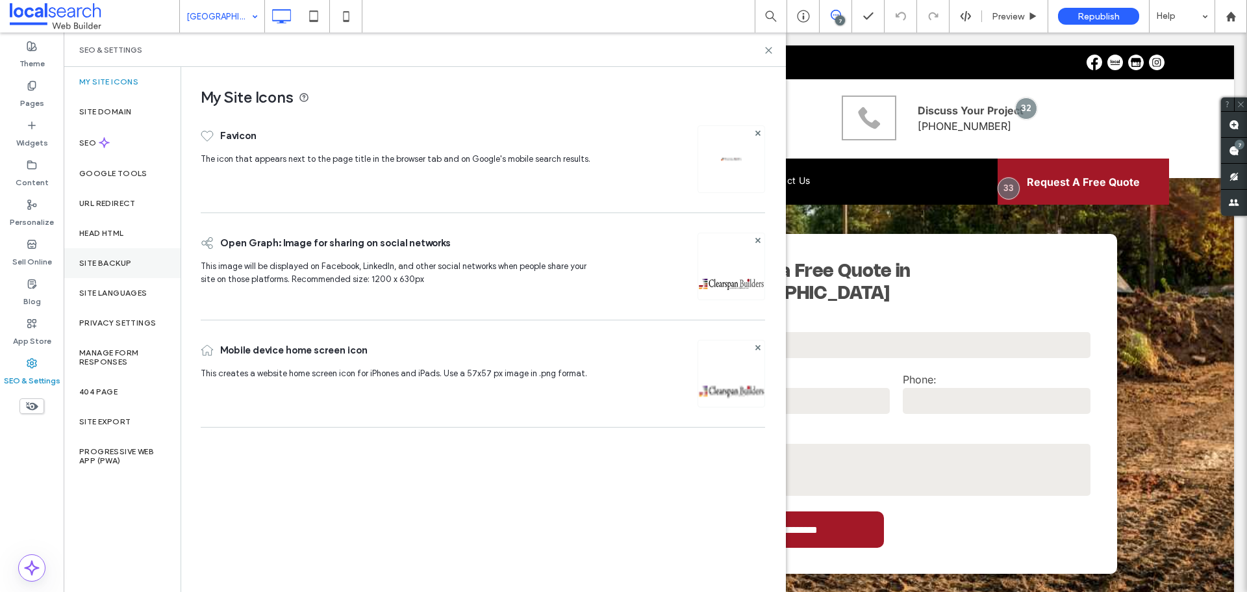
click at [154, 251] on div "Site Backup" at bounding box center [122, 263] width 117 height 30
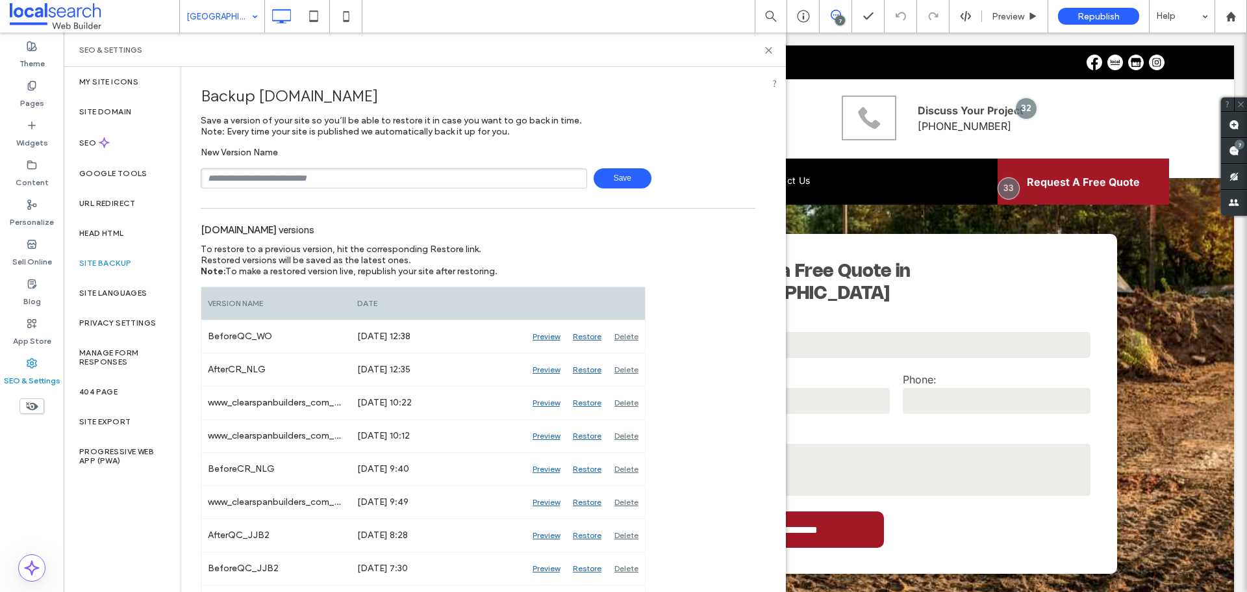
drag, startPoint x: 400, startPoint y: 169, endPoint x: 399, endPoint y: 175, distance: 6.5
click at [400, 169] on input "text" at bounding box center [394, 178] width 387 height 20
drag, startPoint x: 340, startPoint y: 176, endPoint x: 98, endPoint y: 181, distance: 241.7
click at [42, 175] on div "**********" at bounding box center [32, 311] width 64 height 559
type input "**********"
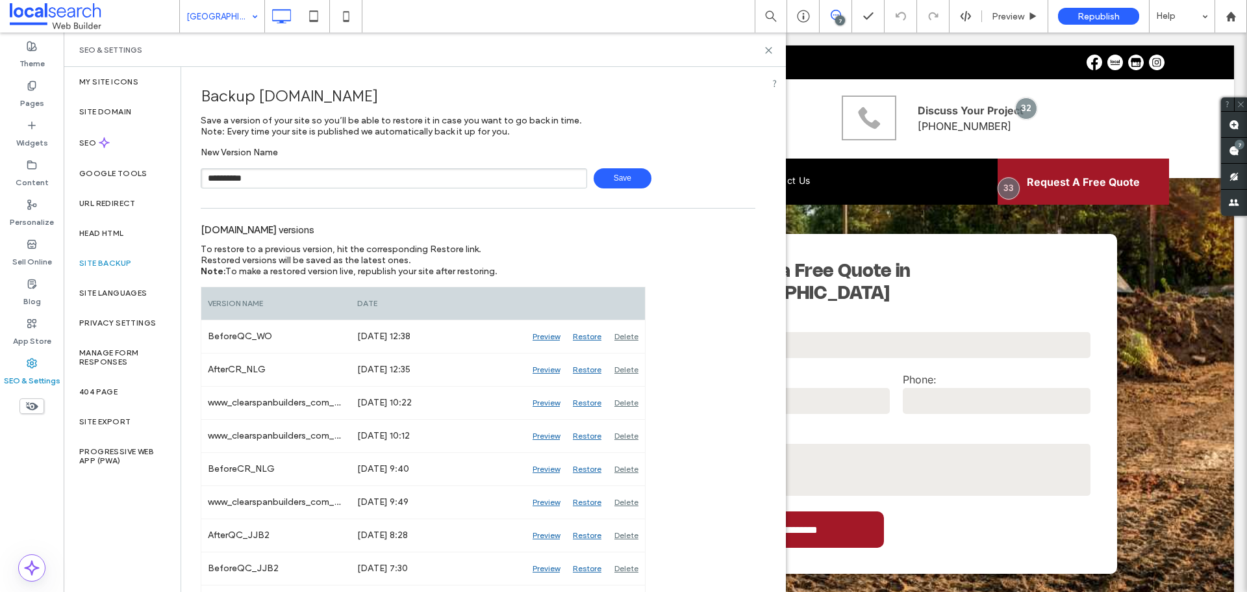
click at [631, 173] on span "Save" at bounding box center [623, 178] width 58 height 20
drag, startPoint x: 1238, startPoint y: 148, endPoint x: 1236, endPoint y: 164, distance: 16.4
click at [1238, 148] on div "7" at bounding box center [1240, 145] width 10 height 10
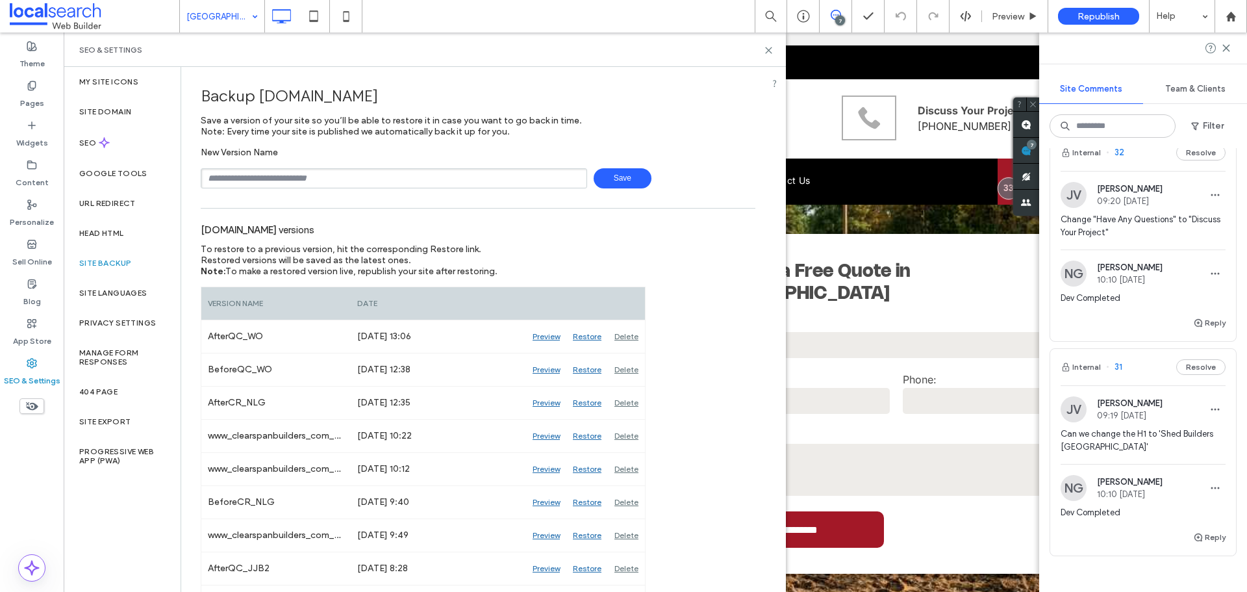
scroll to position [1299, 0]
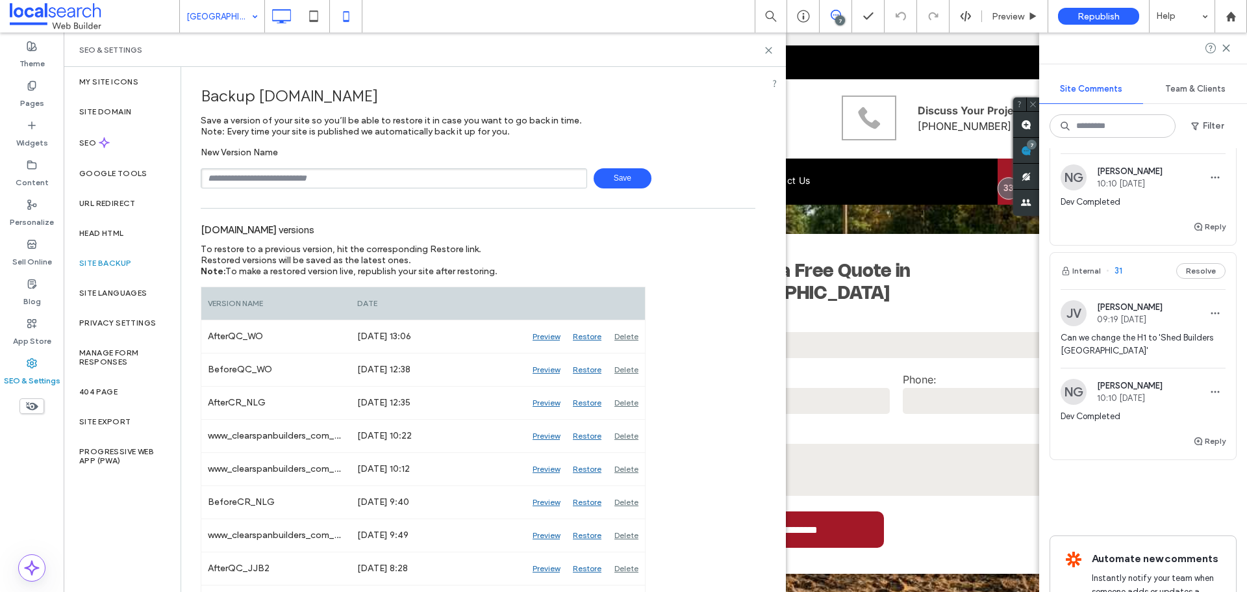
click at [348, 22] on icon at bounding box center [346, 16] width 26 height 26
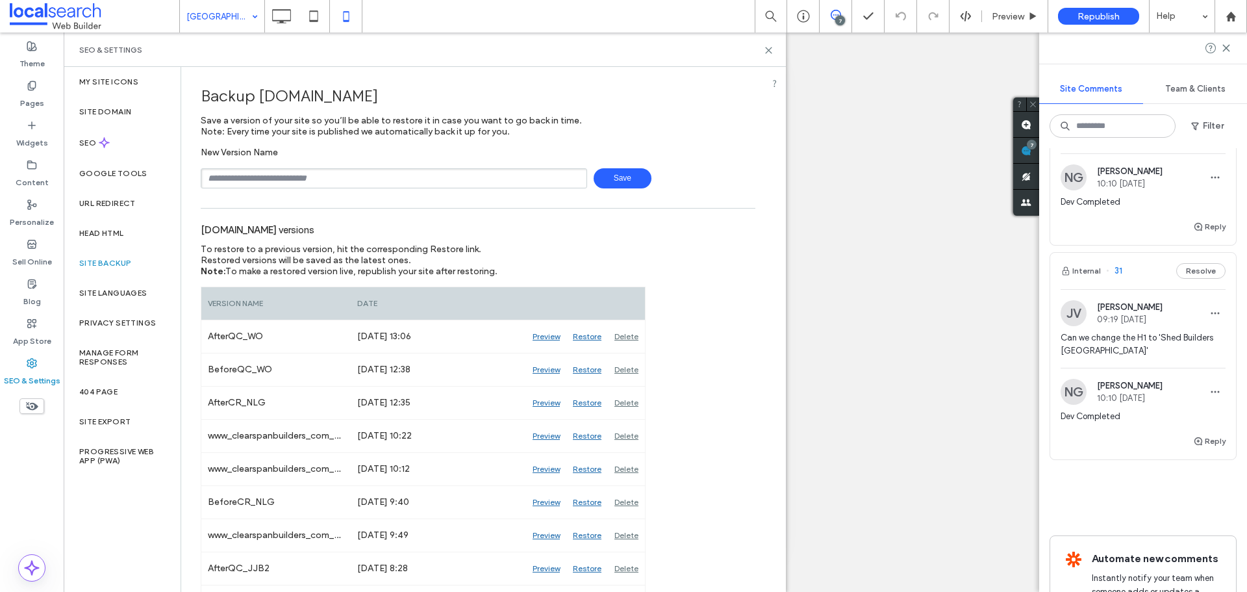
click at [770, 49] on use at bounding box center [769, 50] width 6 height 6
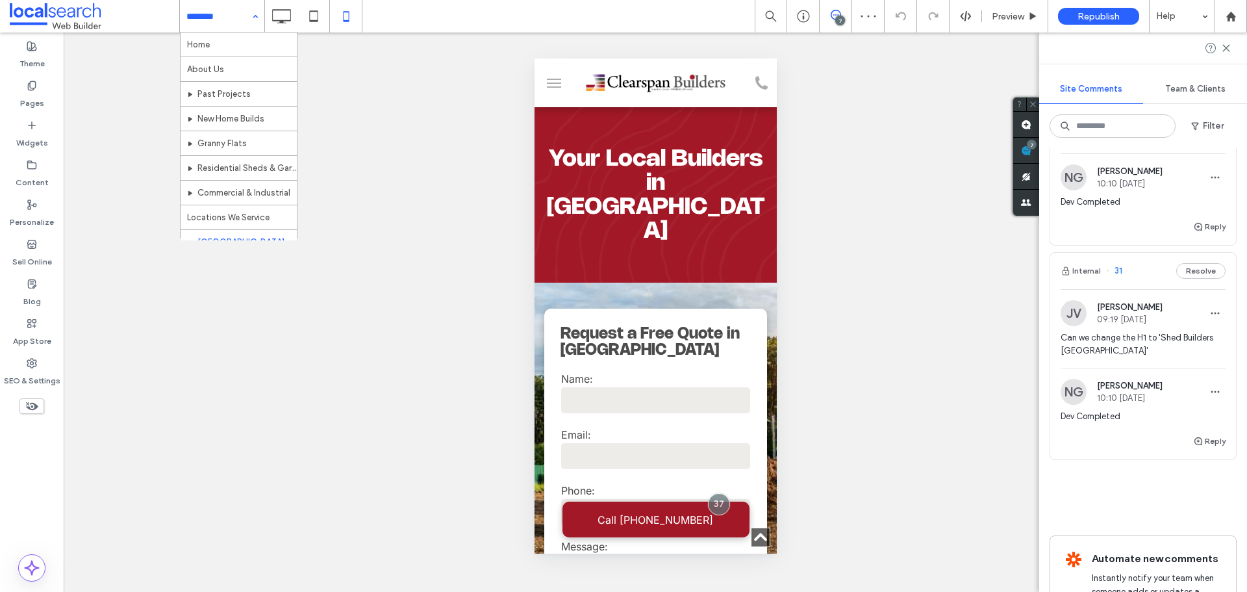
click at [235, 20] on input at bounding box center [218, 16] width 65 height 32
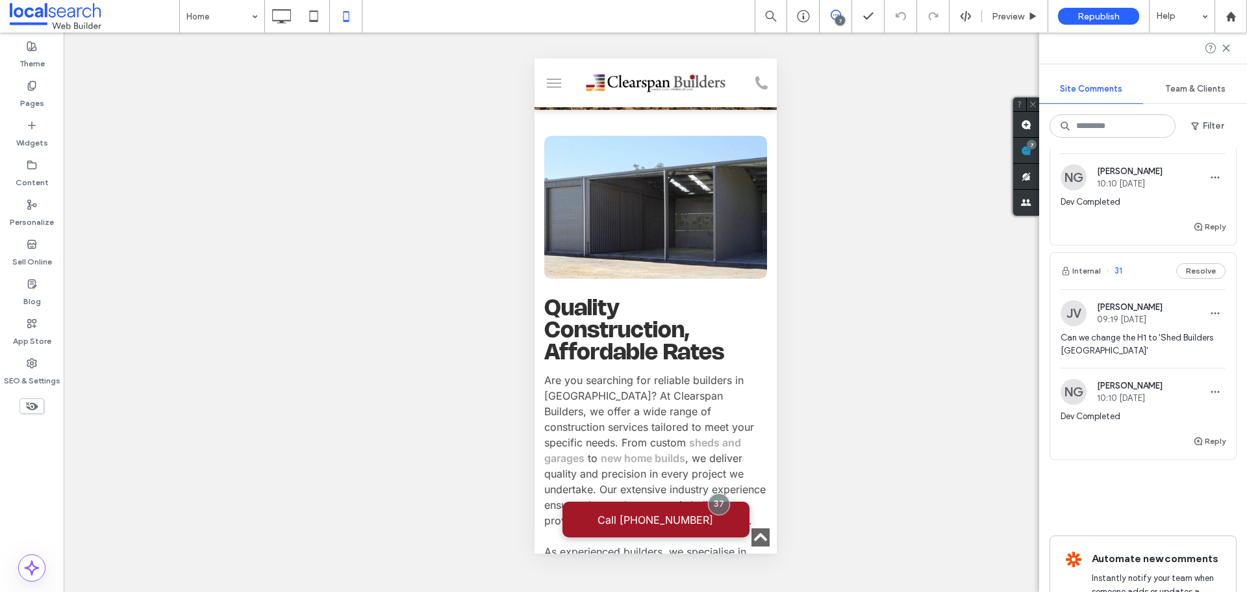
scroll to position [0, 0]
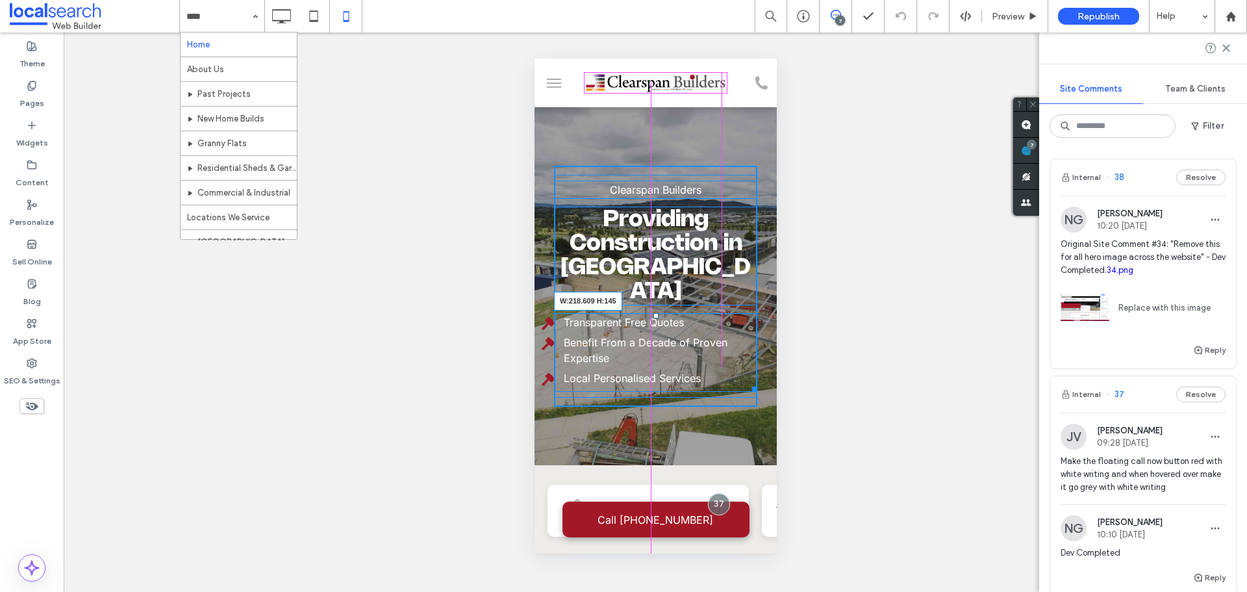
drag, startPoint x: 741, startPoint y: 362, endPoint x: 1249, endPoint y: 421, distance: 511.5
click at [715, 363] on div "Transparent Free Quotes Benefit From a Decade of Proven Expertise Local Persona…" at bounding box center [655, 352] width 203 height 79
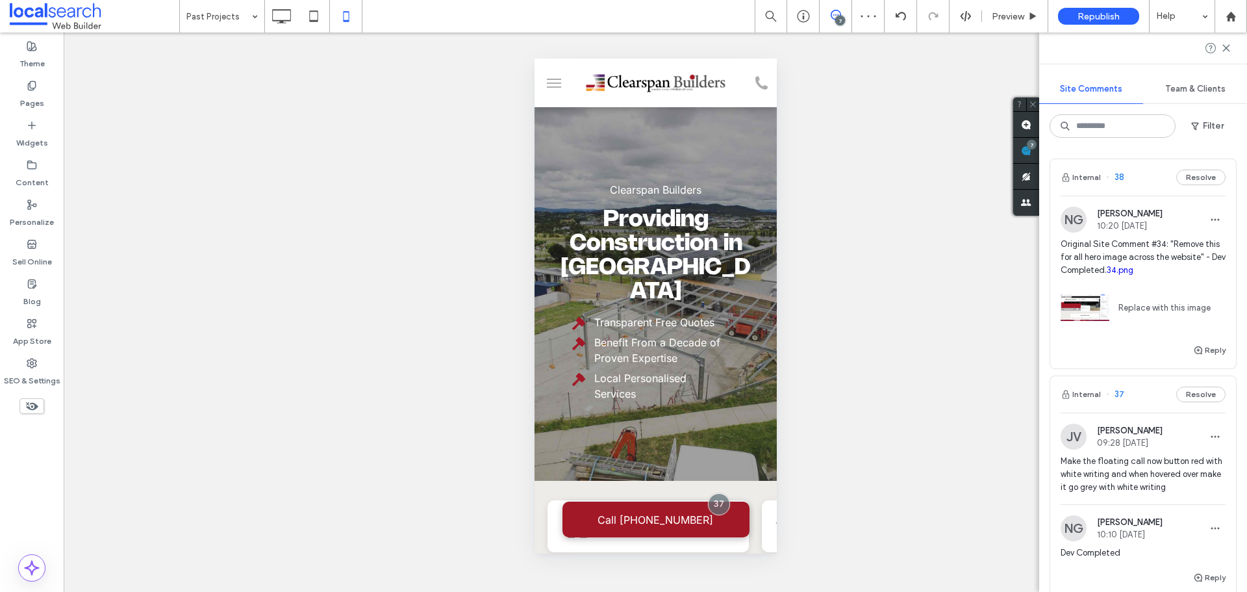
click at [248, 20] on div at bounding box center [623, 296] width 1247 height 592
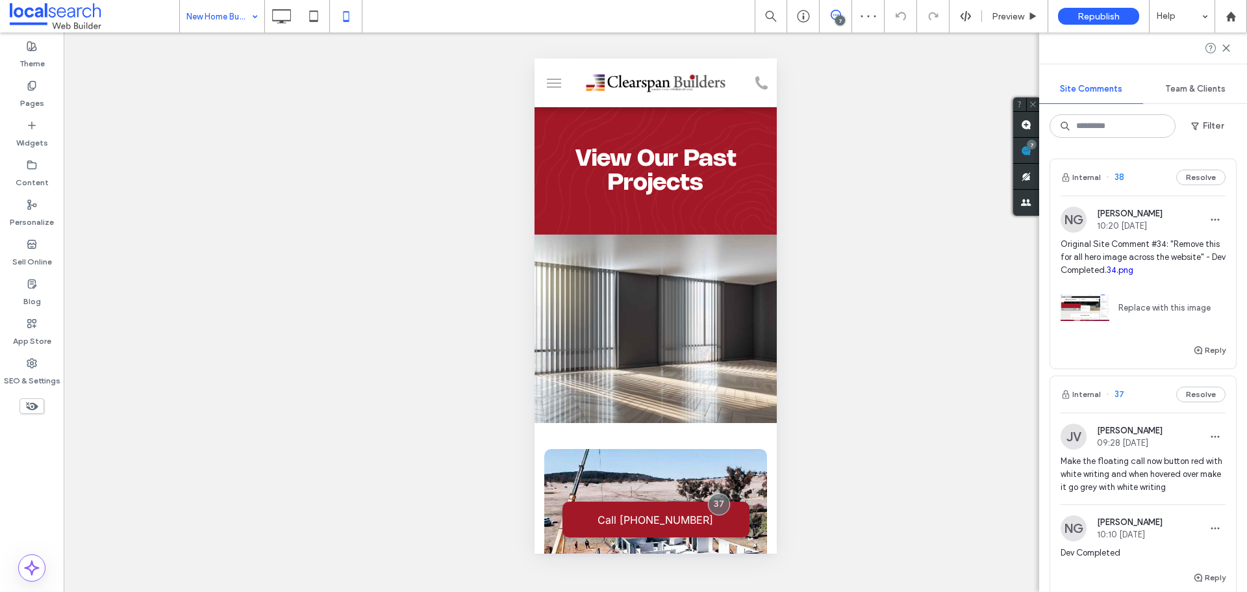
click at [834, 195] on div "Unhide? Yes Unhide? Yes Unhide? Yes Unhide? Yes Unhide? Yes Unhide? Yes Unhide?…" at bounding box center [656, 311] width 1184 height 559
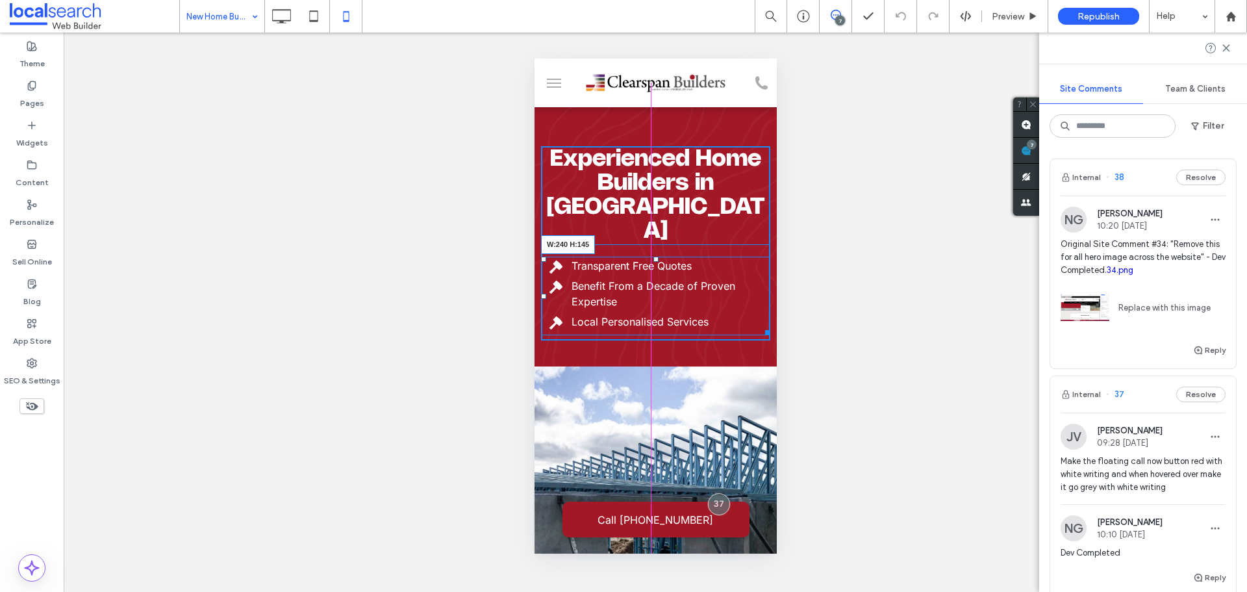
drag, startPoint x: 758, startPoint y: 303, endPoint x: 1259, endPoint y: 351, distance: 503.1
click at [726, 299] on div "Transparent Free Quotes Benefit From a Decade of Proven Expertise Local Persona…" at bounding box center [655, 296] width 229 height 79
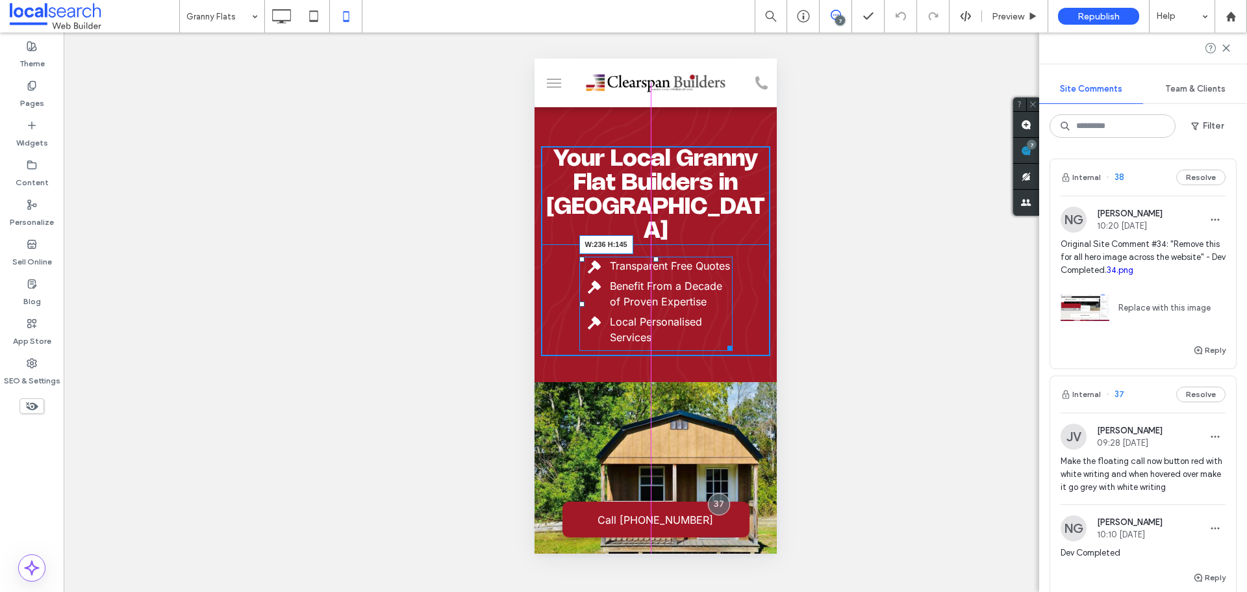
click at [725, 303] on div "Transparent Free Quotes Benefit From a Decade of Proven Expertise Local Persona…" at bounding box center [655, 304] width 153 height 94
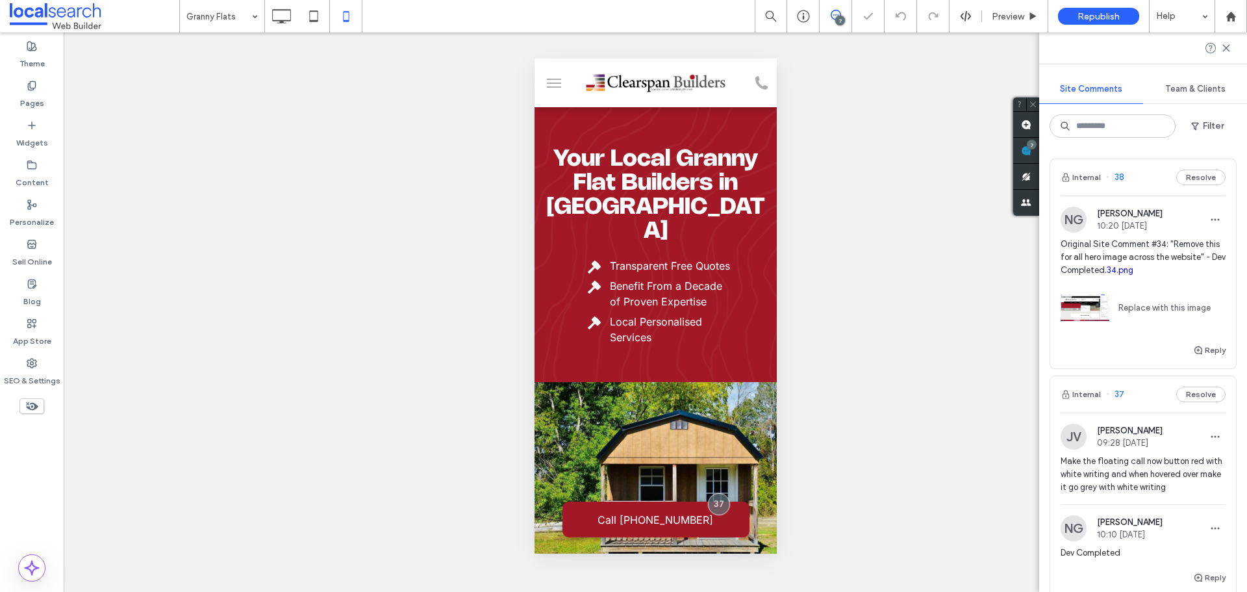
click at [213, 19] on input at bounding box center [218, 16] width 65 height 32
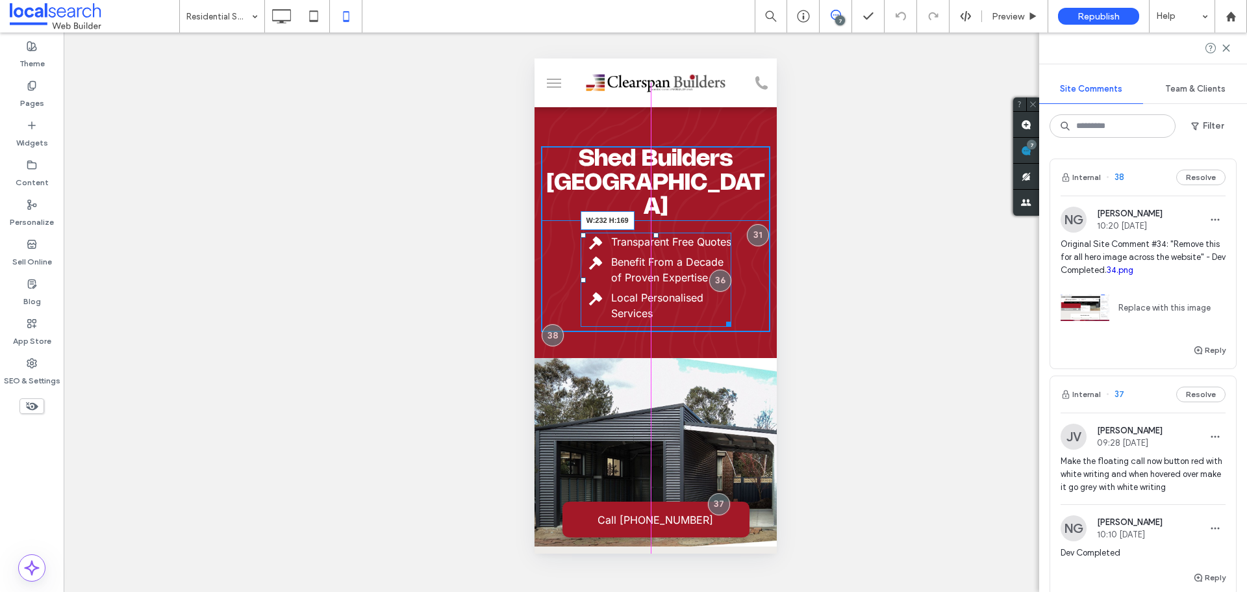
click at [722, 283] on div "Transparent Free Quotes Benefit From a Decade of Proven Expertise Local Persona…" at bounding box center [655, 280] width 151 height 94
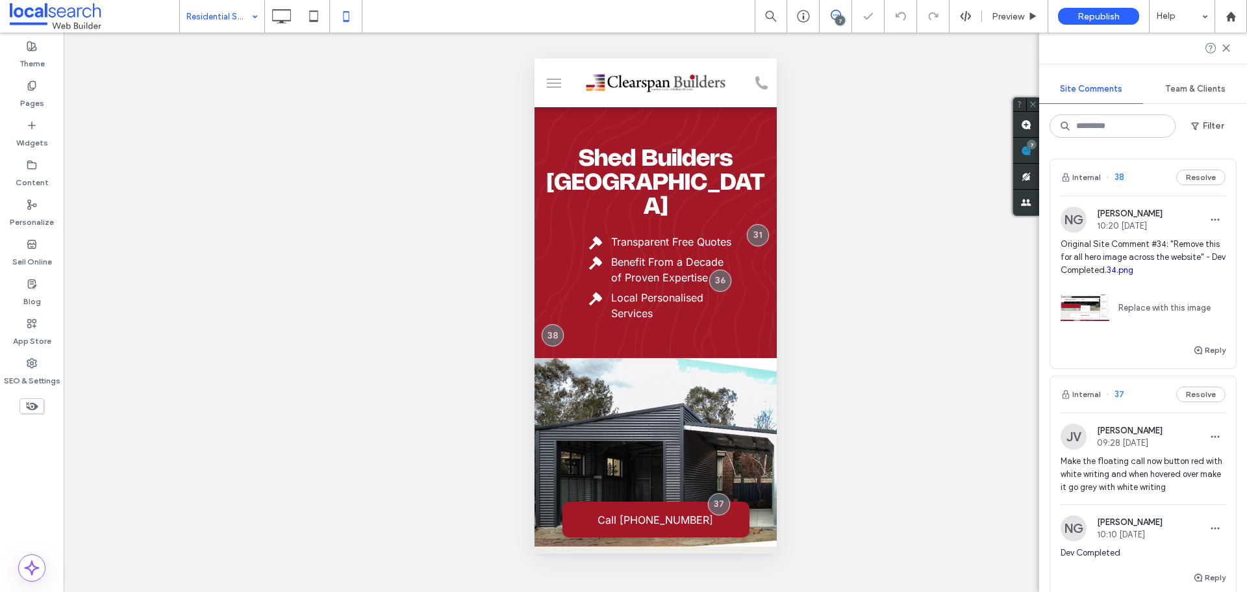
click at [244, 20] on div "Residential Sheds & Garages 7 Preview Republish Help Site Comments Team & Clien…" at bounding box center [623, 296] width 1247 height 592
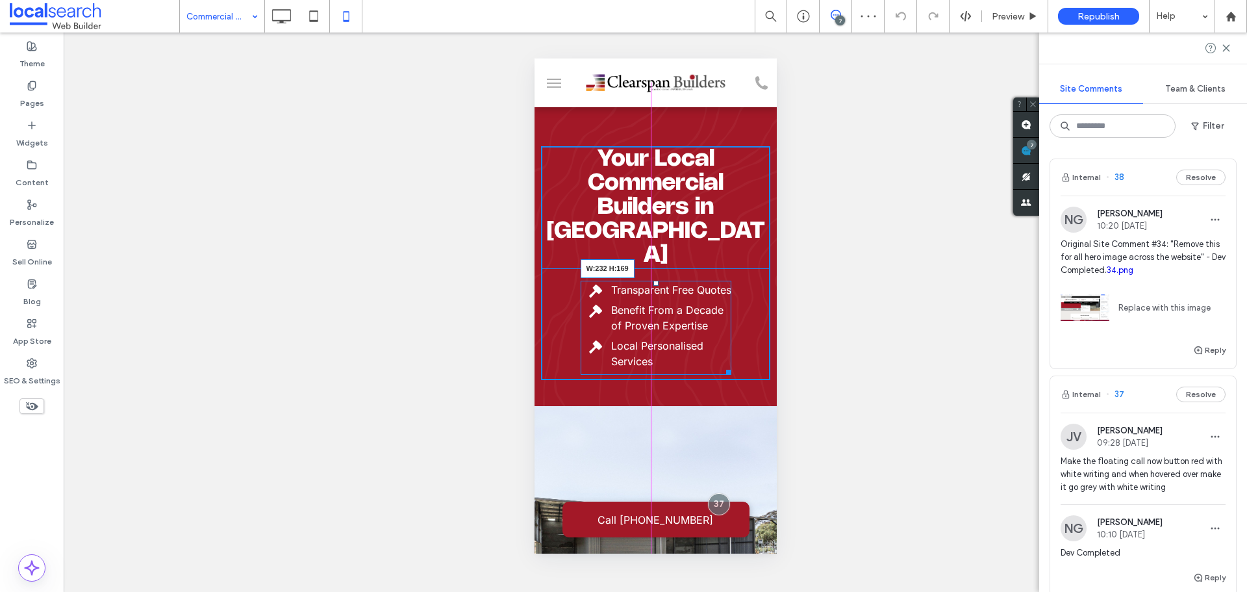
click at [722, 327] on div "Transparent Free Quotes Benefit From a Decade of Proven Expertise Local Persona…" at bounding box center [655, 328] width 151 height 94
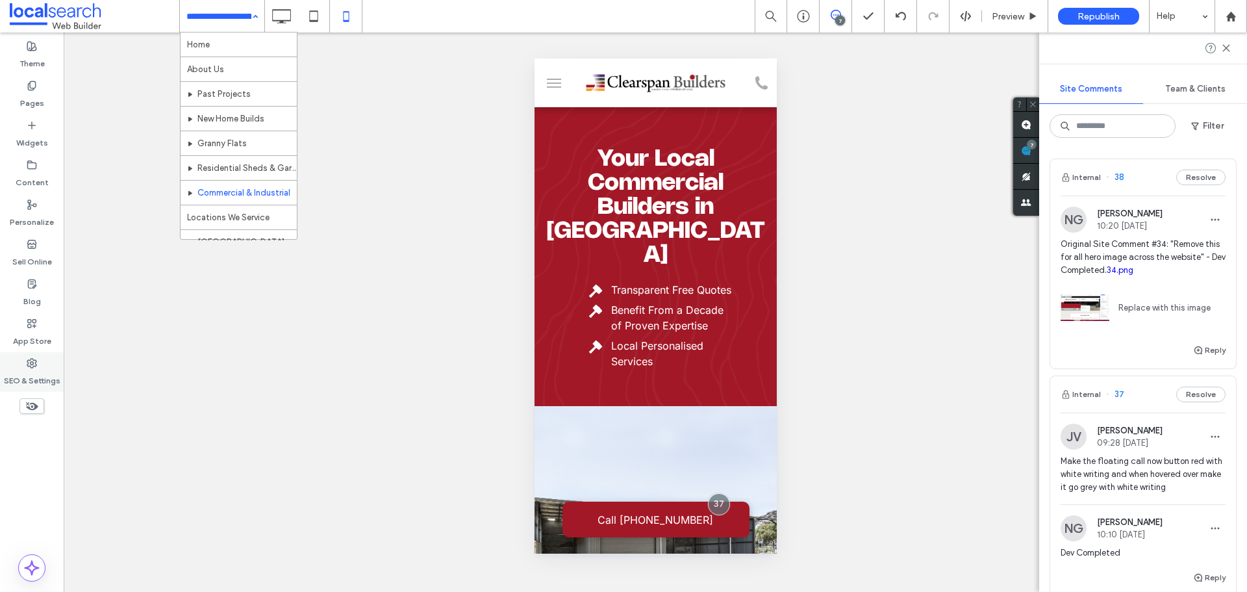
click at [40, 361] on div "SEO & Settings" at bounding box center [32, 372] width 64 height 40
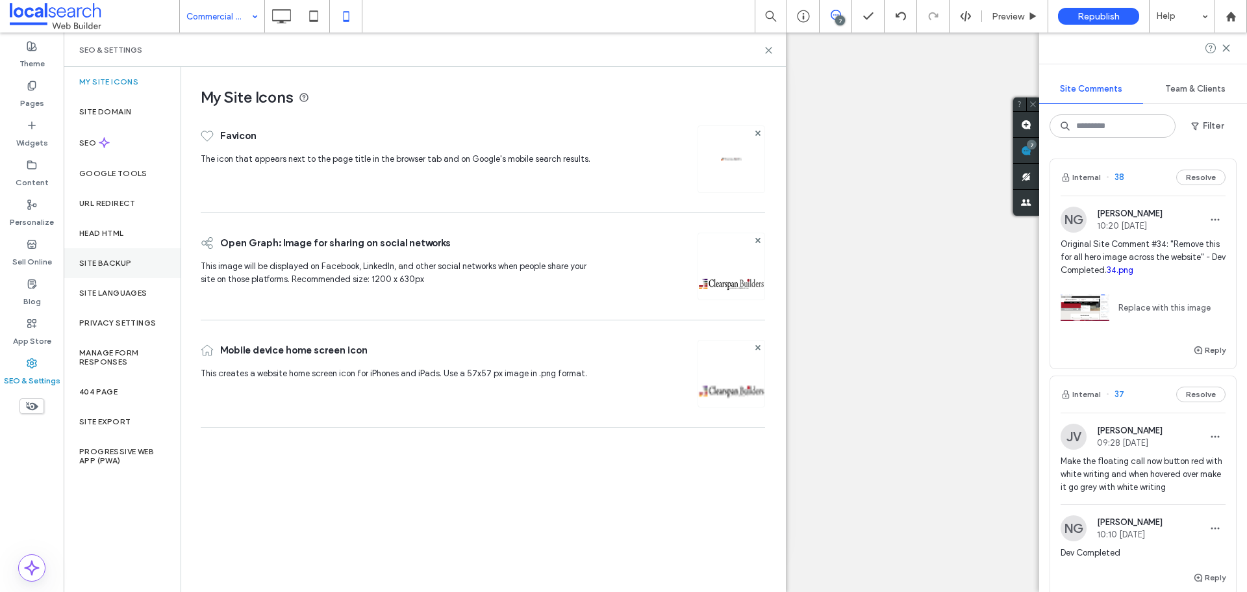
drag, startPoint x: 127, startPoint y: 266, endPoint x: 142, endPoint y: 267, distance: 14.4
click at [129, 266] on label "Site Backup" at bounding box center [105, 263] width 52 height 9
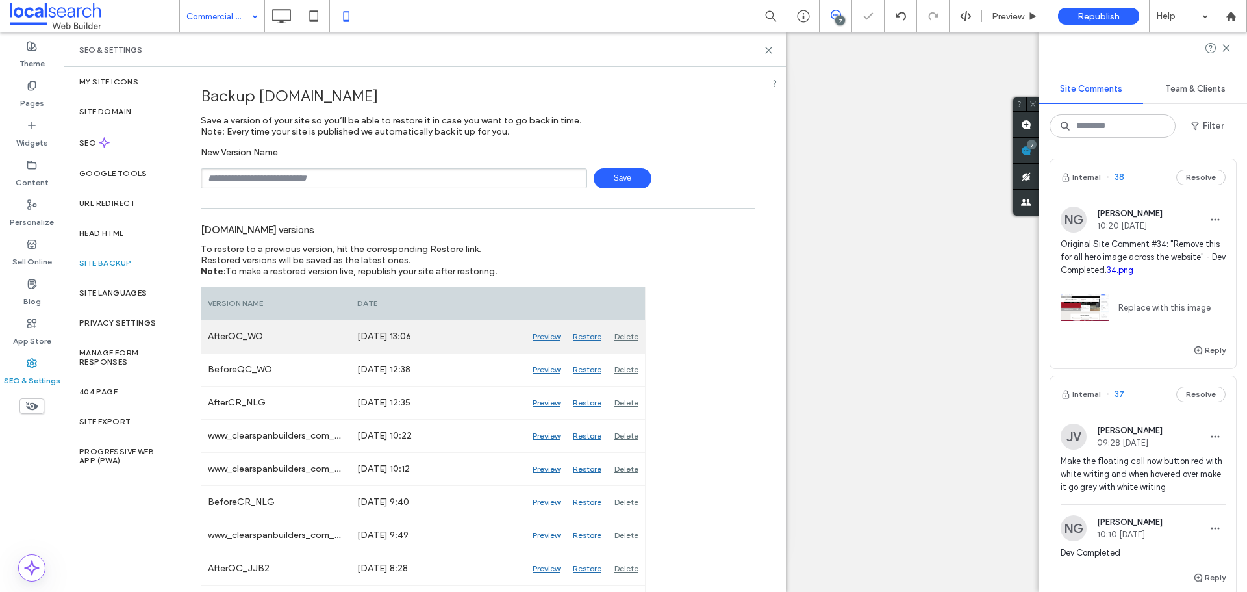
click at [626, 338] on div "Delete" at bounding box center [626, 336] width 37 height 32
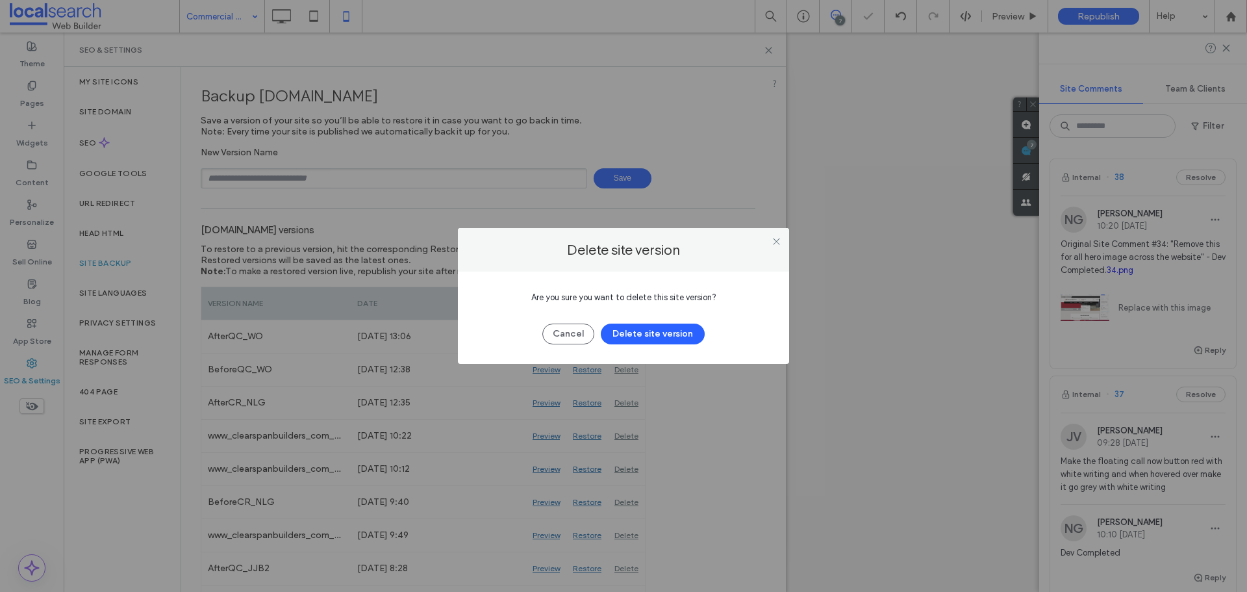
click at [656, 335] on button "Delete site version" at bounding box center [653, 334] width 104 height 21
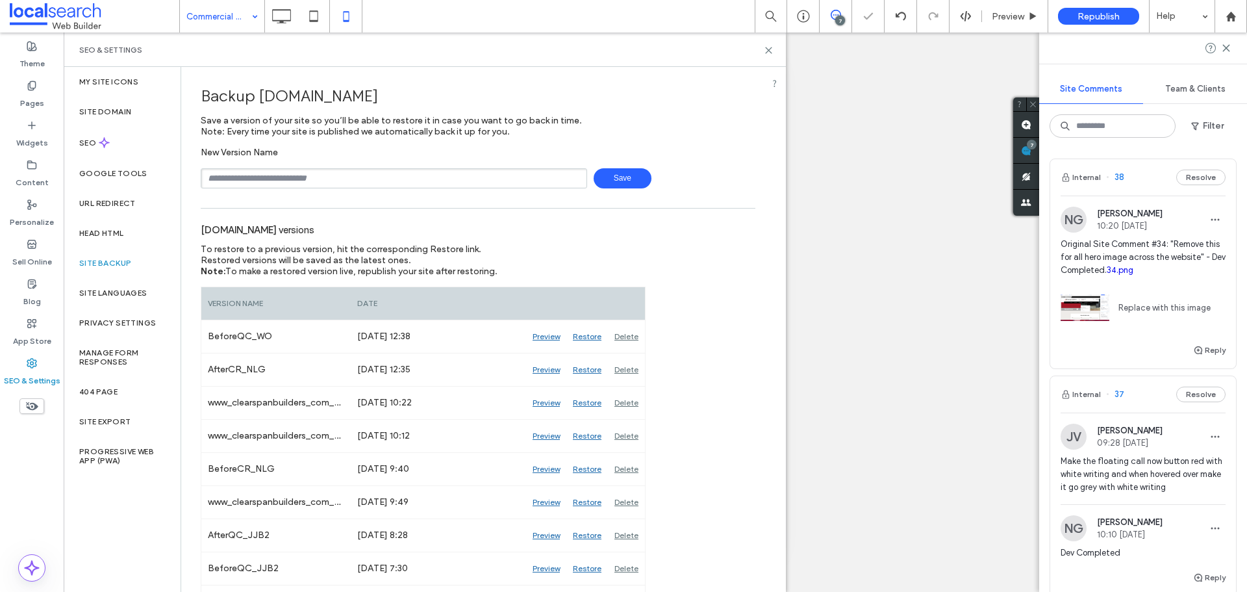
drag, startPoint x: 389, startPoint y: 177, endPoint x: 374, endPoint y: 179, distance: 15.1
click at [389, 177] on input "text" at bounding box center [394, 178] width 387 height 20
type input "**********"
click at [622, 187] on span "Save" at bounding box center [623, 178] width 58 height 20
